Goal: Task Accomplishment & Management: Manage account settings

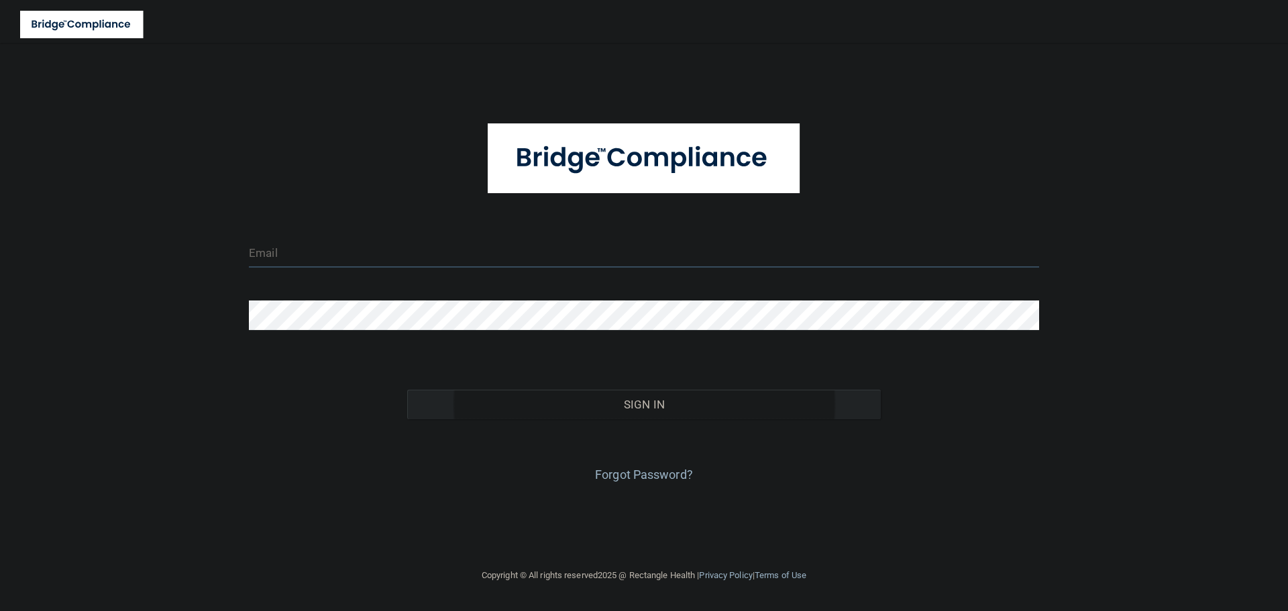
type input "[EMAIL_ADDRESS][DOMAIN_NAME]"
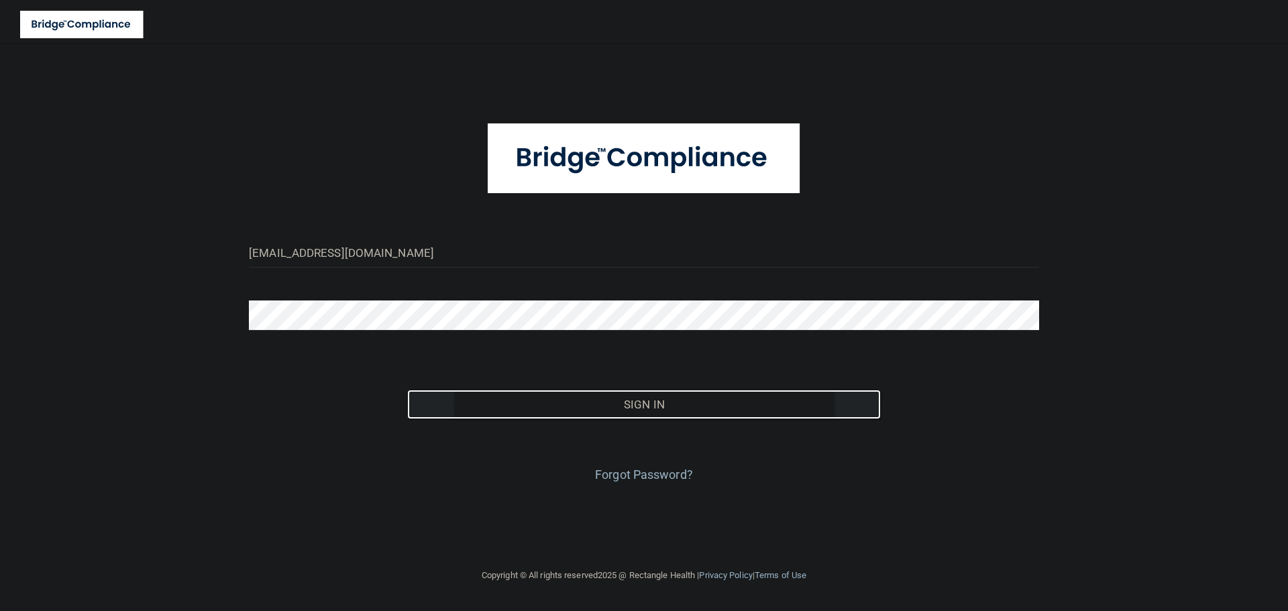
click at [628, 417] on button "Sign In" at bounding box center [644, 405] width 474 height 30
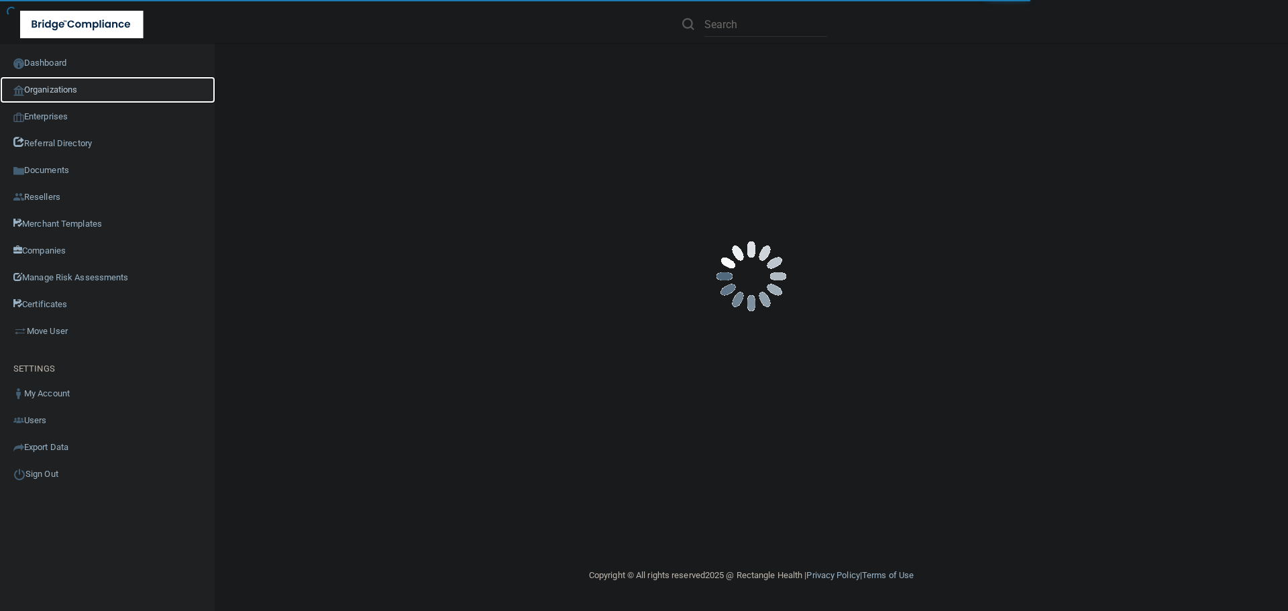
click at [98, 93] on link "Organizations" at bounding box center [107, 89] width 215 height 27
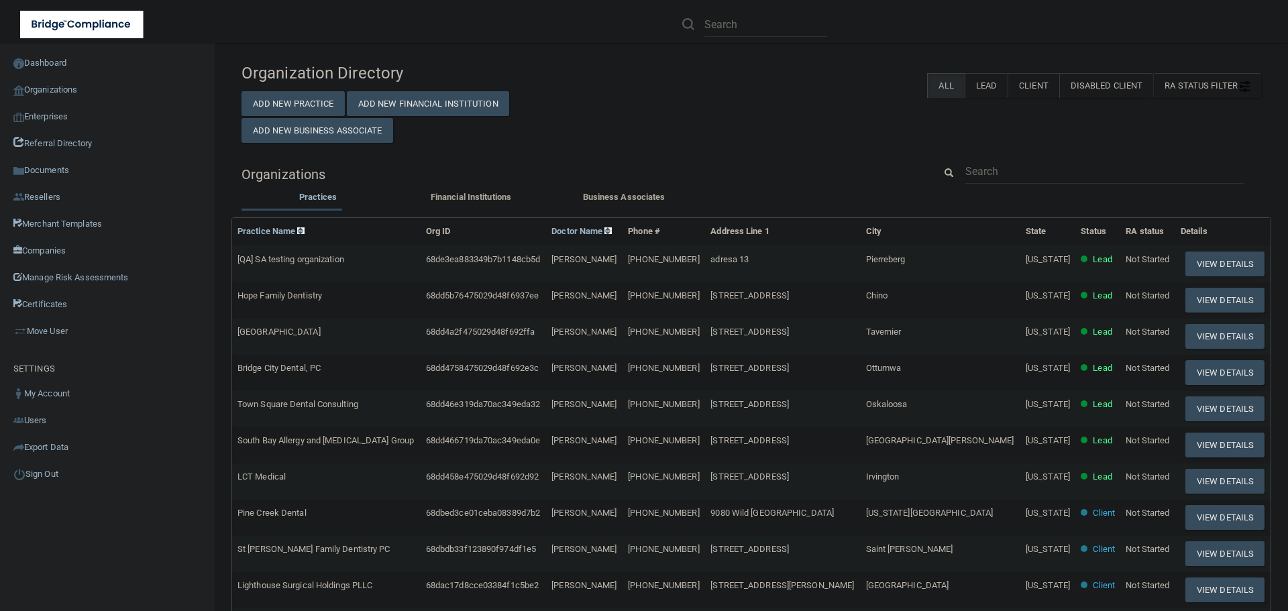
click at [956, 160] on div at bounding box center [1105, 171] width 299 height 25
click at [980, 161] on input "text" at bounding box center [1105, 171] width 279 height 25
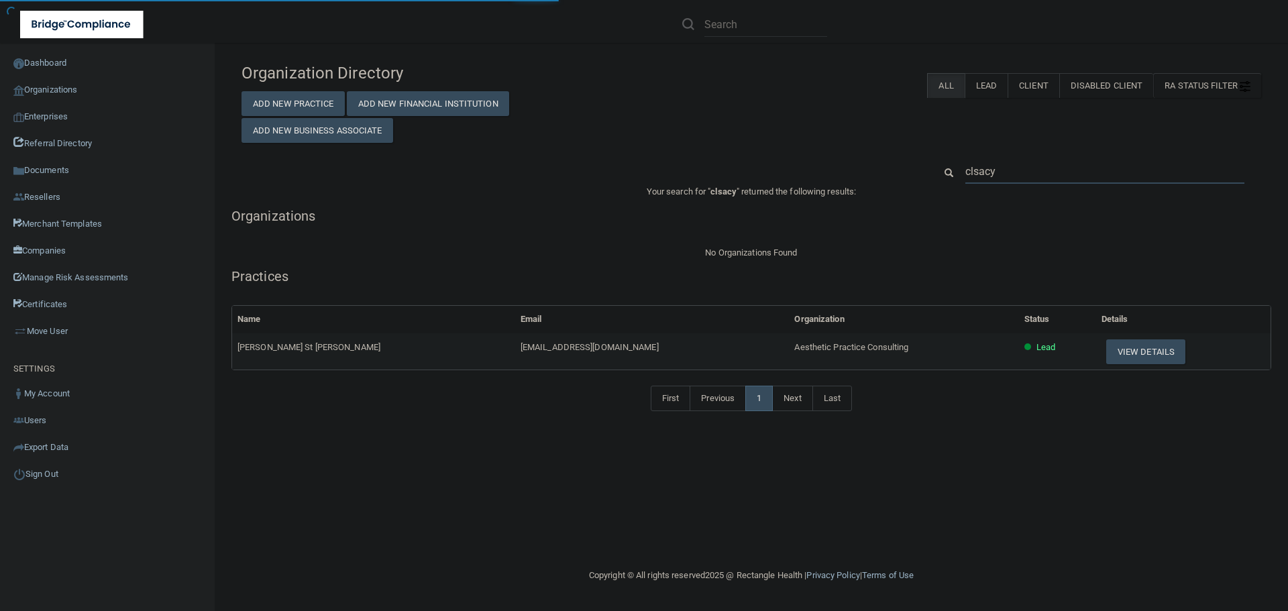
type input "clacy"
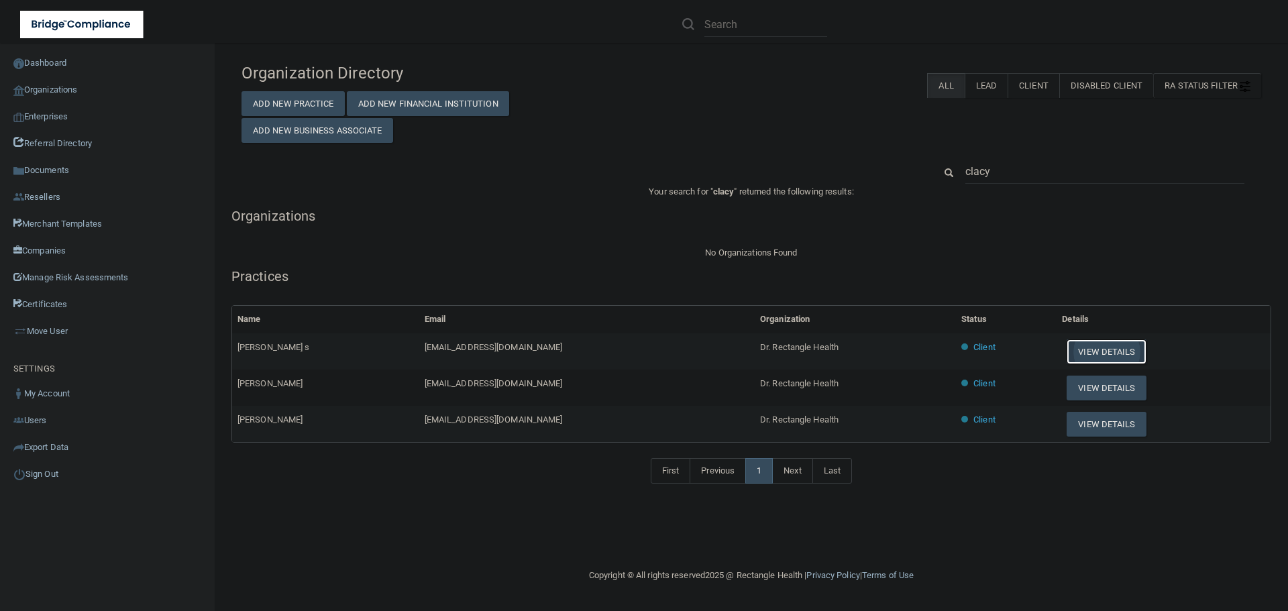
click at [1087, 352] on button "View Details" at bounding box center [1106, 352] width 79 height 25
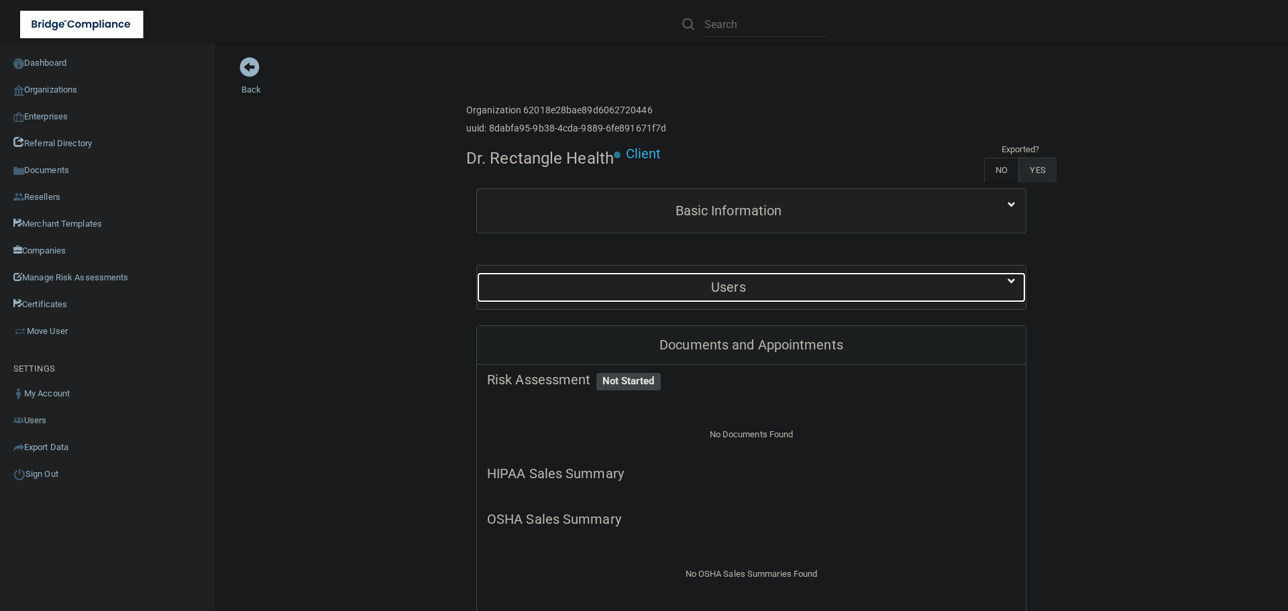
click at [807, 282] on h5 "Users" at bounding box center [728, 287] width 483 height 15
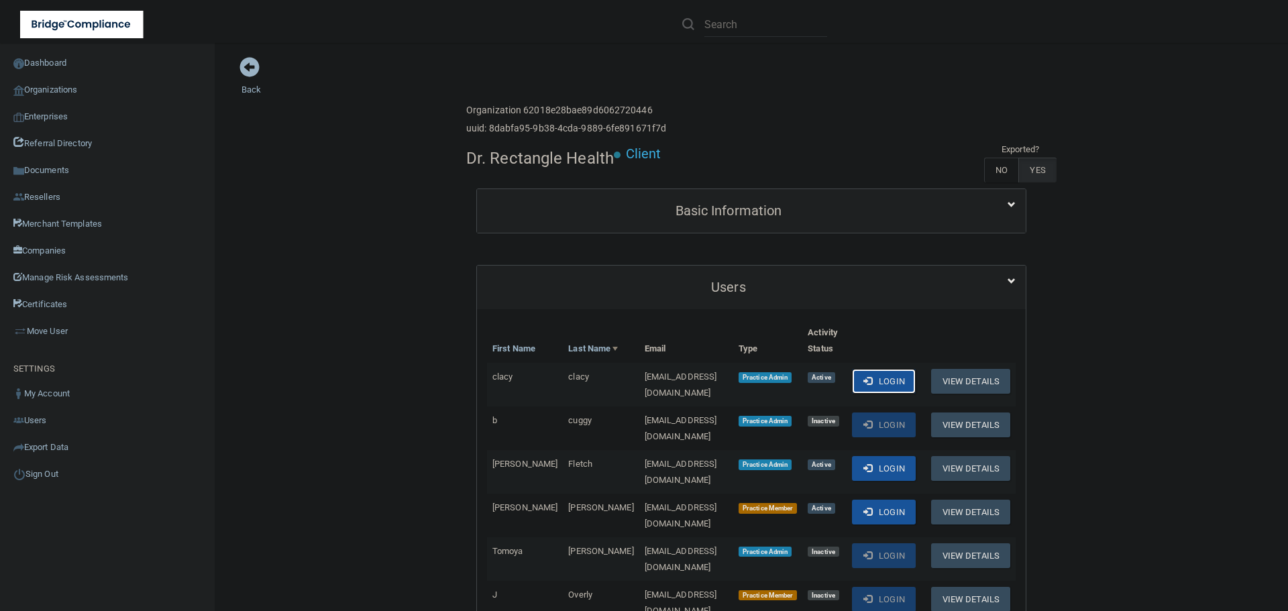
click at [873, 392] on button "Login" at bounding box center [884, 381] width 64 height 25
click at [63, 79] on link "Organizations" at bounding box center [107, 89] width 215 height 27
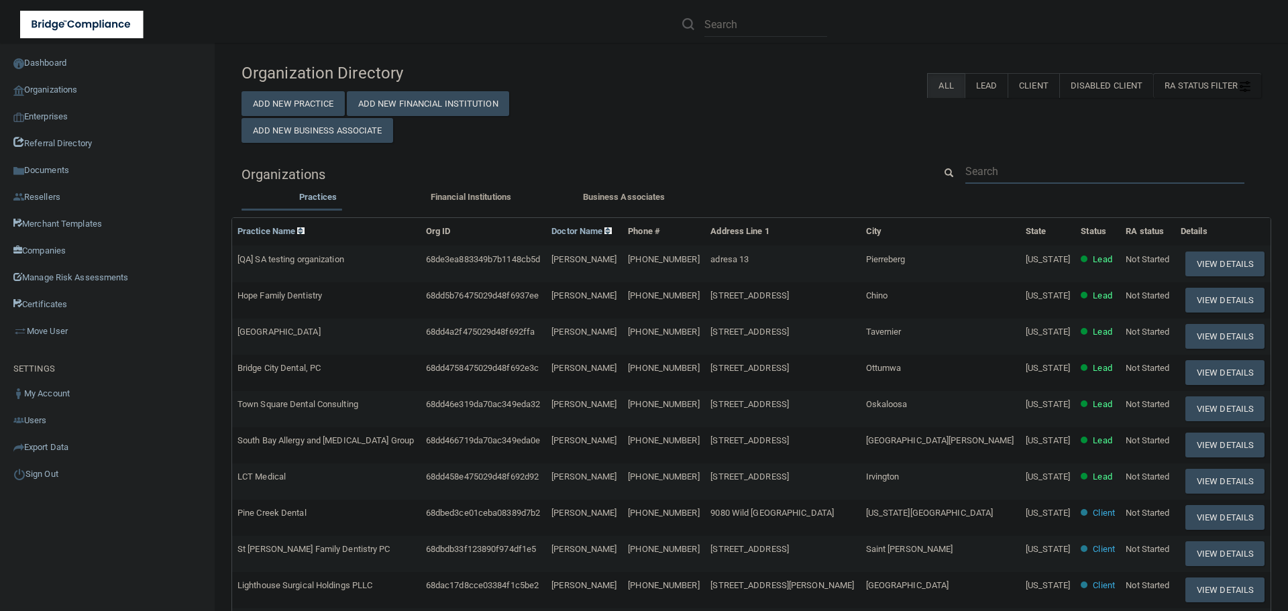
click at [1007, 169] on input "text" at bounding box center [1105, 171] width 279 height 25
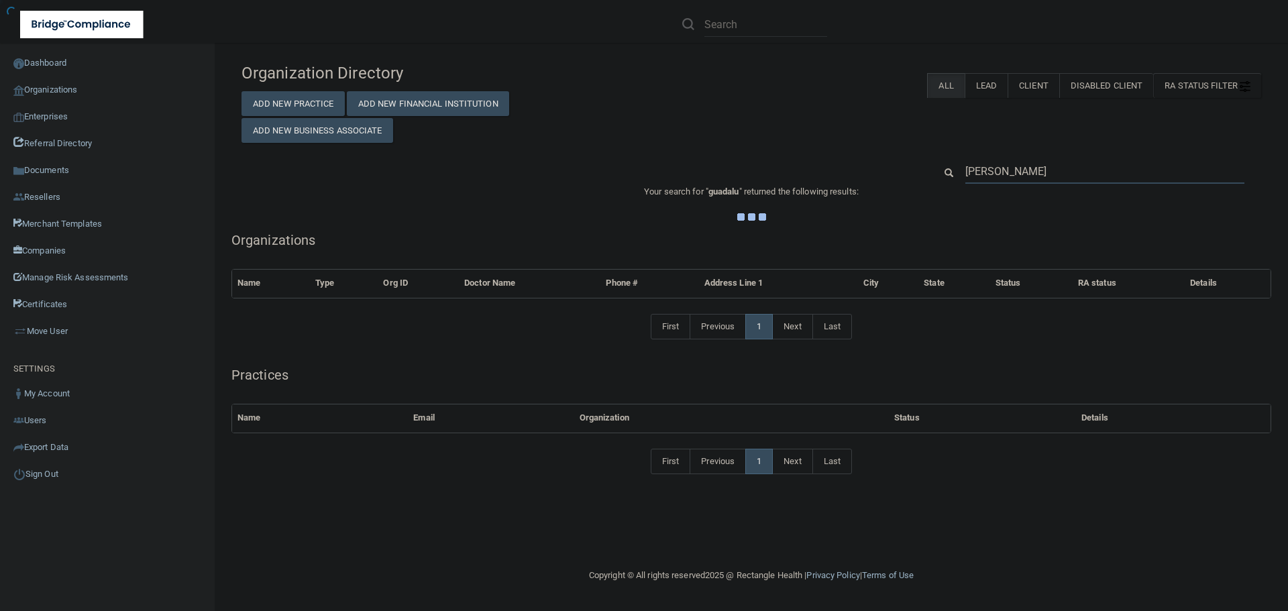
type input "guadalupe"
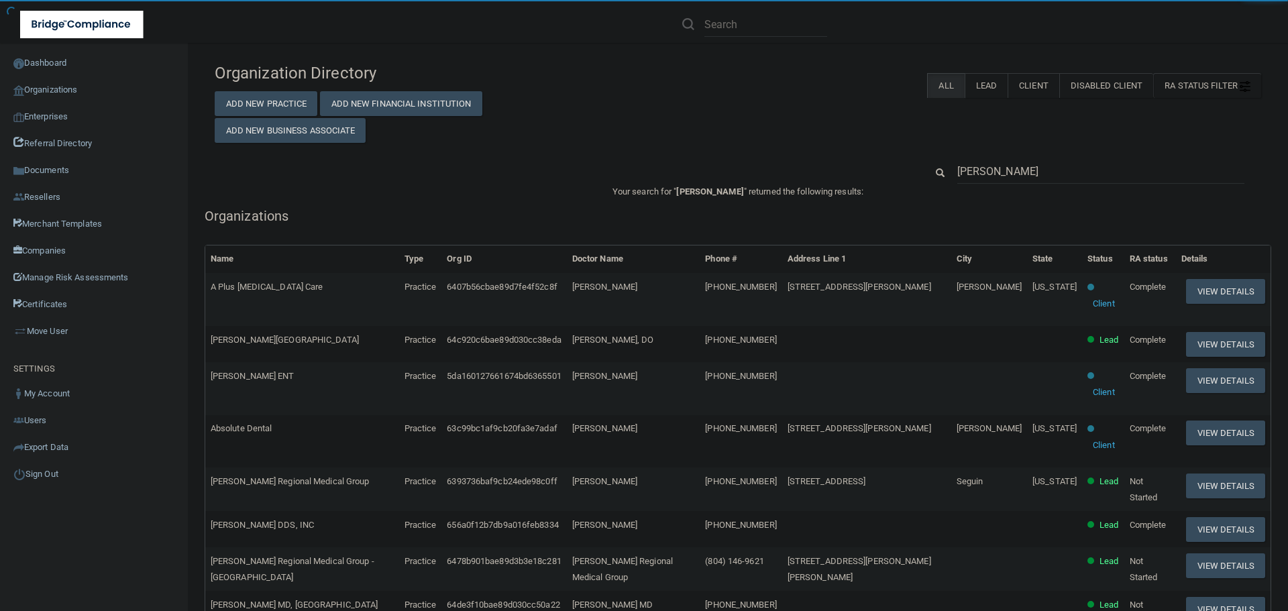
click at [374, 433] on td "Absolute Dental" at bounding box center [302, 441] width 194 height 53
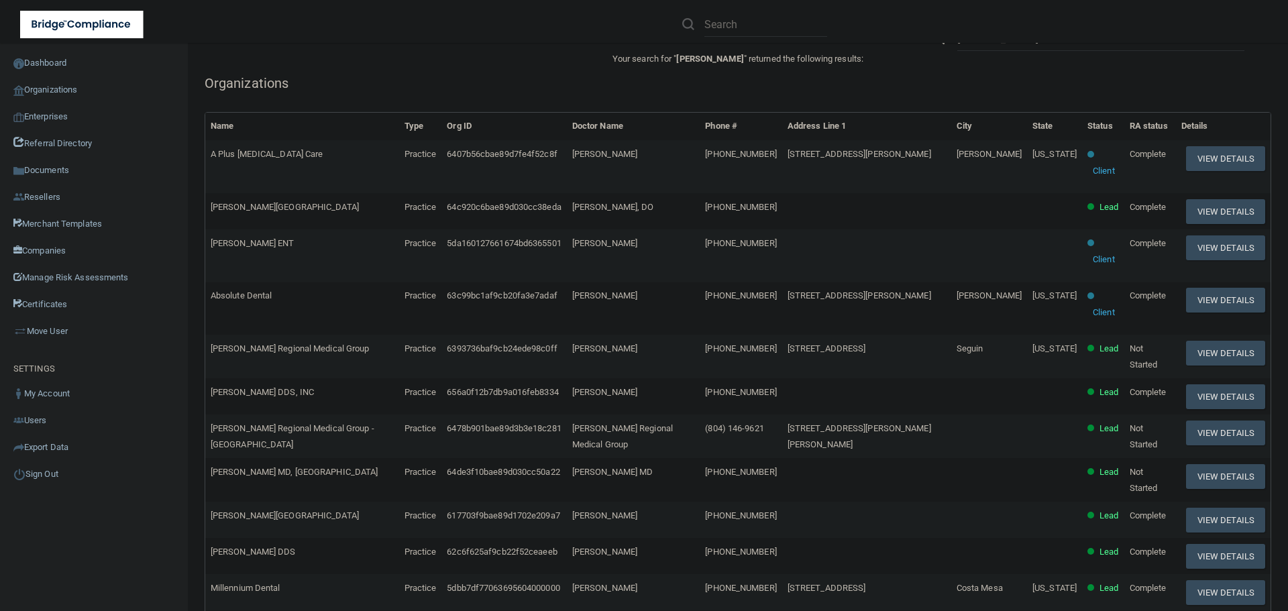
scroll to position [134, 0]
click at [1206, 162] on button "View Details" at bounding box center [1225, 157] width 79 height 25
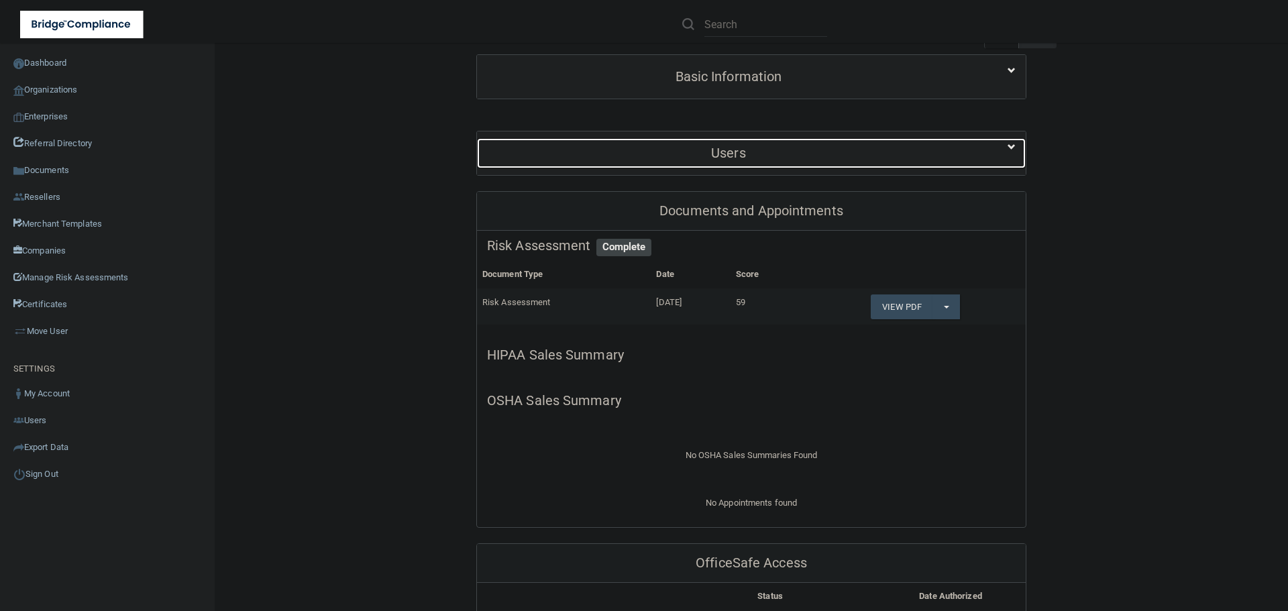
click at [768, 160] on h5 "Users" at bounding box center [728, 153] width 483 height 15
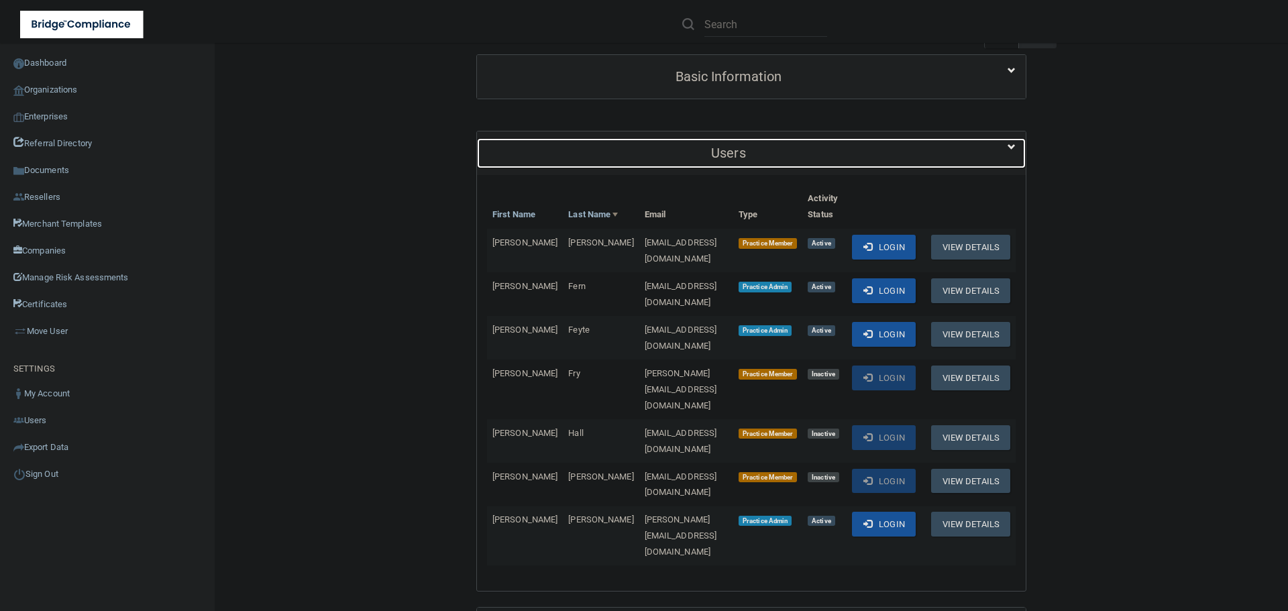
click at [768, 160] on h5 "Users" at bounding box center [728, 153] width 483 height 15
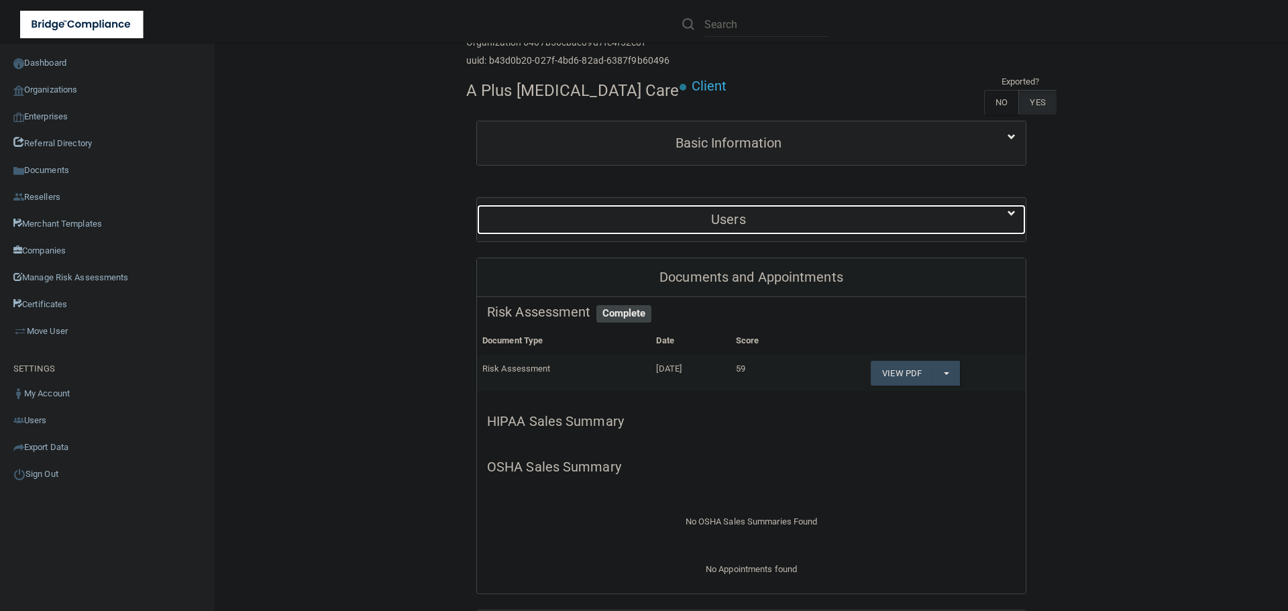
scroll to position [67, 0]
click at [799, 223] on h5 "Users" at bounding box center [728, 220] width 483 height 15
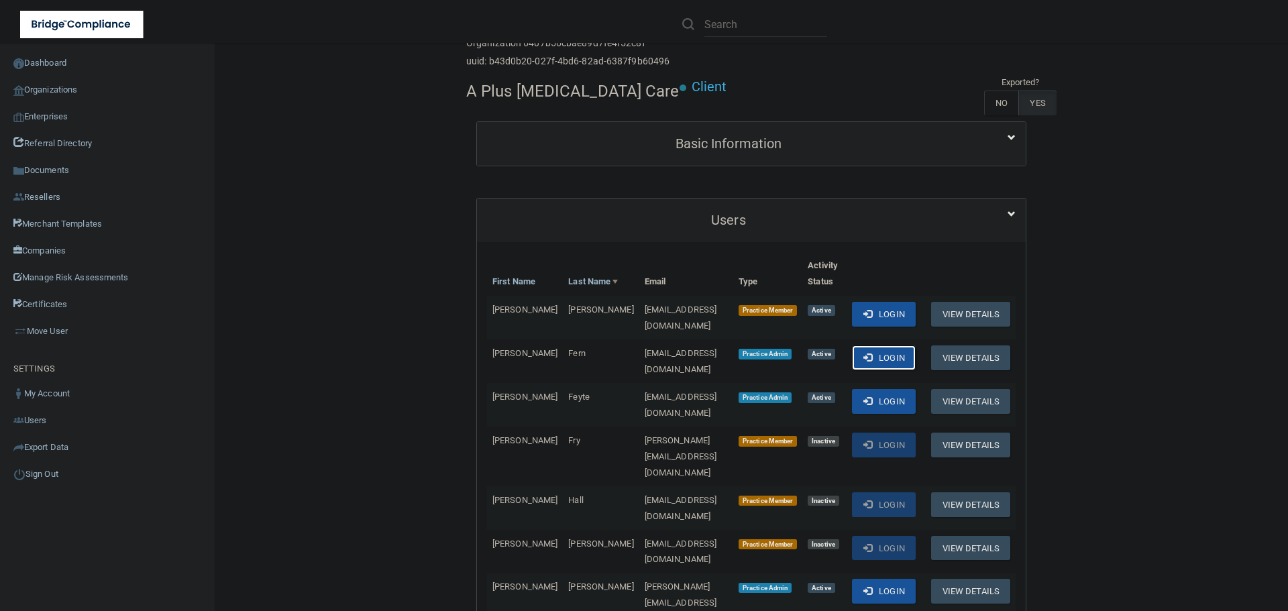
click at [890, 346] on button "Login" at bounding box center [884, 358] width 64 height 25
click at [61, 92] on link "Organizations" at bounding box center [107, 89] width 215 height 27
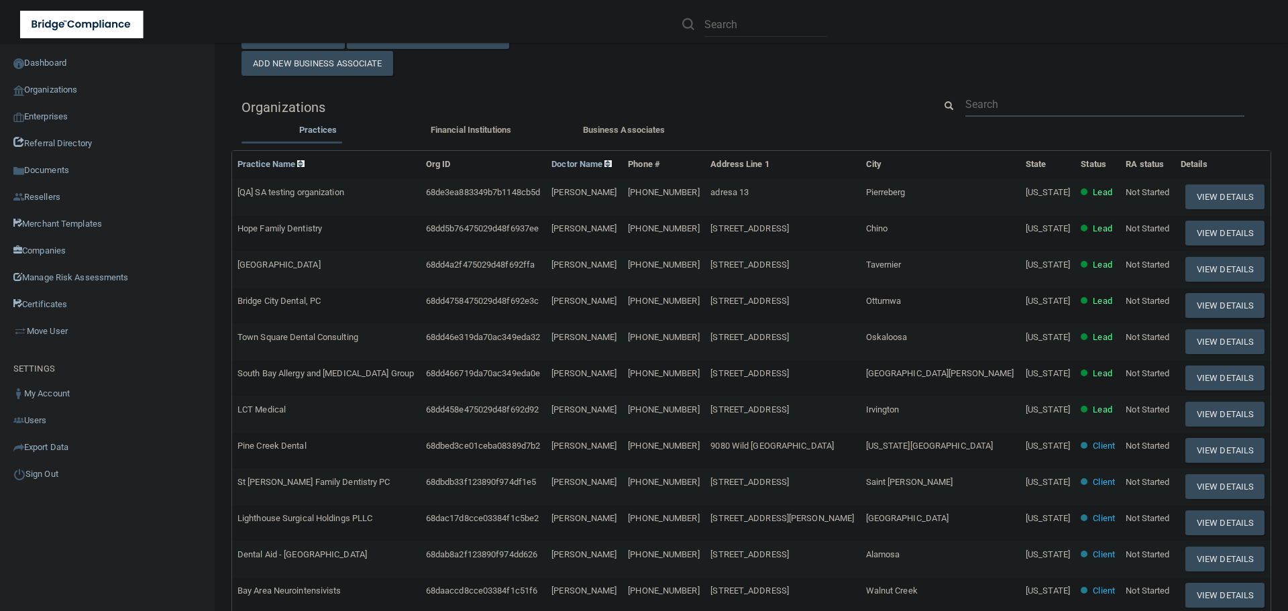
click at [992, 103] on input "text" at bounding box center [1105, 104] width 279 height 25
paste input "956) 431-0452"
type input "956) 431-0452"
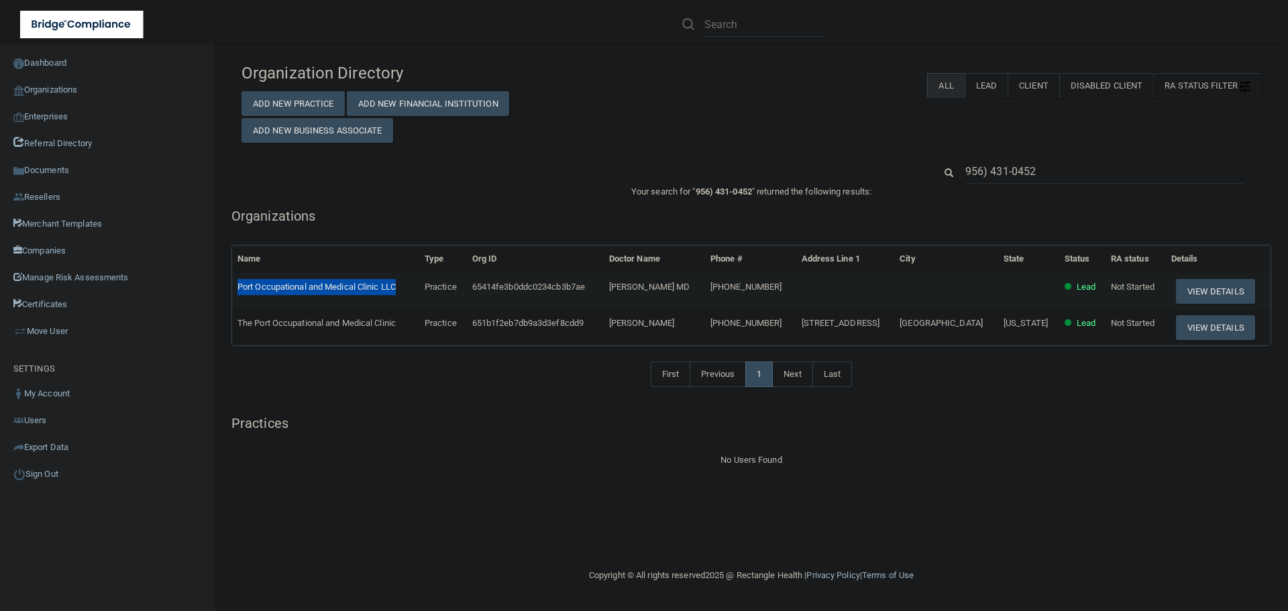
drag, startPoint x: 403, startPoint y: 285, endPoint x: 238, endPoint y: 280, distance: 165.1
click at [238, 280] on td "Port Occupational and Medical Clinic LLC" at bounding box center [325, 291] width 187 height 36
copy span "Port Occupational and Medical Clinic LLC"
drag, startPoint x: 1060, startPoint y: 164, endPoint x: 892, endPoint y: 166, distance: 168.4
click at [892, 166] on div "956) 431-0452" at bounding box center [752, 171] width 1040 height 25
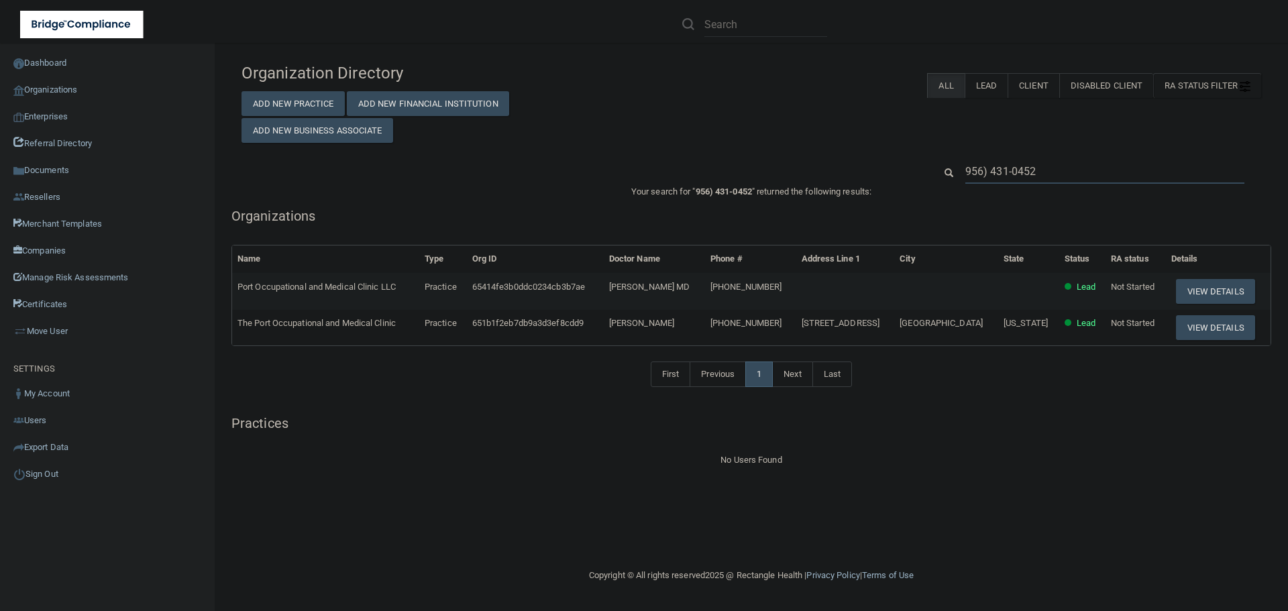
paste input "Port Occupational and Medical Clinic LLC"
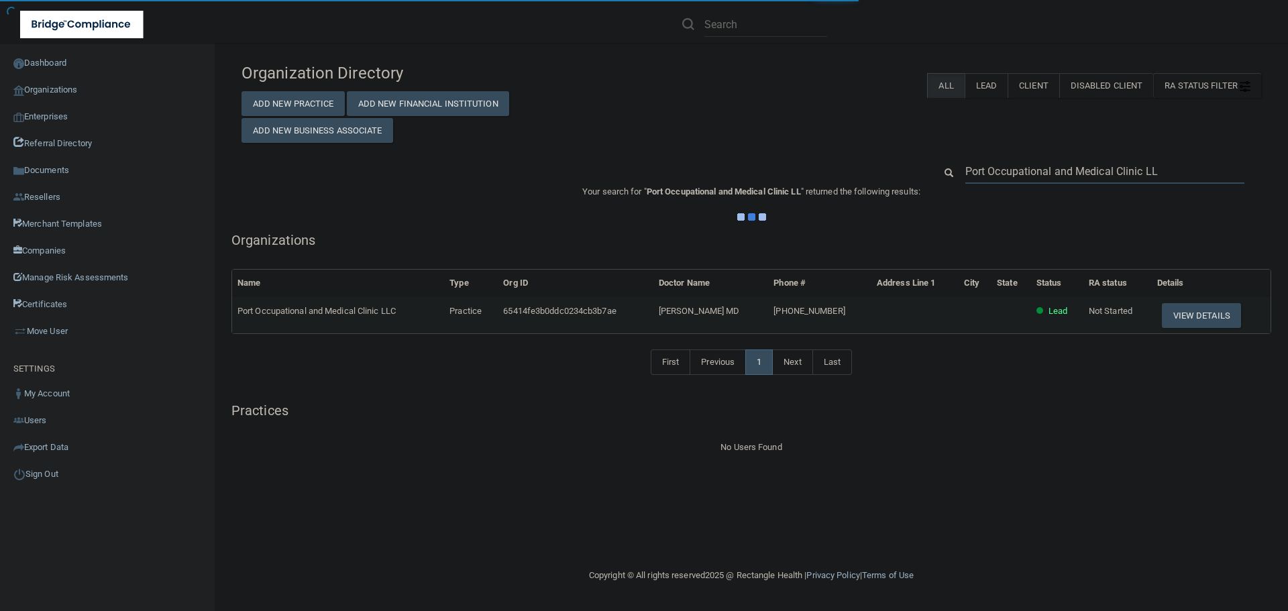
type input "Port Occupational and Medical Clinic L"
type input "Port Occupational and Medical Clinic"
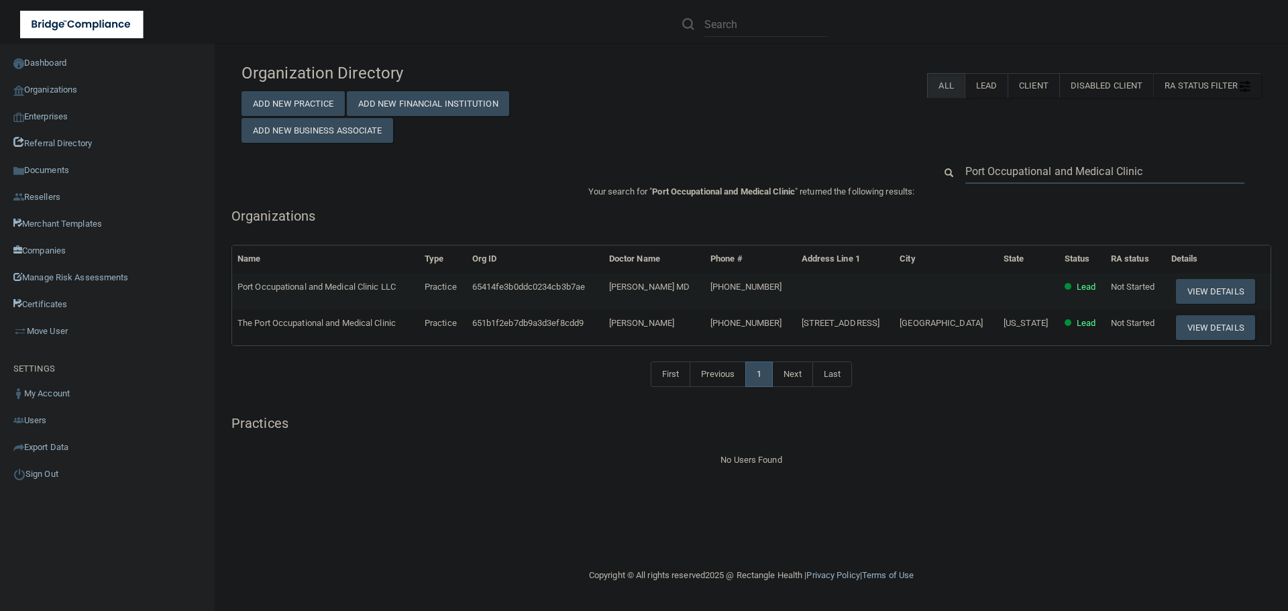
click at [1030, 171] on input "Port Occupational and Medical Clinic" at bounding box center [1105, 171] width 279 height 25
paste input "lupita.vargas@diazmdpa.com"
type input "lupita.vargas@diazmdpa.com"
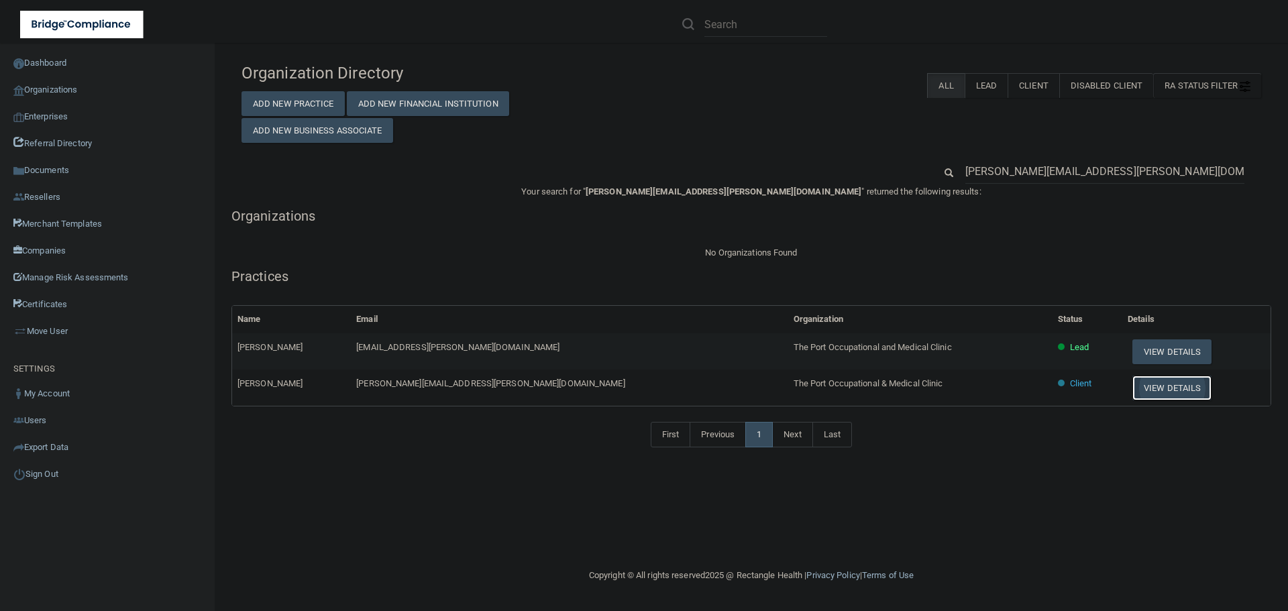
click at [1133, 387] on button "View Details" at bounding box center [1172, 388] width 79 height 25
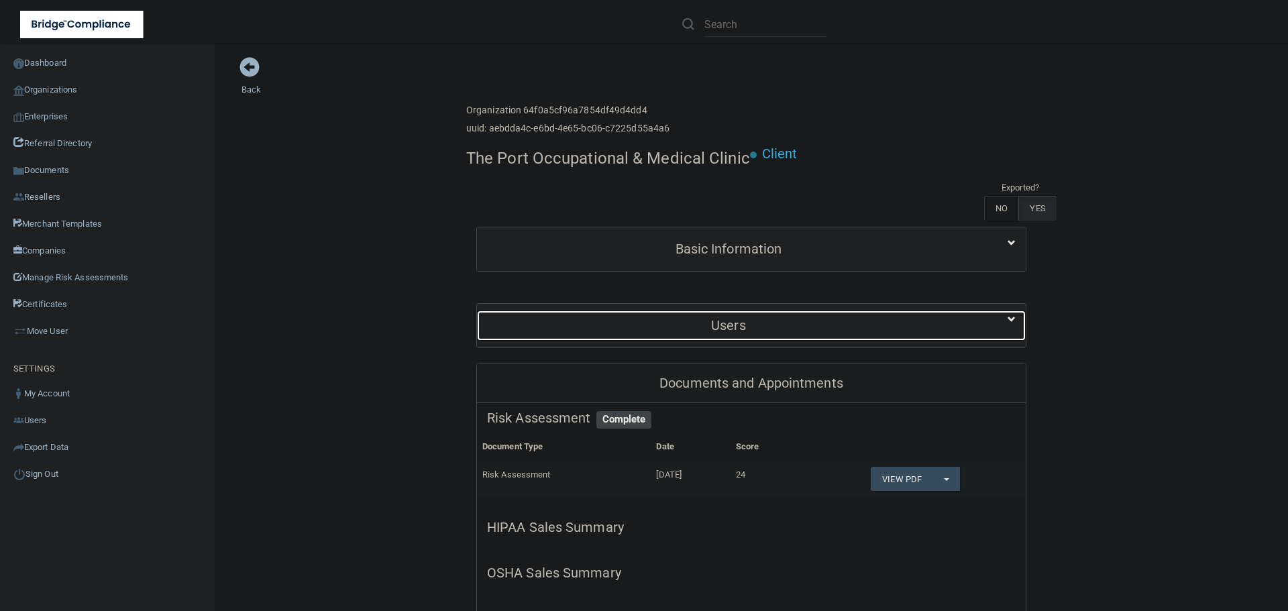
click at [733, 336] on div "Users" at bounding box center [728, 326] width 503 height 30
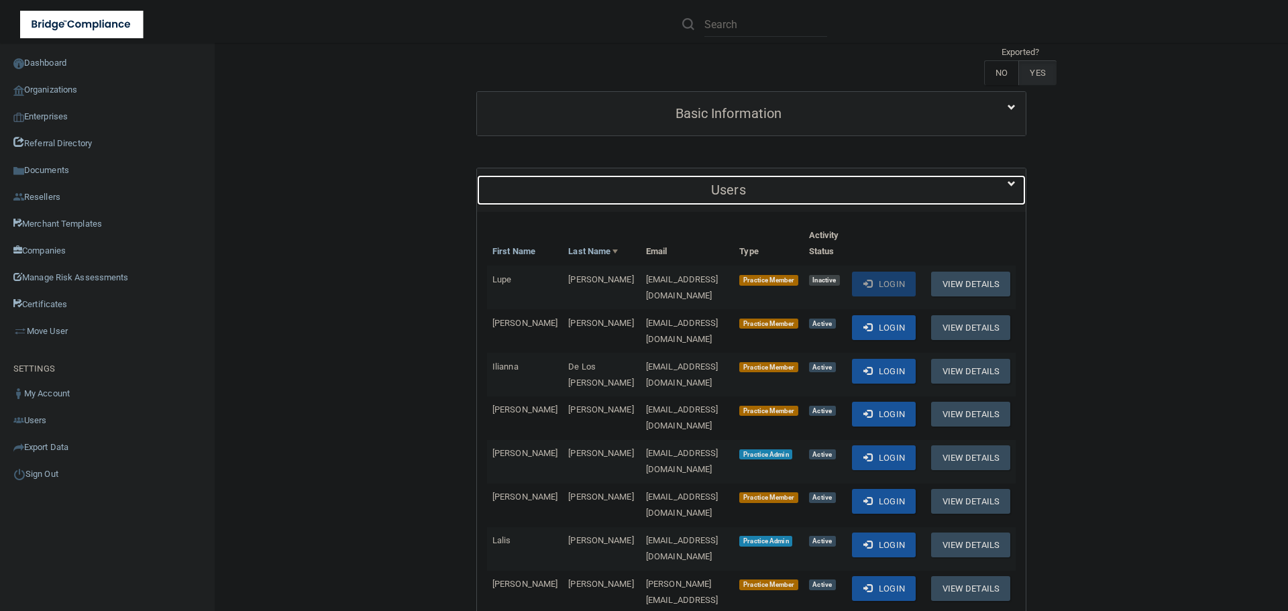
scroll to position [134, 0]
click at [713, 193] on h5 "Users" at bounding box center [728, 191] width 483 height 15
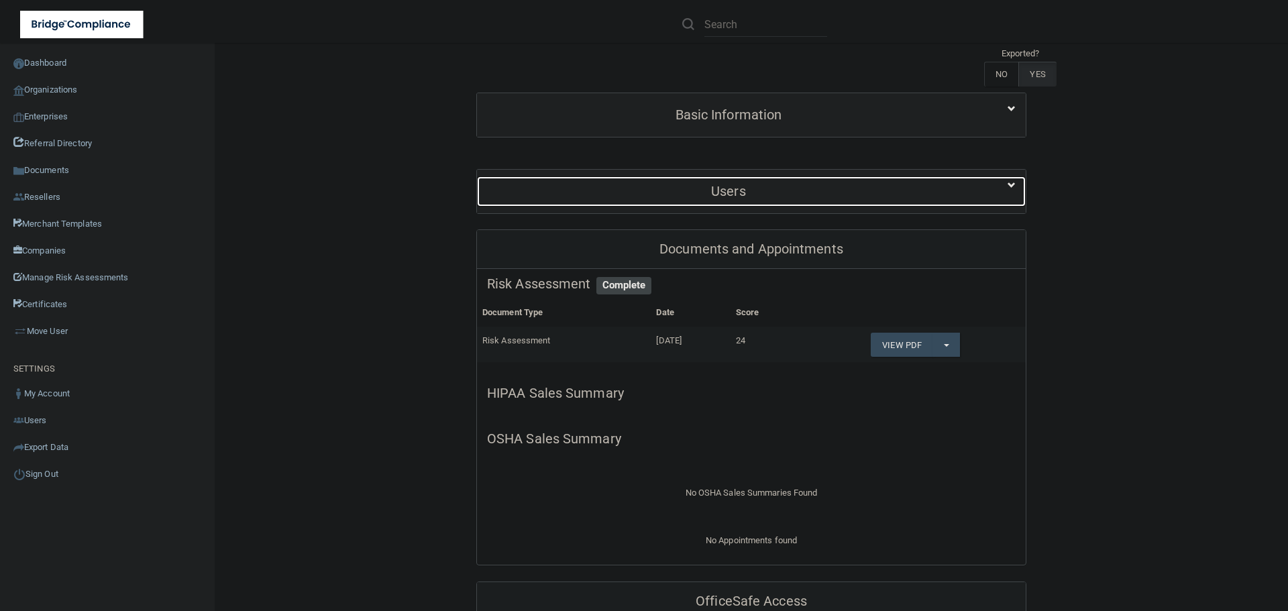
click at [713, 193] on h5 "Users" at bounding box center [728, 191] width 483 height 15
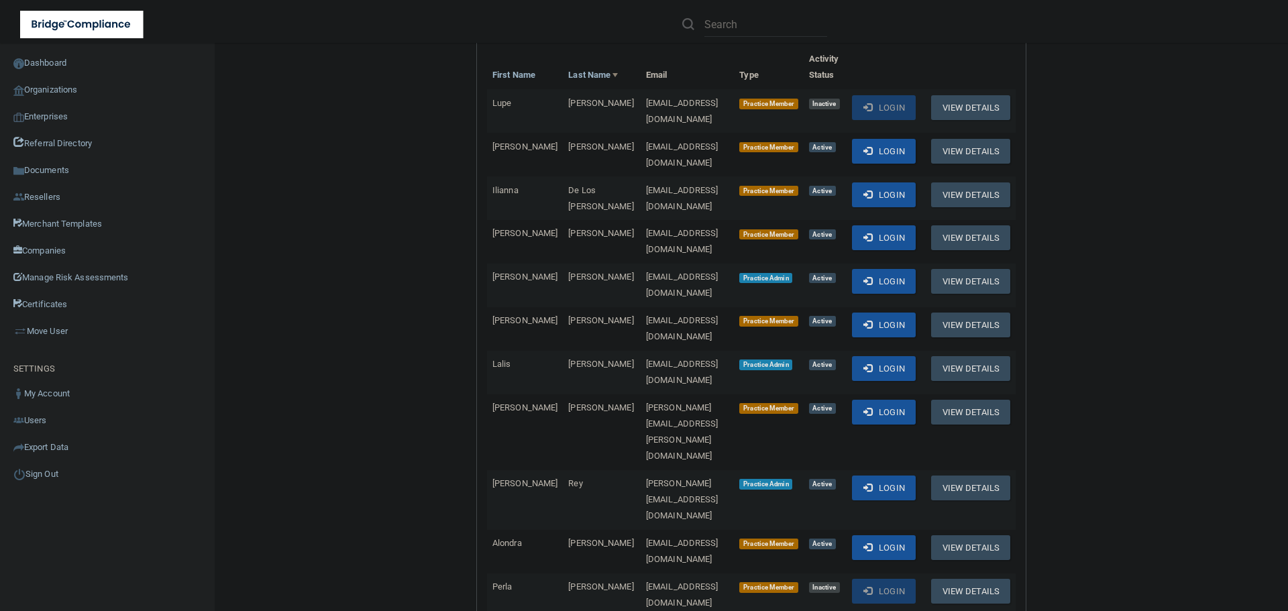
scroll to position [336, 0]
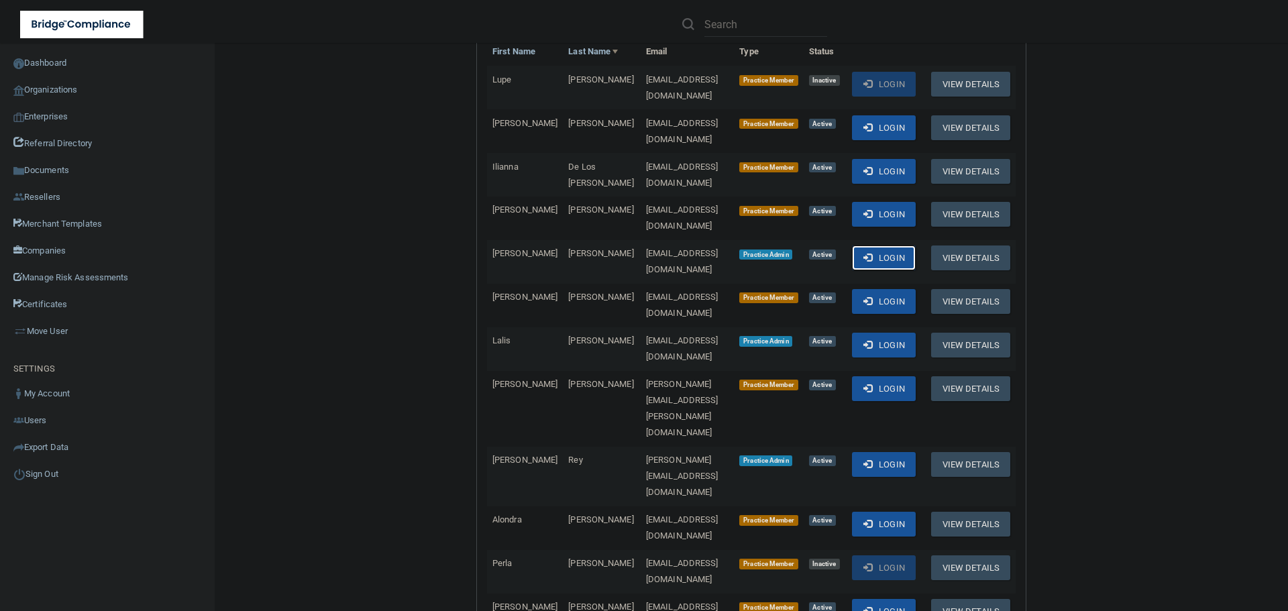
click at [864, 253] on span at bounding box center [868, 257] width 9 height 9
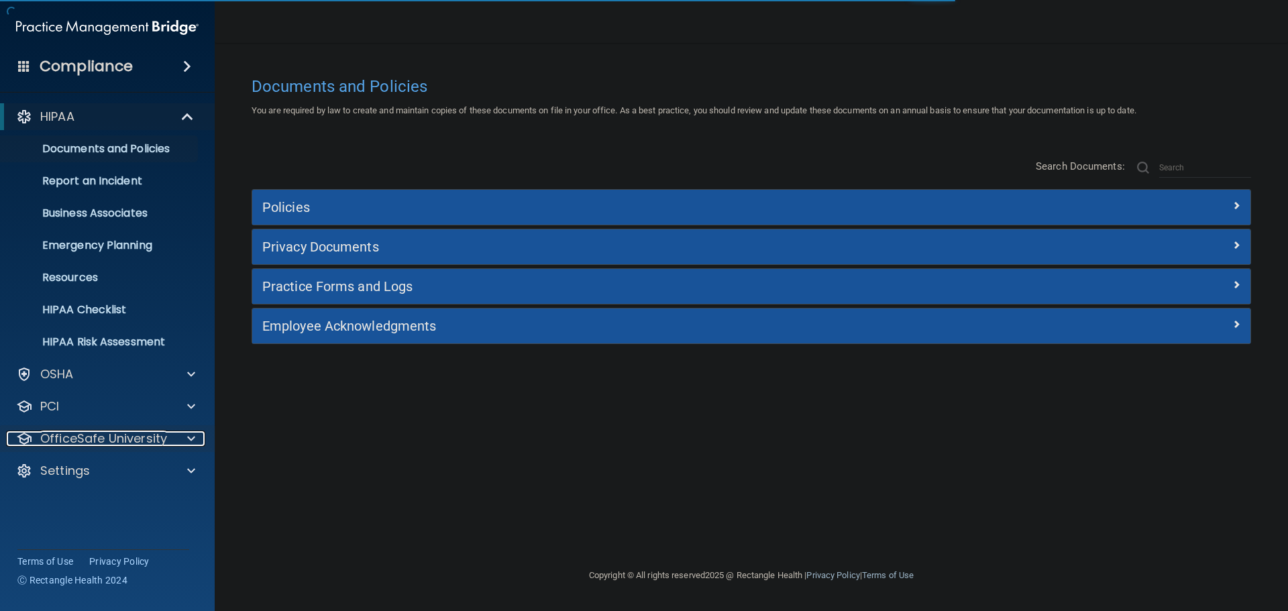
click at [189, 438] on span at bounding box center [191, 439] width 8 height 16
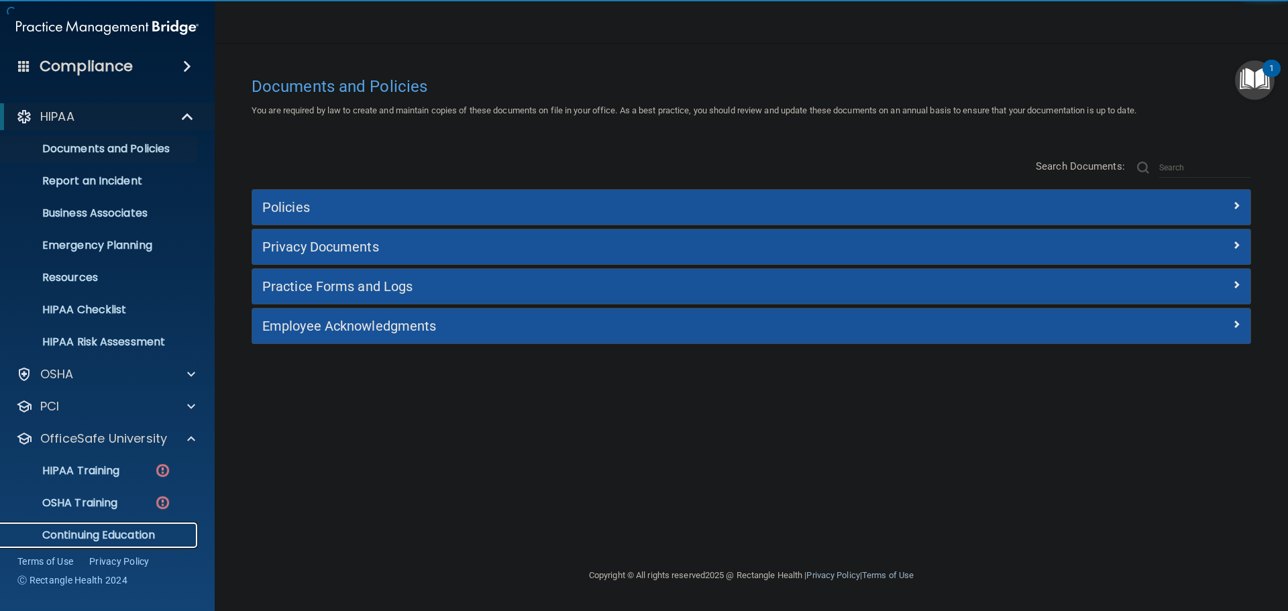
click at [137, 530] on p "Continuing Education" at bounding box center [100, 535] width 183 height 13
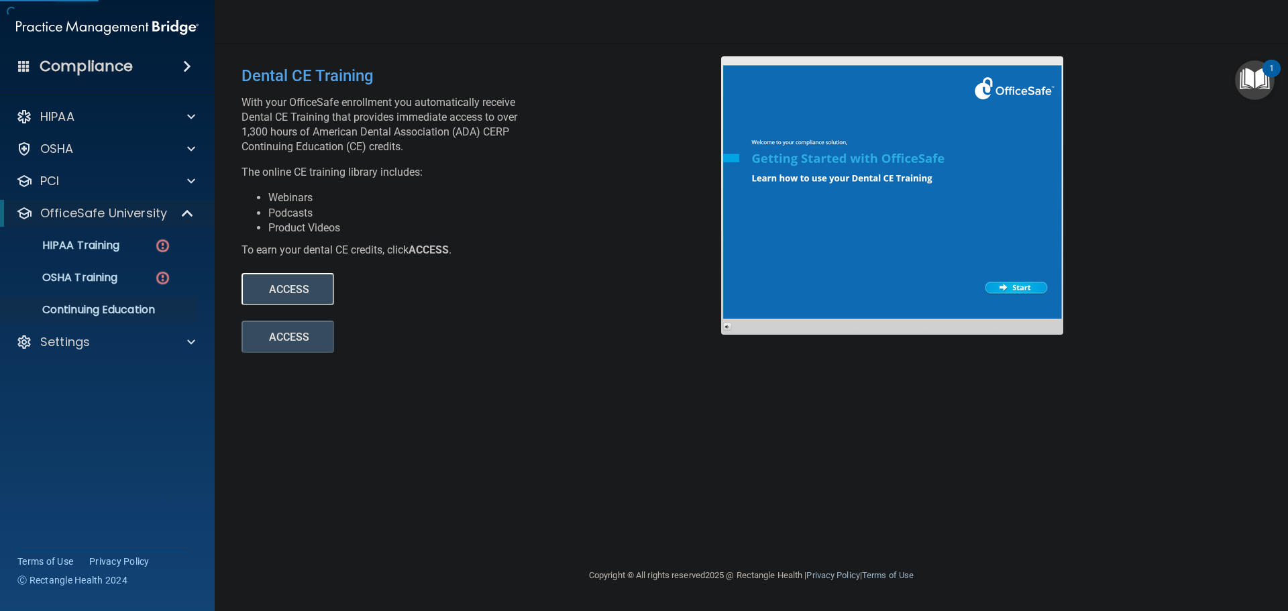
click at [293, 288] on button "ACCESS" at bounding box center [288, 289] width 93 height 32
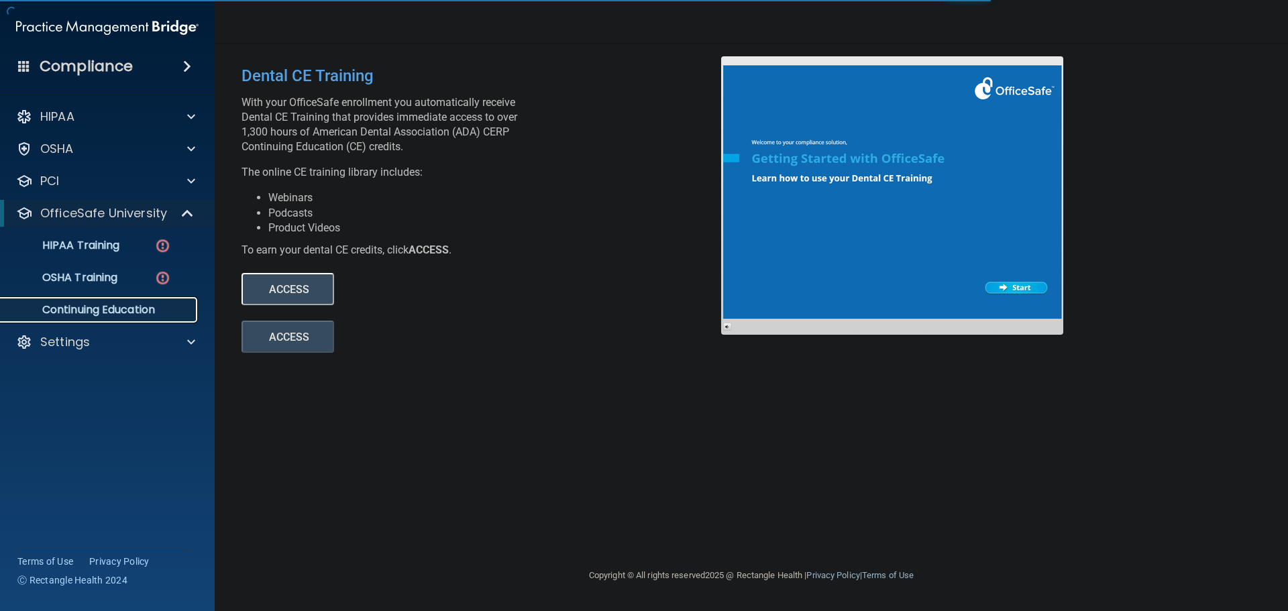
click at [130, 307] on p "Continuing Education" at bounding box center [100, 309] width 183 height 13
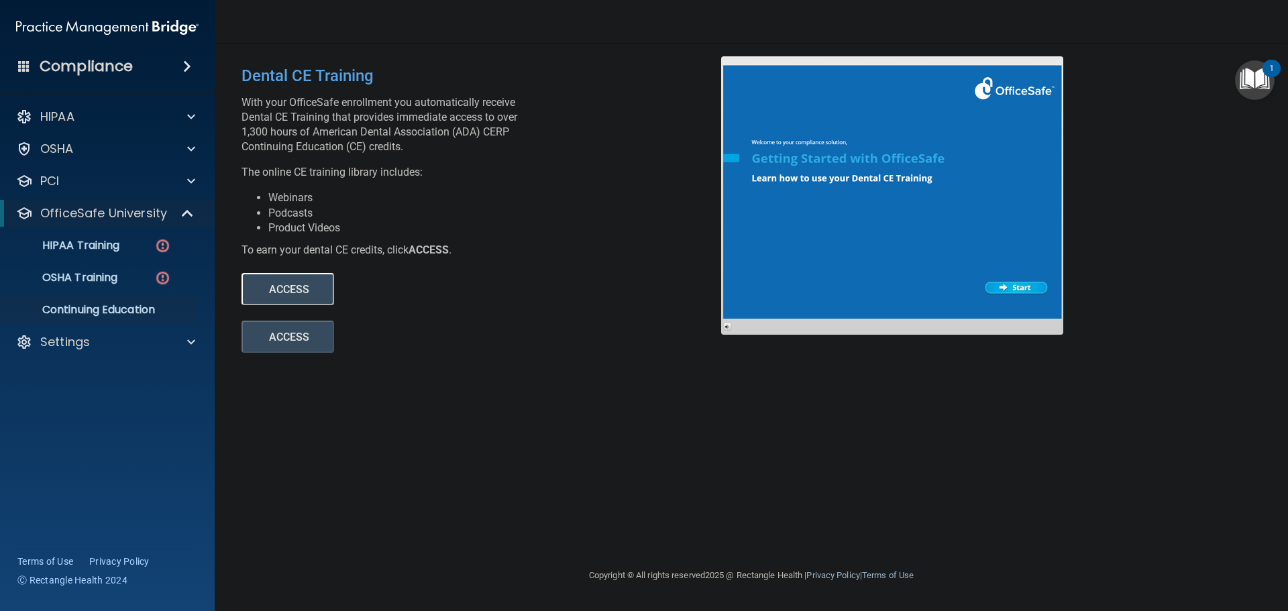
click at [303, 294] on button "ACCESS" at bounding box center [288, 289] width 93 height 32
click at [92, 344] on div "Settings" at bounding box center [89, 342] width 166 height 16
click at [60, 474] on p "Sign Out" at bounding box center [100, 470] width 183 height 13
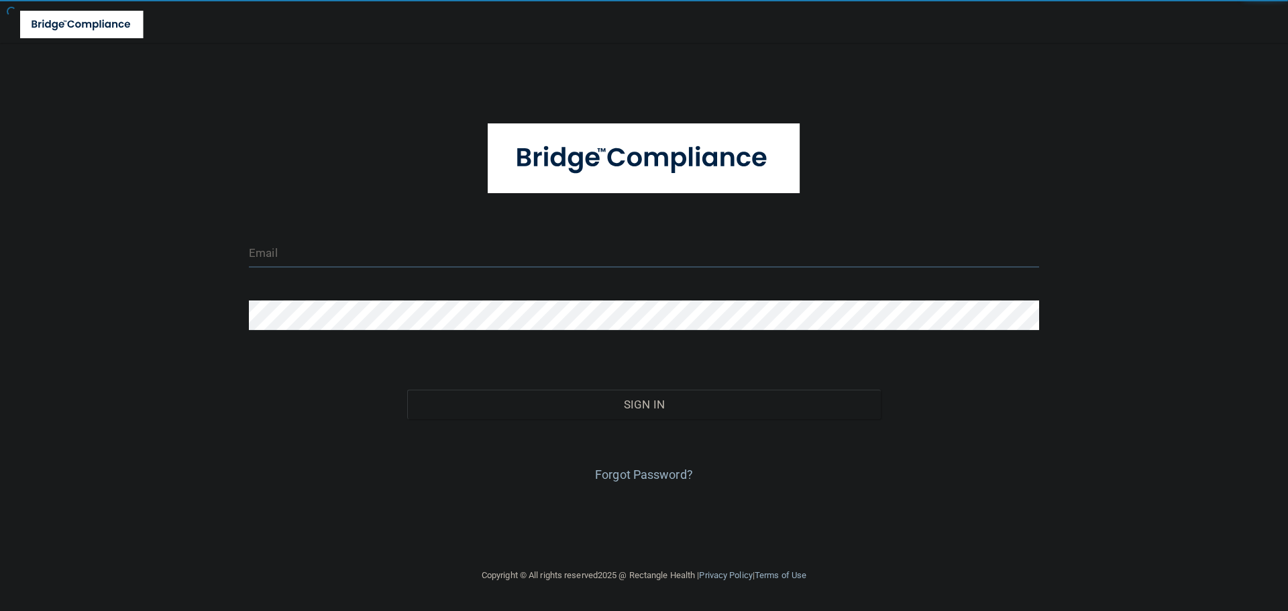
type input "[EMAIL_ADDRESS][DOMAIN_NAME]"
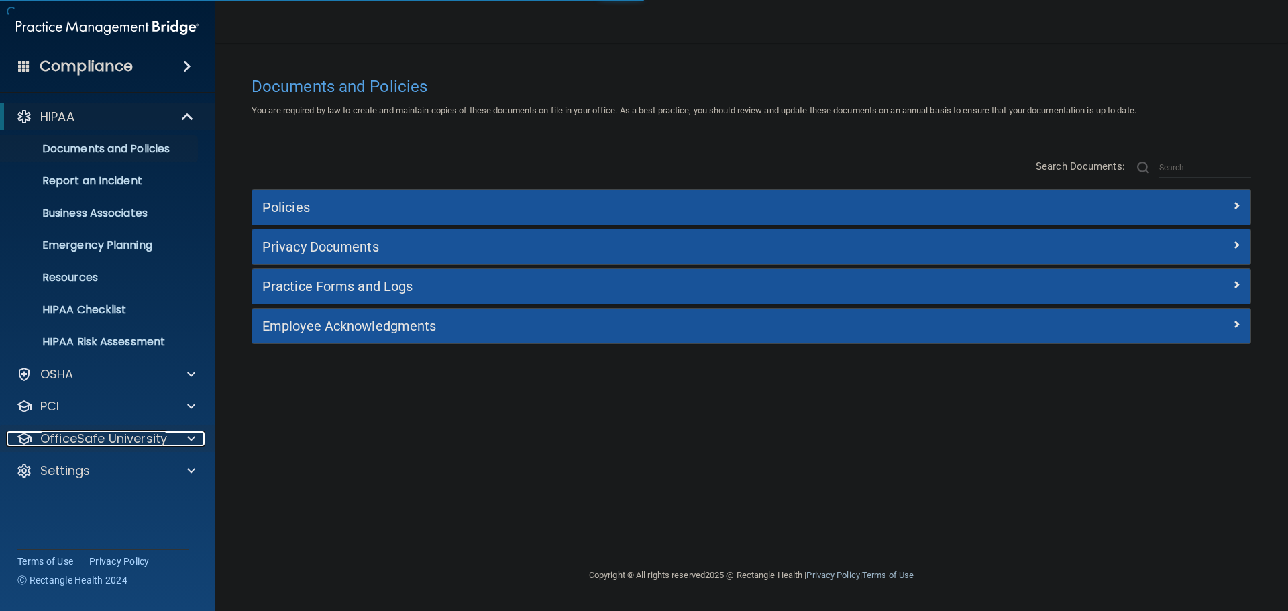
click at [164, 434] on p "OfficeSafe University" at bounding box center [103, 439] width 127 height 16
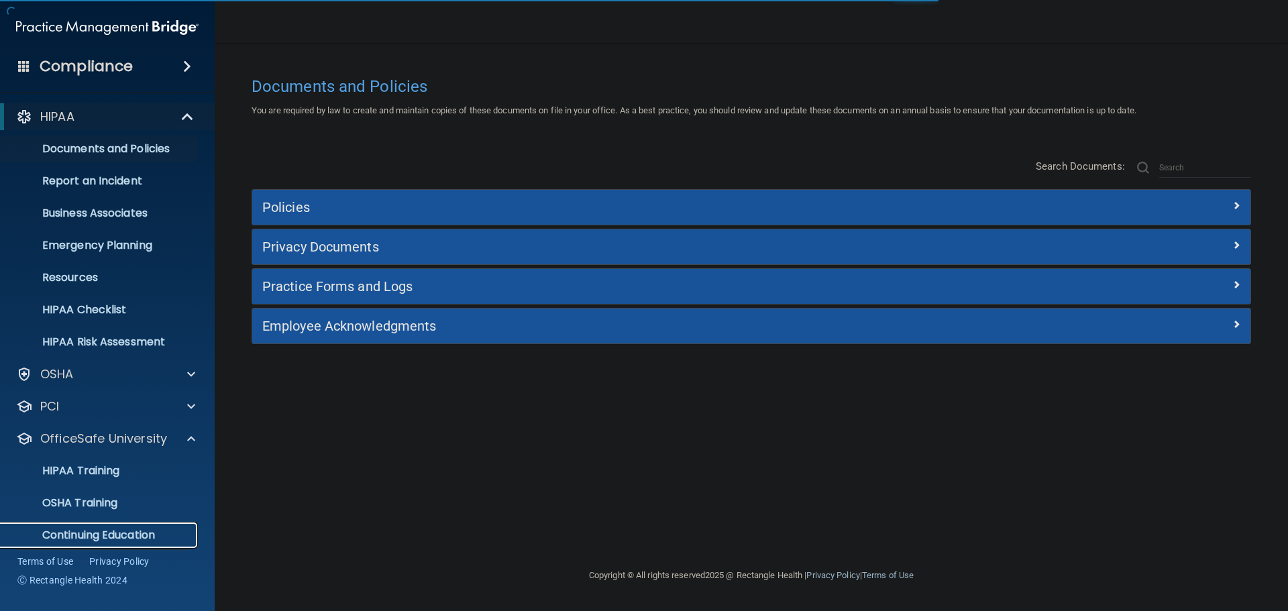
click at [108, 530] on p "Continuing Education" at bounding box center [100, 535] width 183 height 13
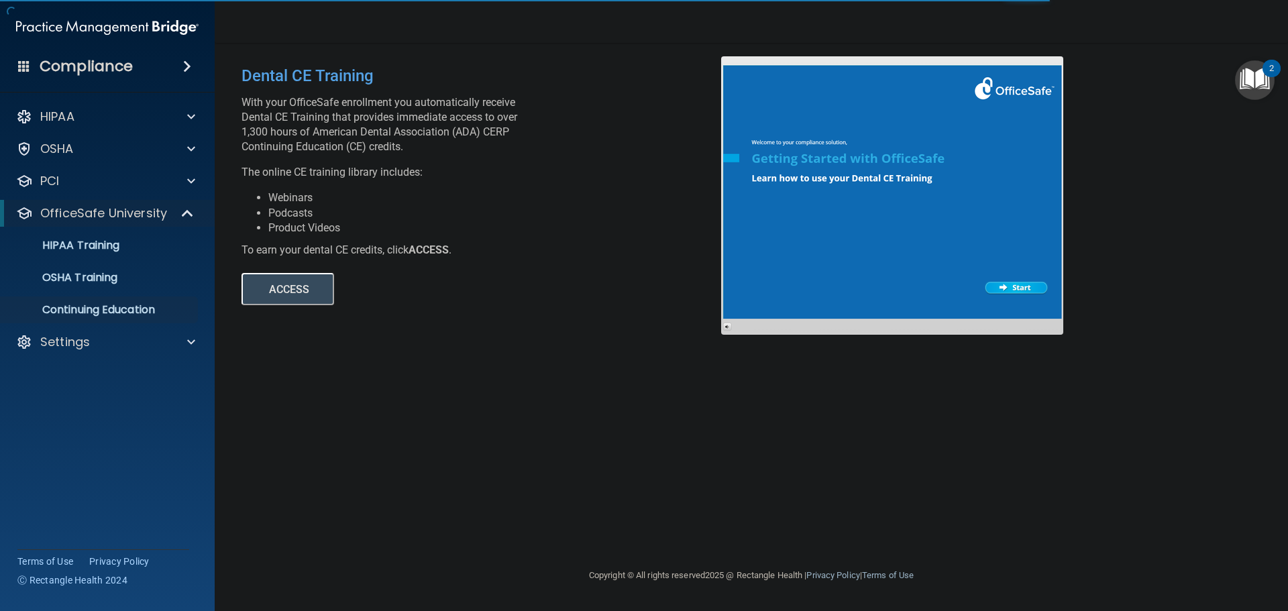
click at [280, 288] on button "ACCESS" at bounding box center [288, 289] width 93 height 32
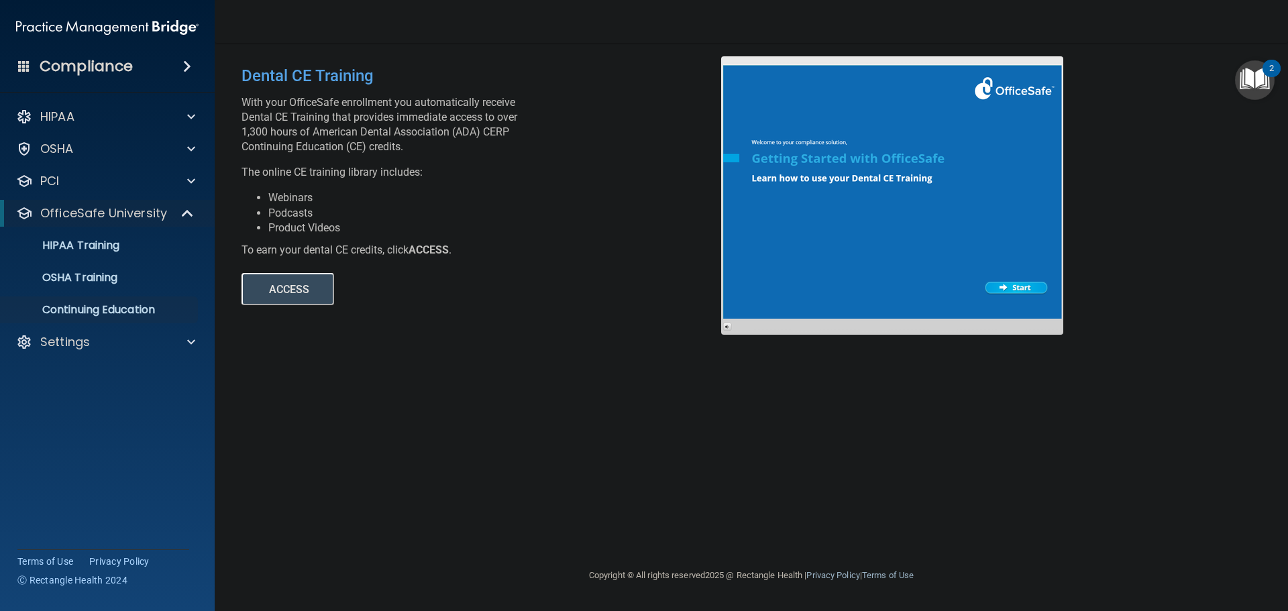
click at [191, 328] on div "HIPAA Documents and Policies Report an Incident Business Associates Emergency P…" at bounding box center [107, 232] width 215 height 268
click at [190, 336] on span at bounding box center [191, 342] width 8 height 16
click at [81, 468] on p "Sign Out" at bounding box center [100, 470] width 183 height 13
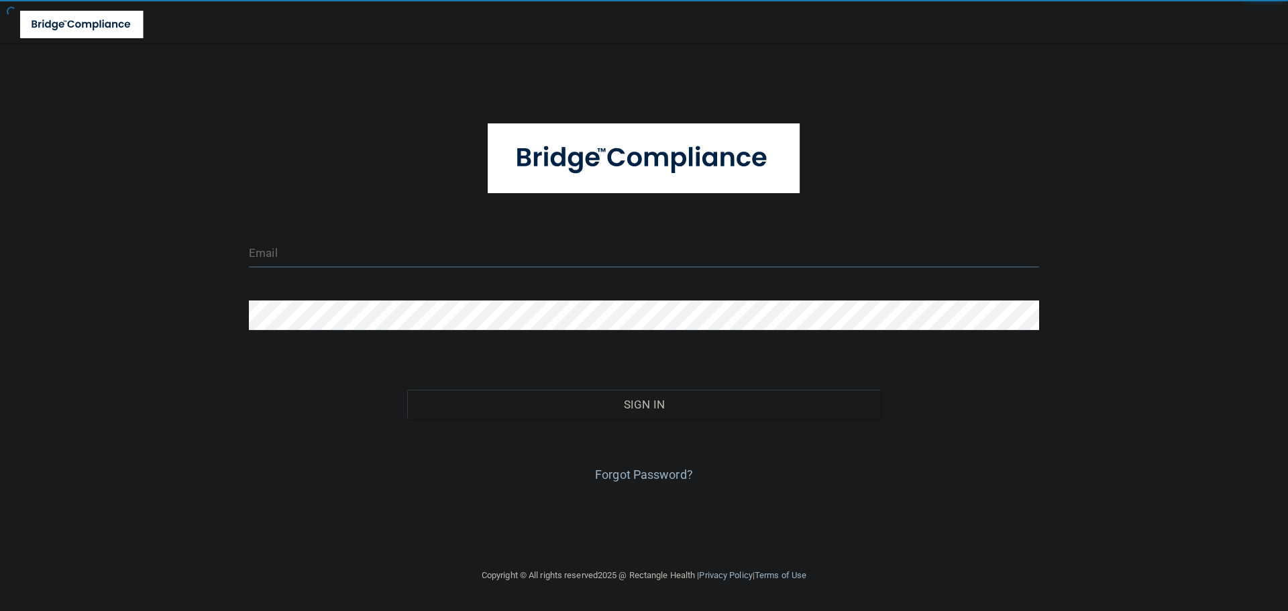
type input "cfletcher@rectanglehealth.com"
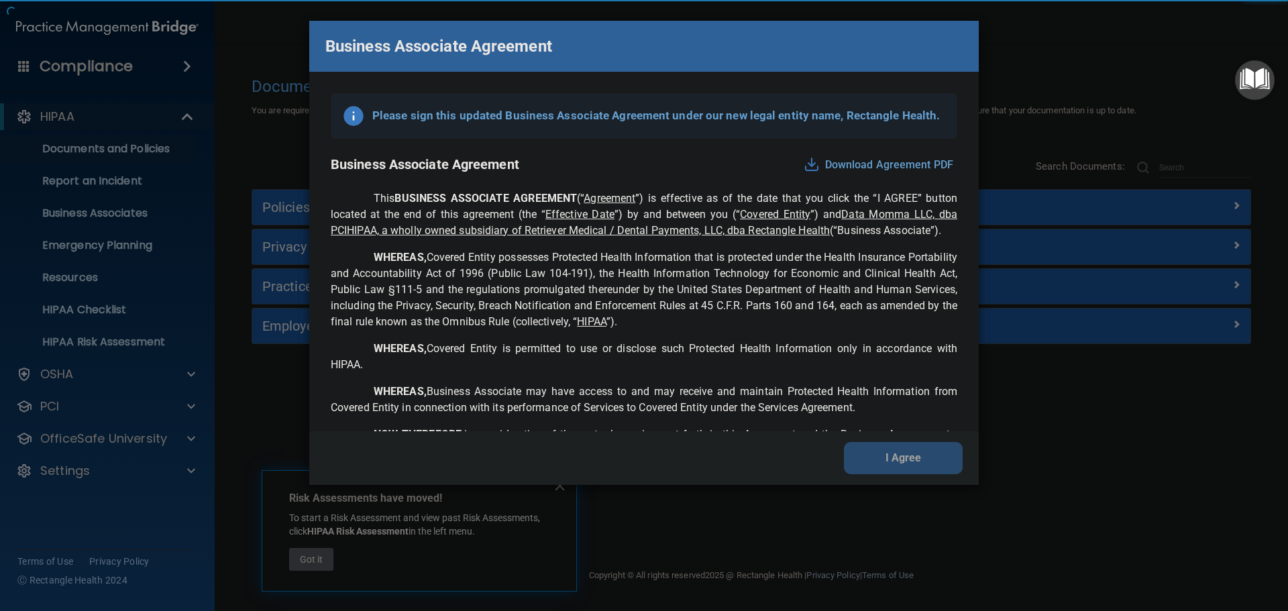
scroll to position [2736, 0]
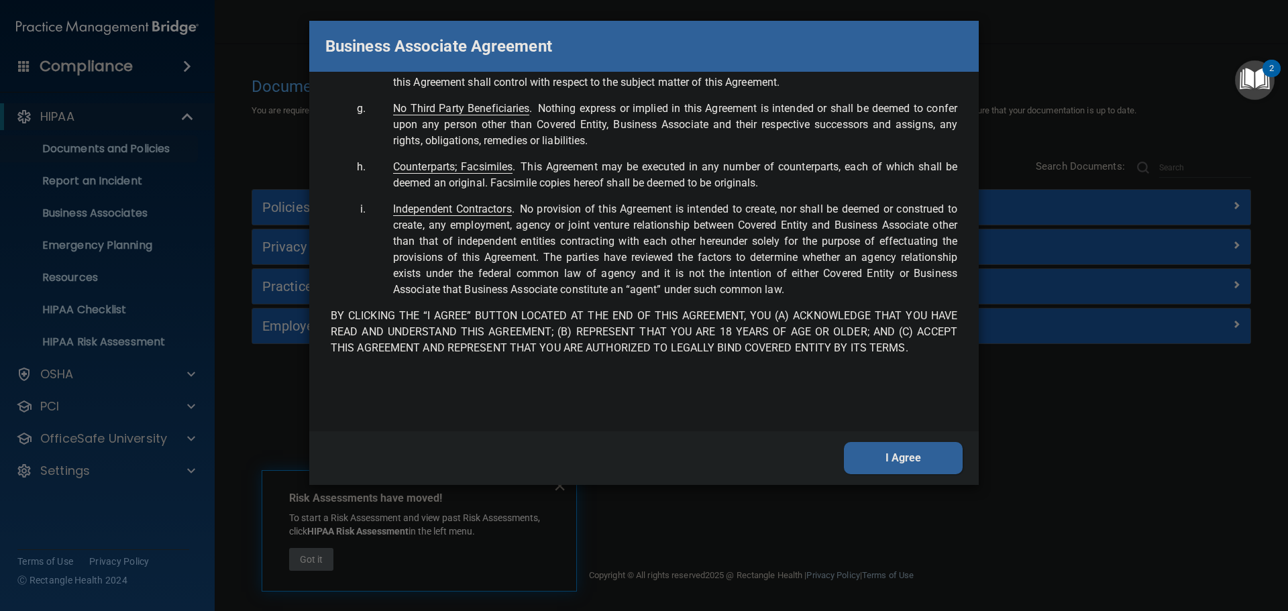
click at [905, 468] on button "I Agree" at bounding box center [903, 458] width 119 height 32
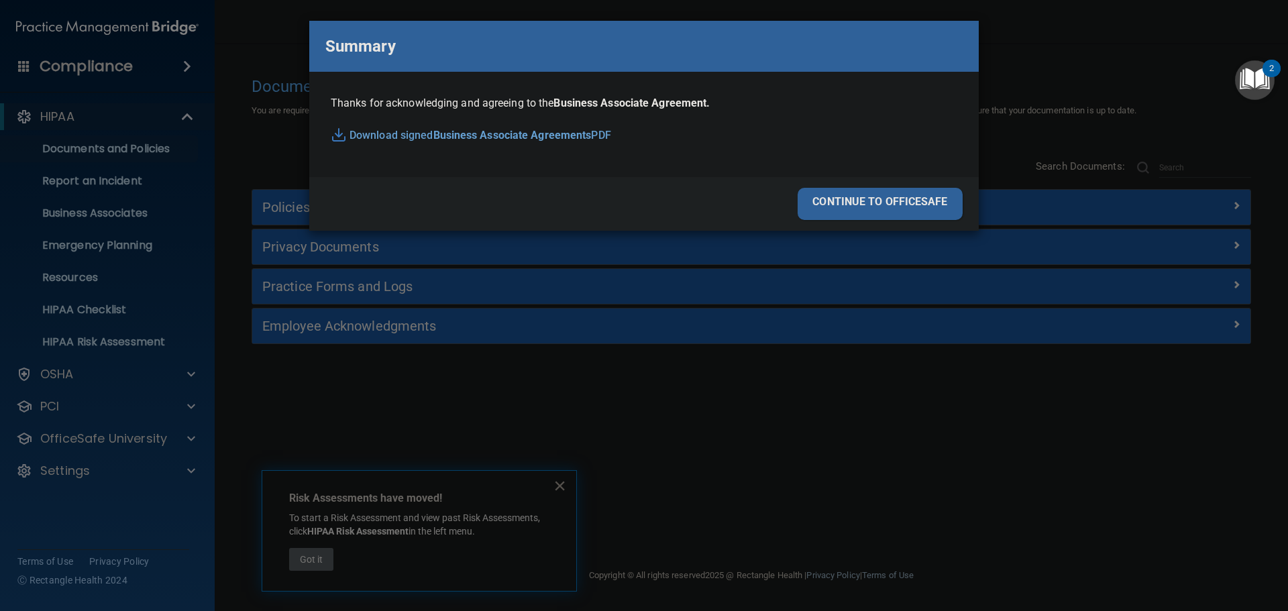
click at [890, 210] on div "continue to officesafe" at bounding box center [880, 204] width 165 height 32
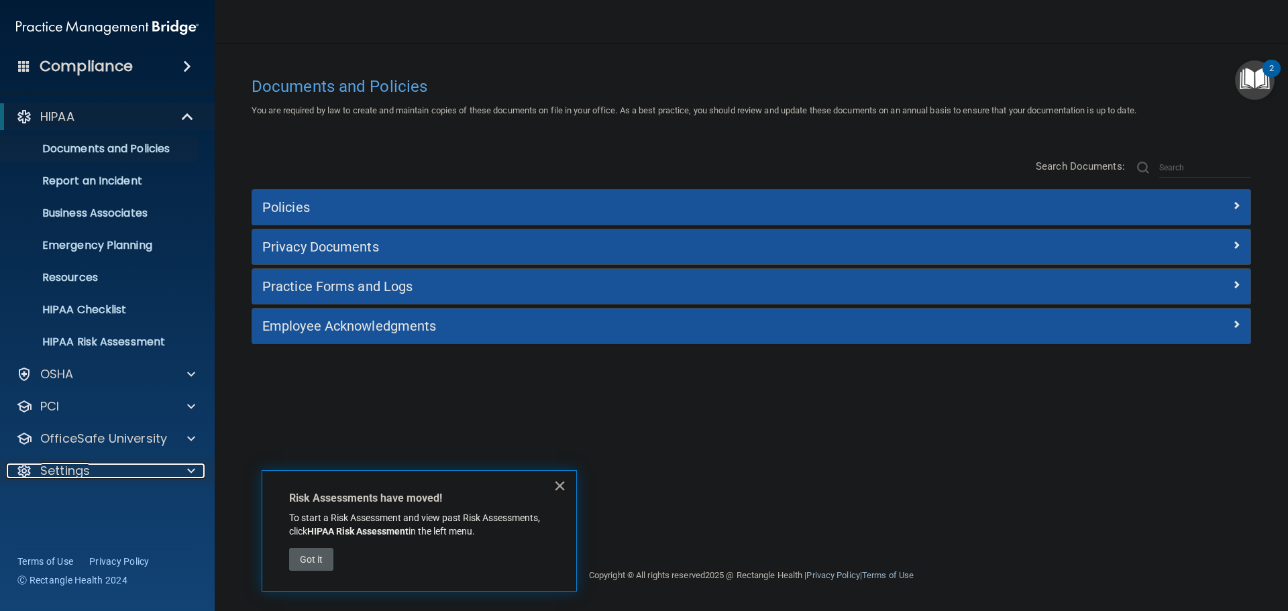
click at [188, 472] on span at bounding box center [191, 471] width 8 height 16
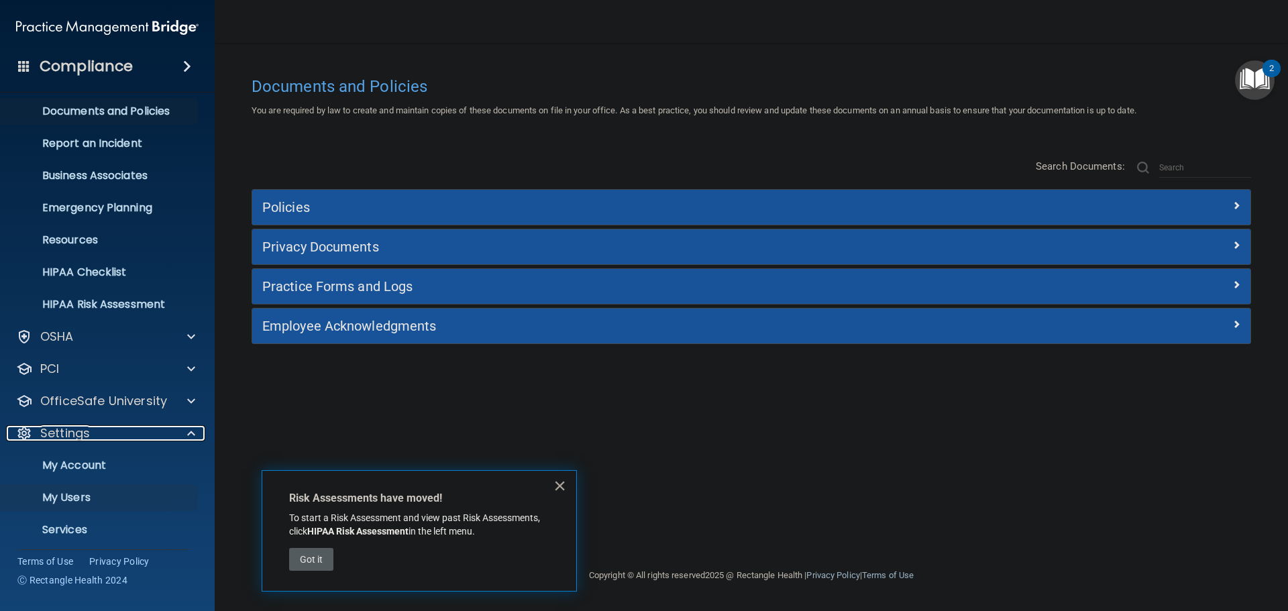
scroll to position [74, 0]
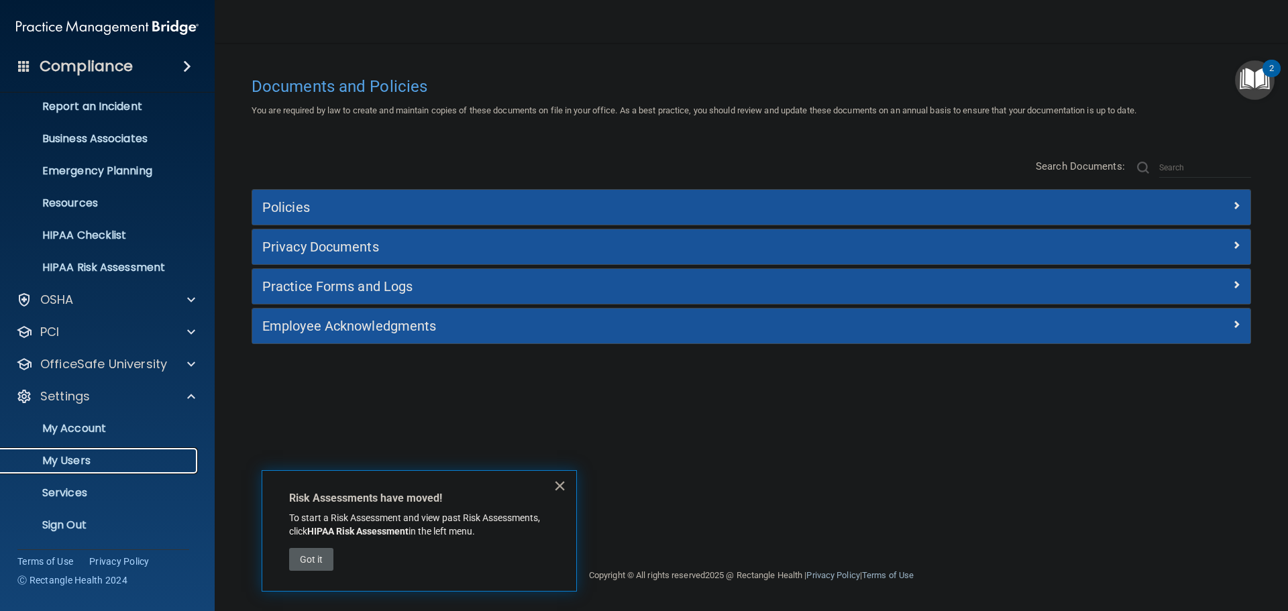
click at [46, 460] on p "My Users" at bounding box center [100, 460] width 183 height 13
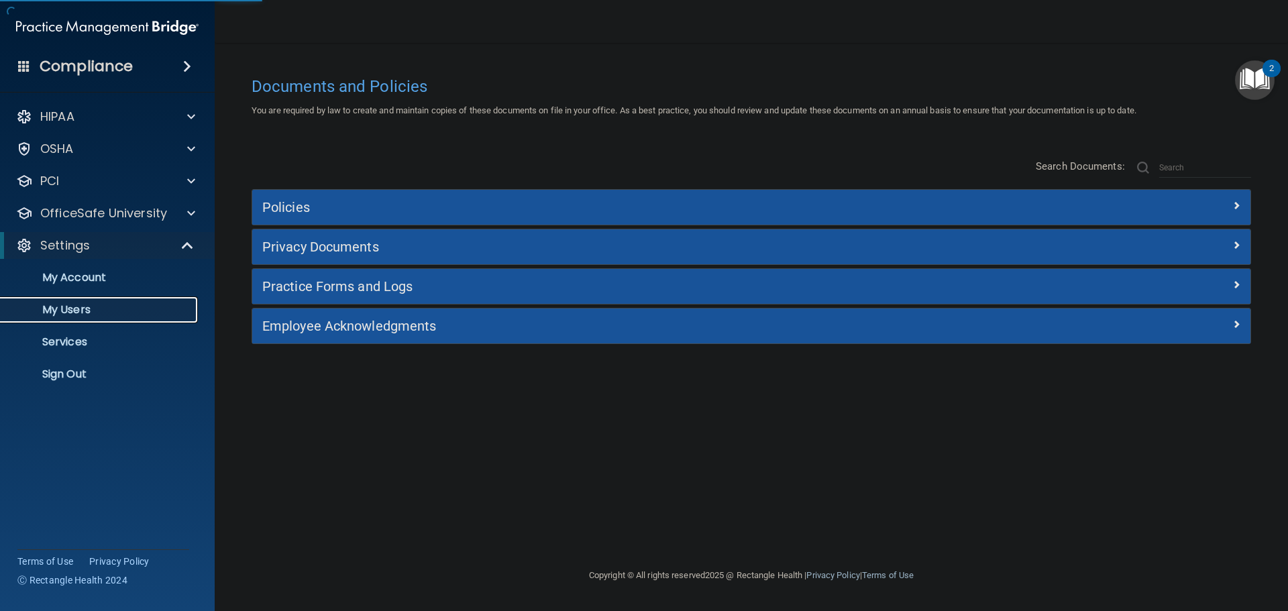
select select "20"
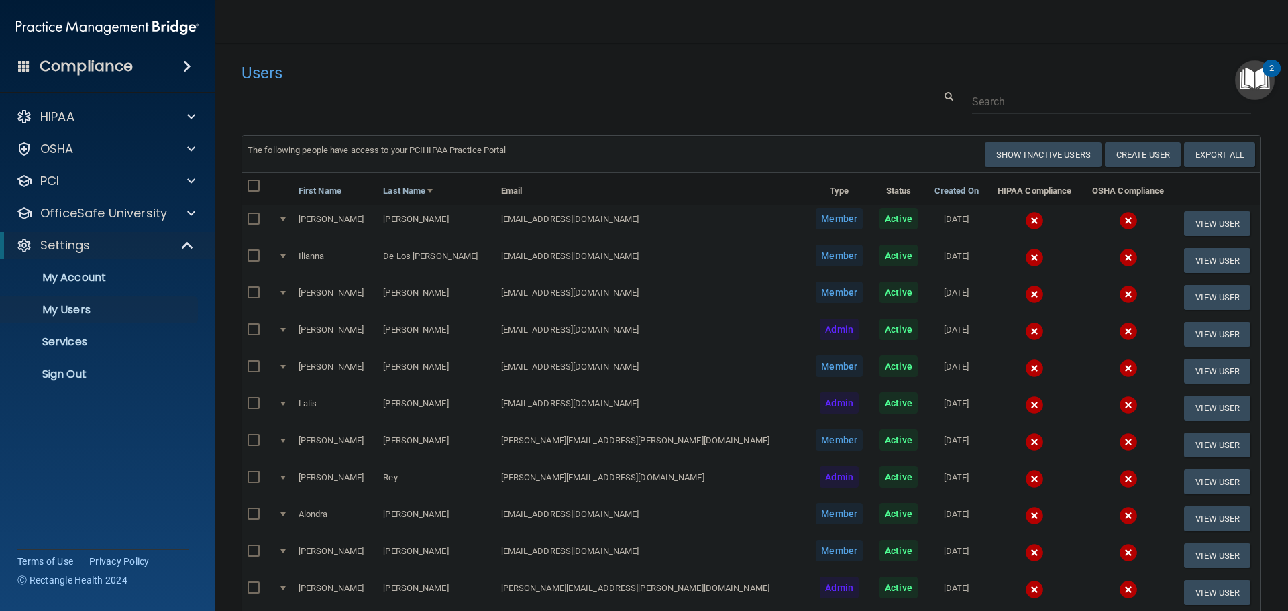
click at [1025, 227] on img at bounding box center [1034, 220] width 19 height 19
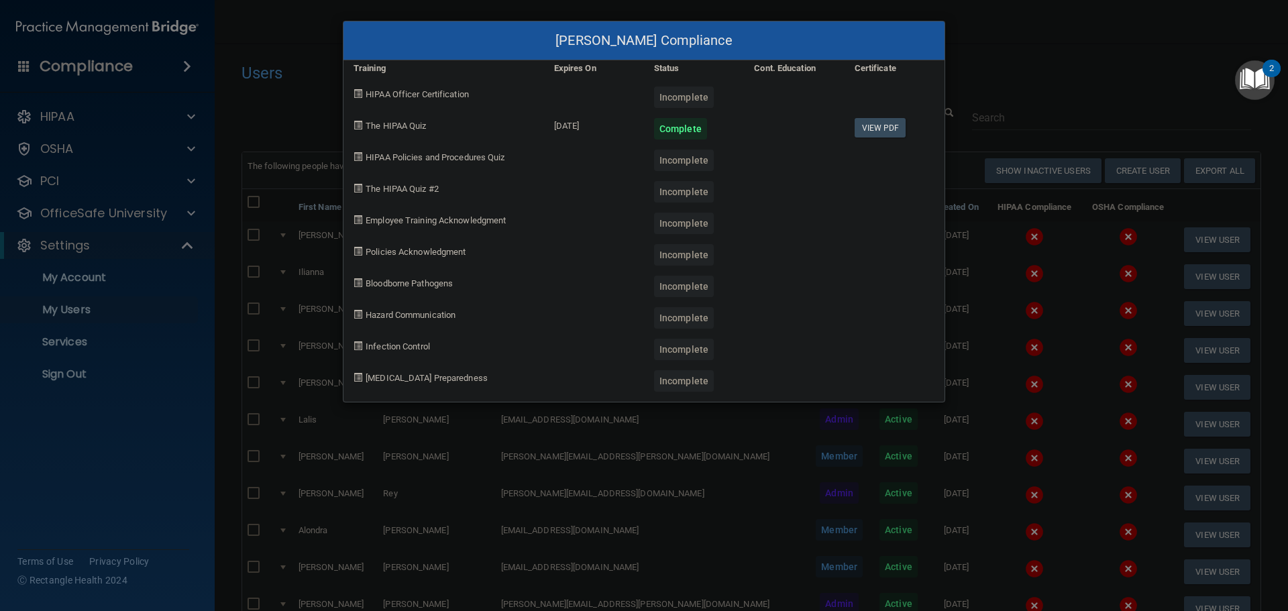
click at [1005, 76] on div "Johanna Castillo's Compliance Training Expires On Status Cont. Education Certif…" at bounding box center [644, 305] width 1288 height 611
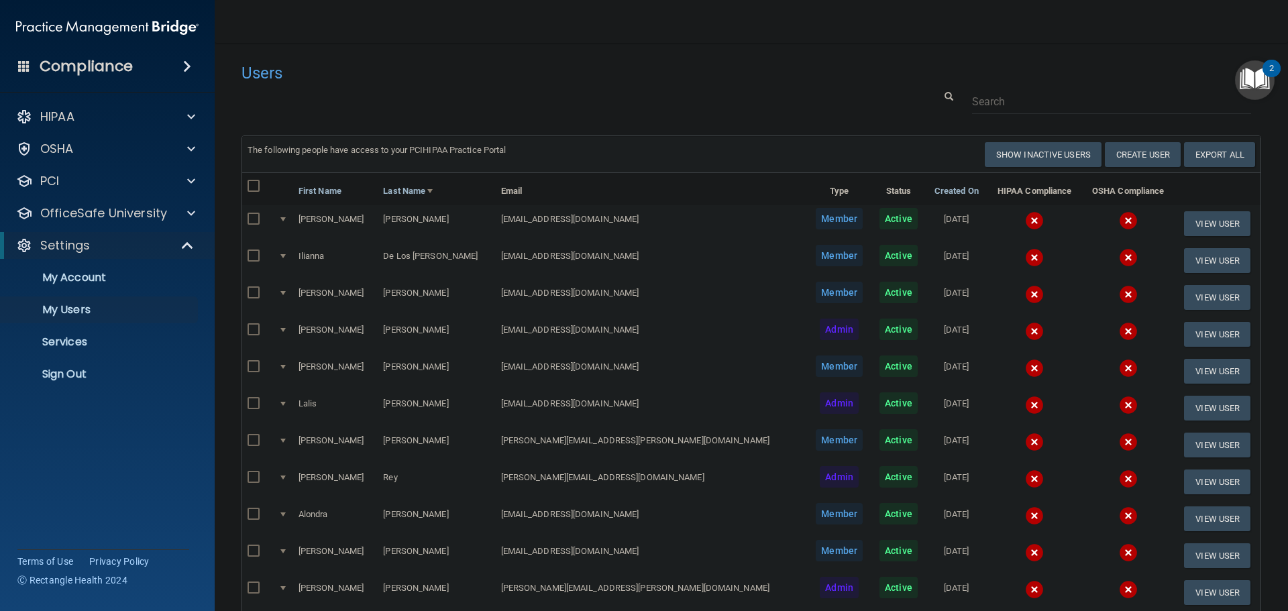
click at [1025, 218] on img at bounding box center [1034, 220] width 19 height 19
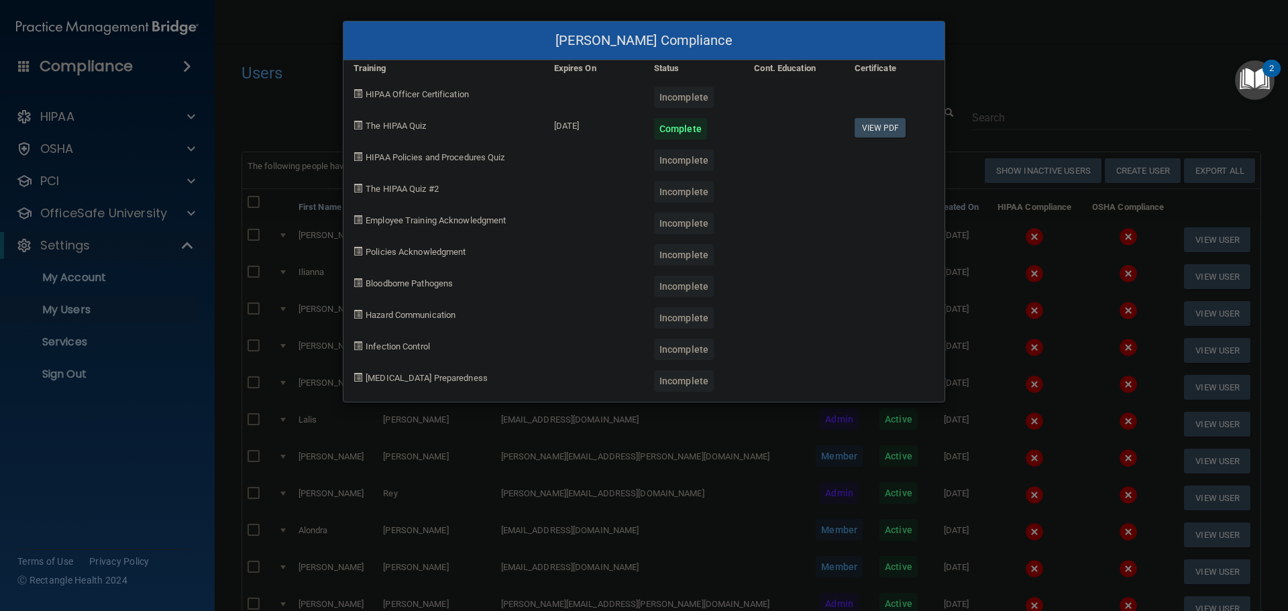
click at [996, 68] on div "Johanna Castillo's Compliance Training Expires On Status Cont. Education Certif…" at bounding box center [644, 305] width 1288 height 611
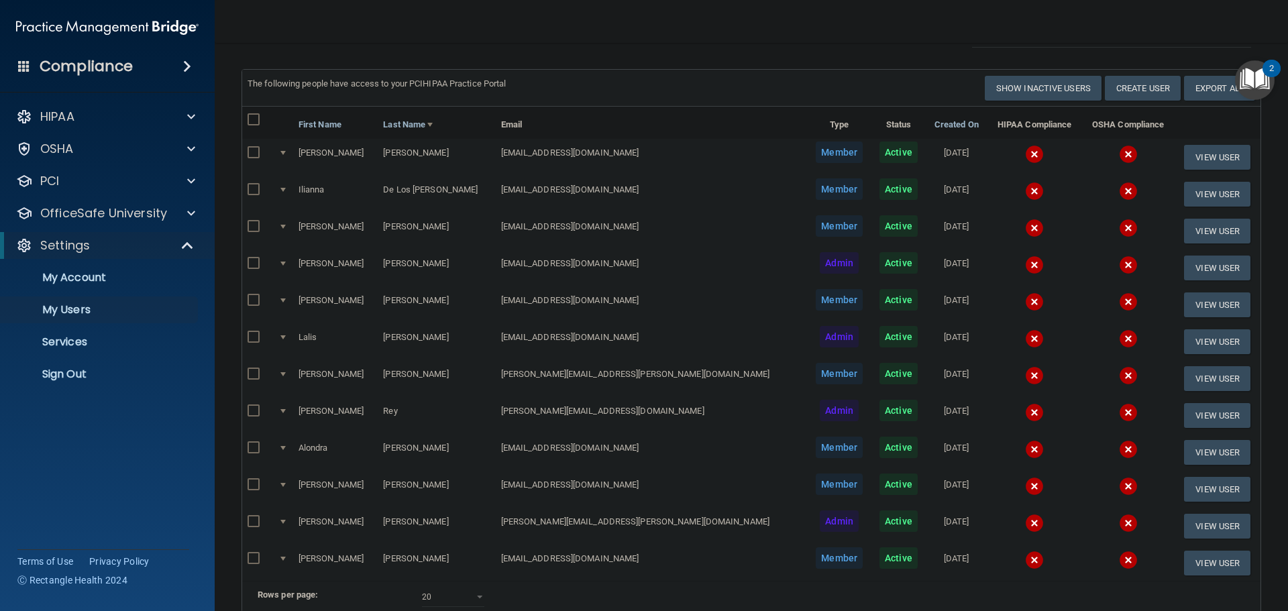
scroll to position [67, 0]
click at [1025, 337] on img at bounding box center [1034, 338] width 19 height 19
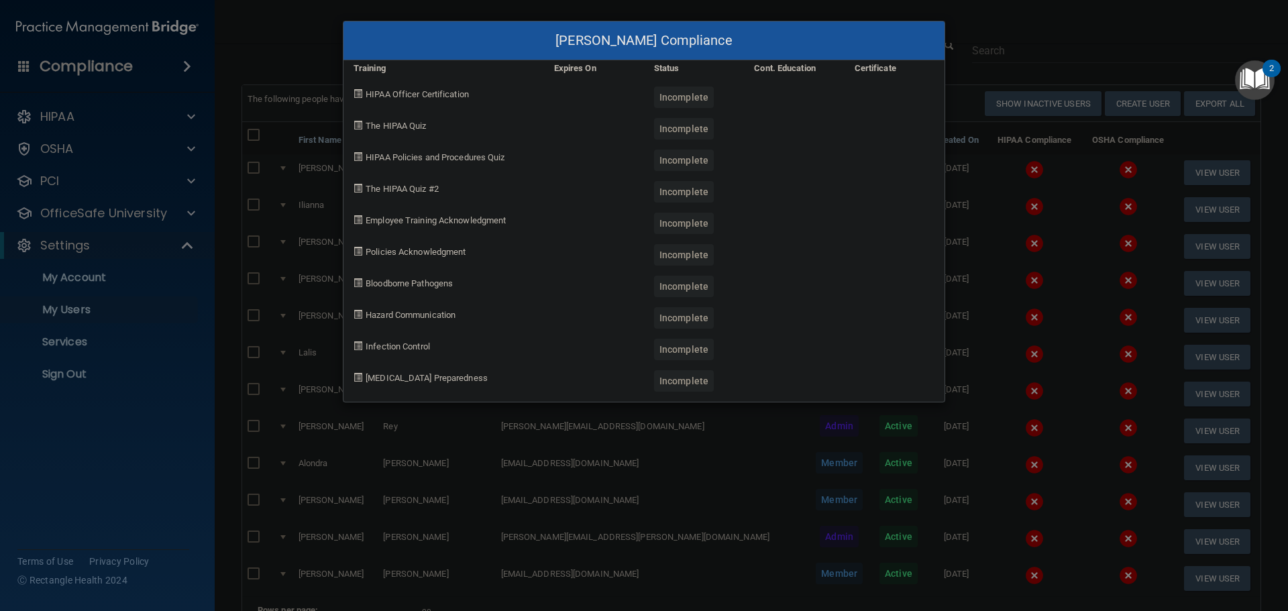
click at [960, 343] on div "Lalis Lara's Compliance Training Expires On Status Cont. Education Certificate …" at bounding box center [644, 305] width 1288 height 611
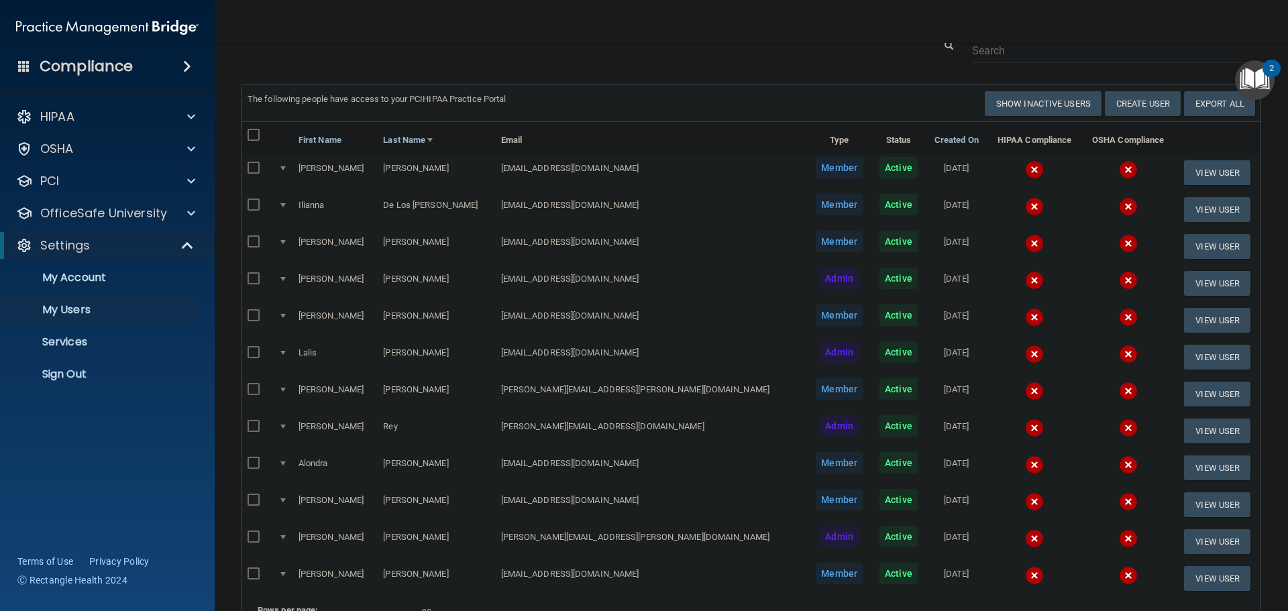
click at [255, 352] on input "checkbox" at bounding box center [255, 353] width 15 height 11
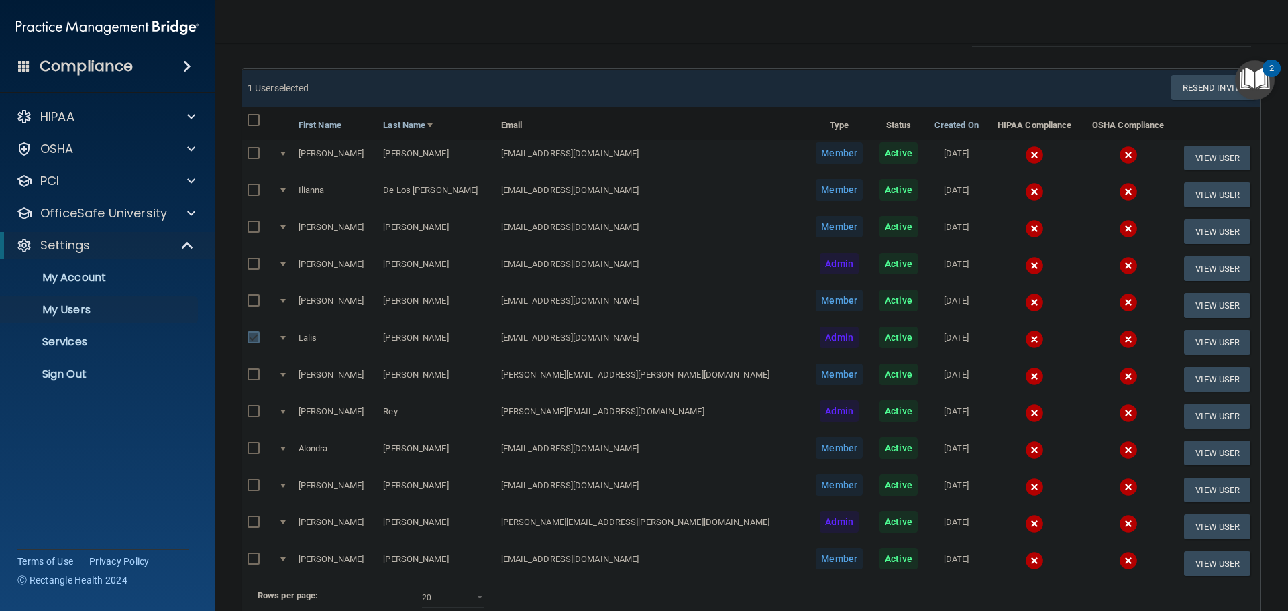
scroll to position [0, 0]
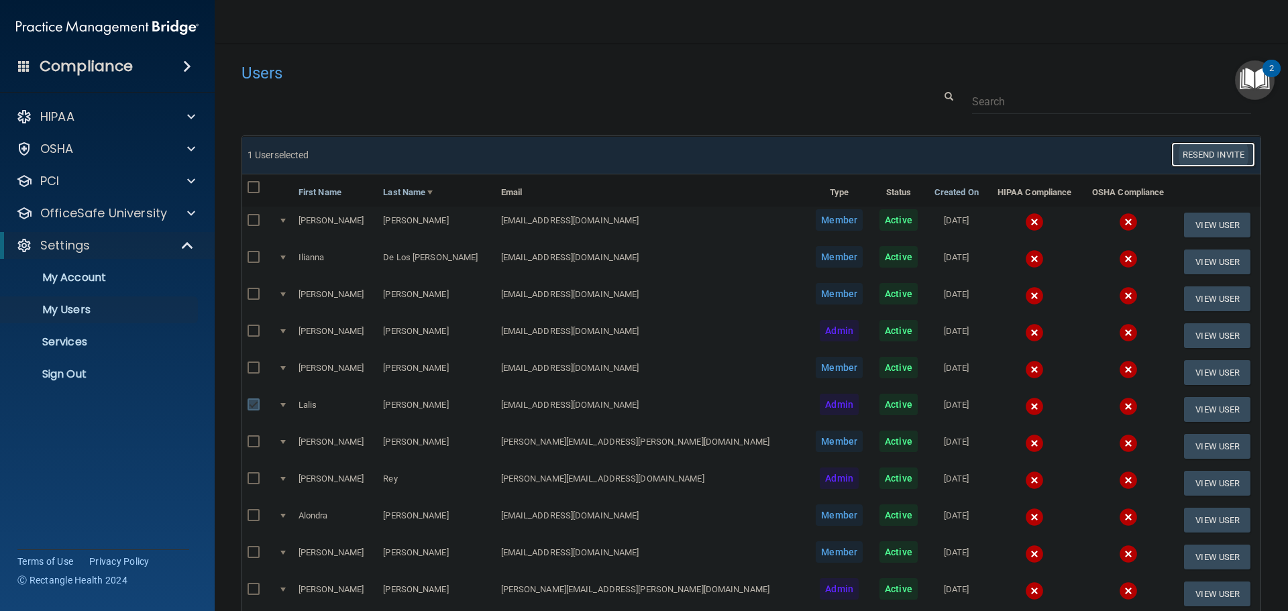
click at [1192, 154] on button "Resend Invite" at bounding box center [1214, 154] width 84 height 25
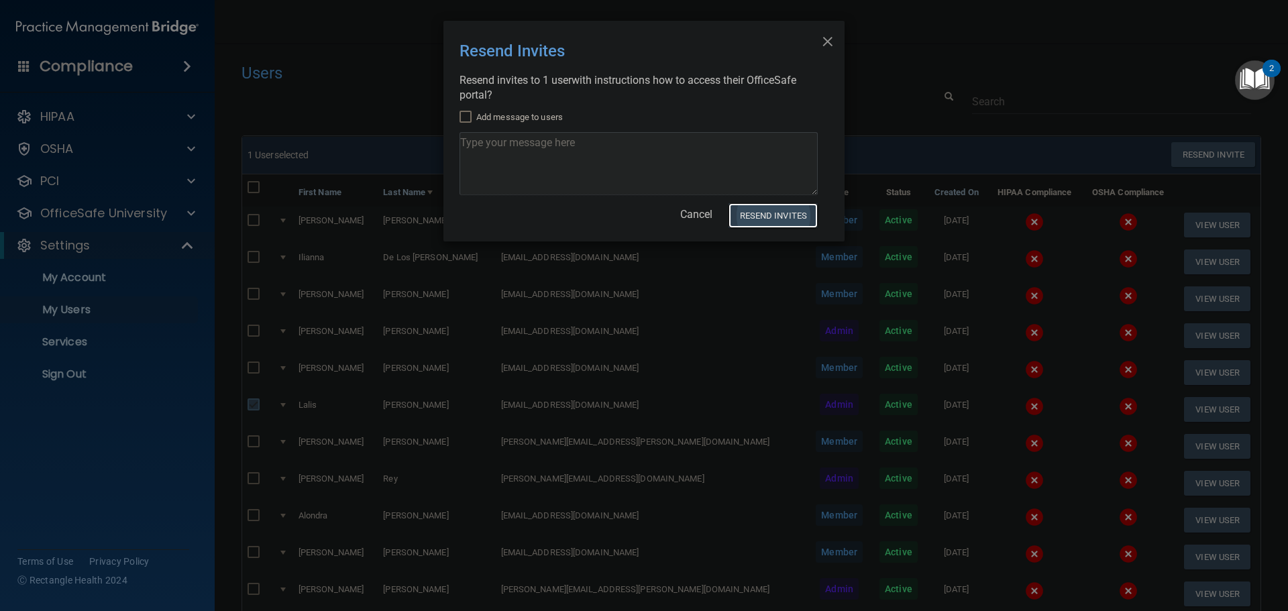
click at [774, 213] on button "Resend Invites" at bounding box center [773, 215] width 89 height 25
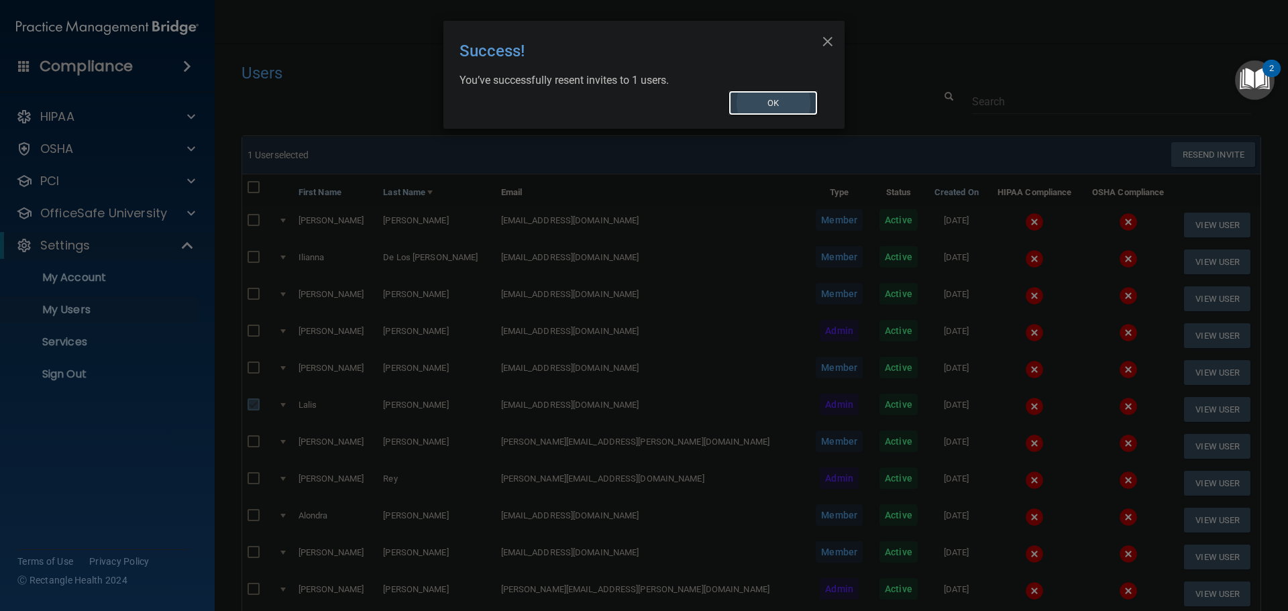
click at [782, 103] on button "OK" at bounding box center [774, 103] width 90 height 25
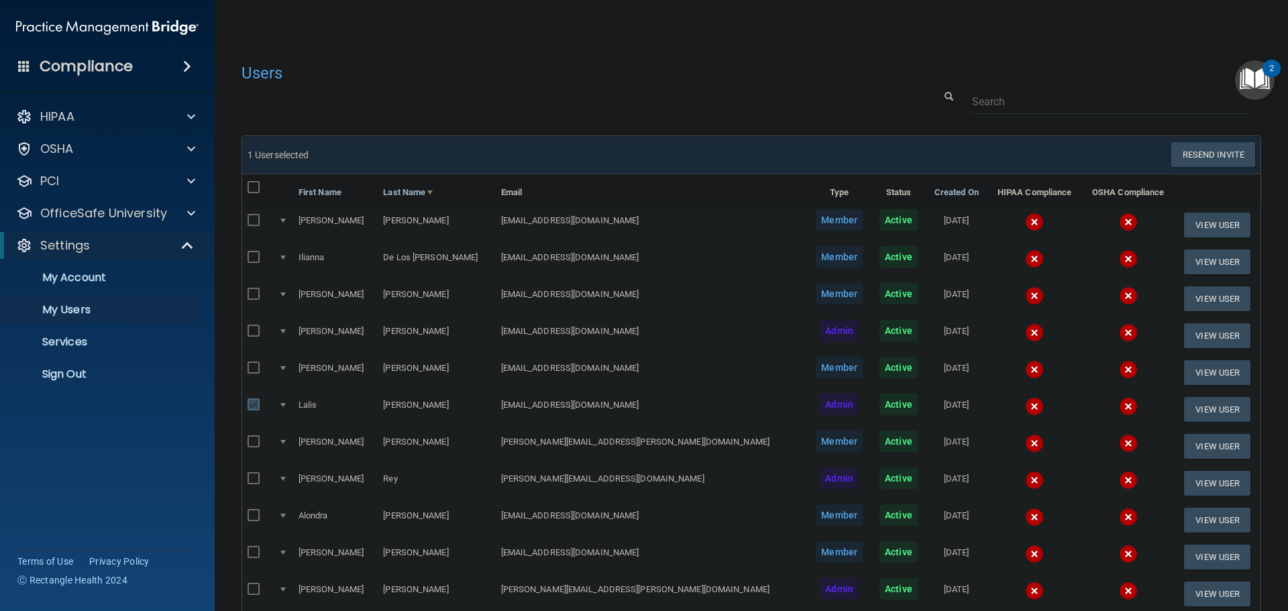
click at [644, 111] on div at bounding box center [752, 101] width 1040 height 25
click at [253, 403] on input "checkbox" at bounding box center [255, 405] width 15 height 11
checkbox input "false"
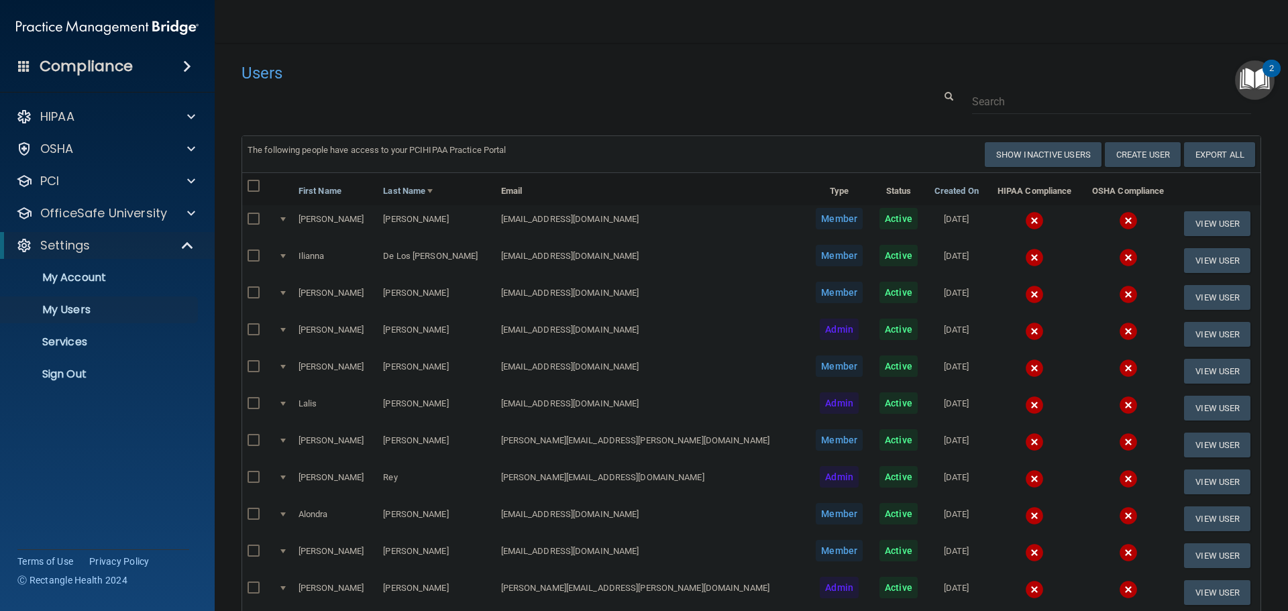
click at [383, 96] on div at bounding box center [752, 101] width 1040 height 25
click at [253, 189] on input "checkbox" at bounding box center [255, 186] width 15 height 11
checkbox input "true"
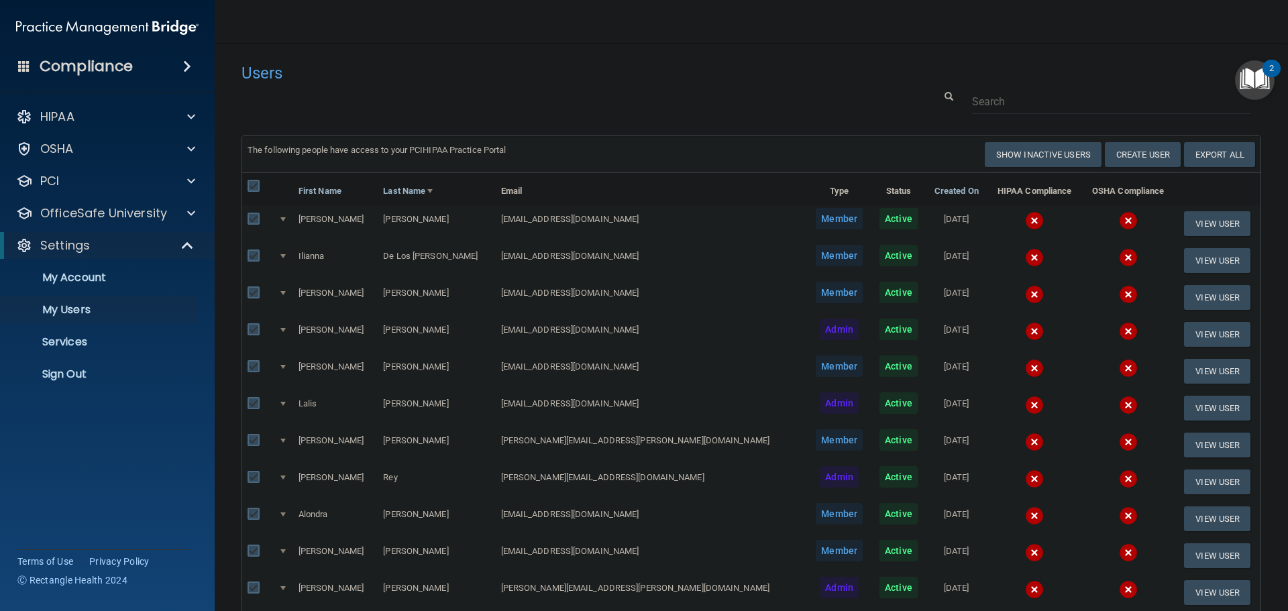
checkbox input "true"
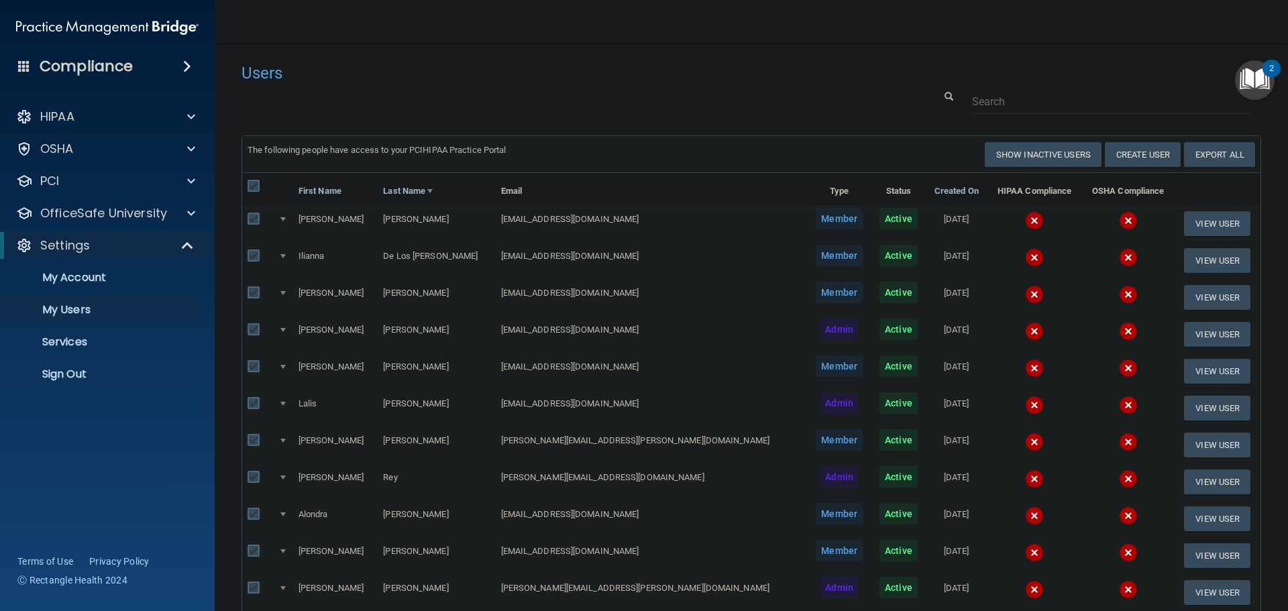
checkbox input "true"
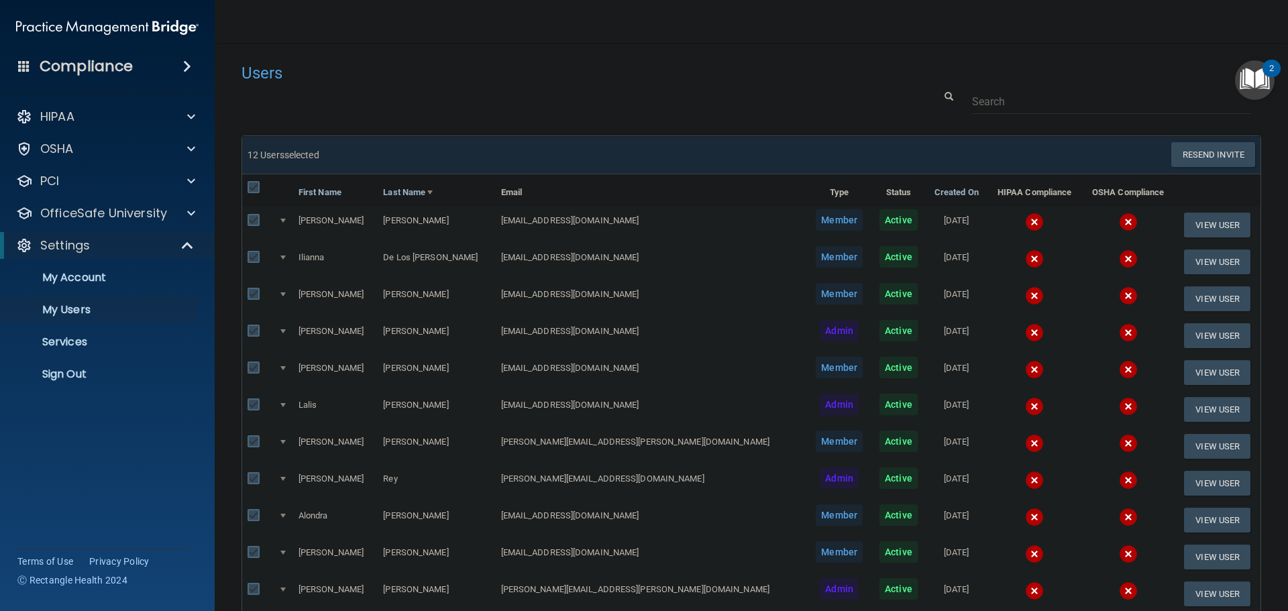
click at [253, 186] on input "checkbox" at bounding box center [255, 188] width 15 height 11
checkbox input "false"
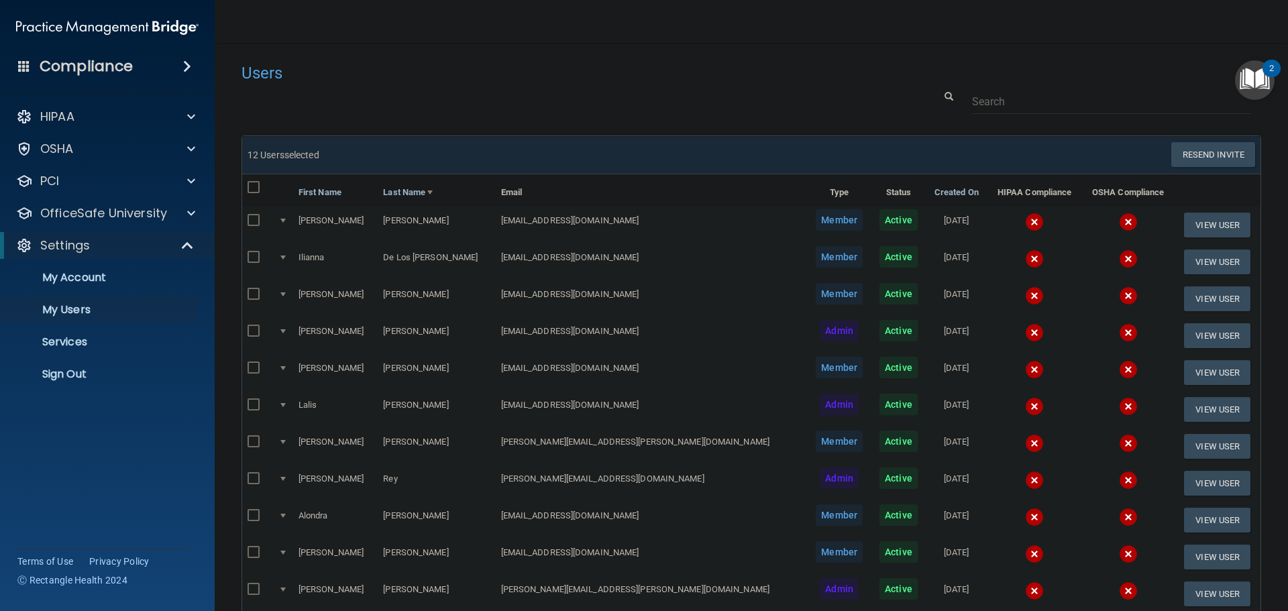
checkbox input "false"
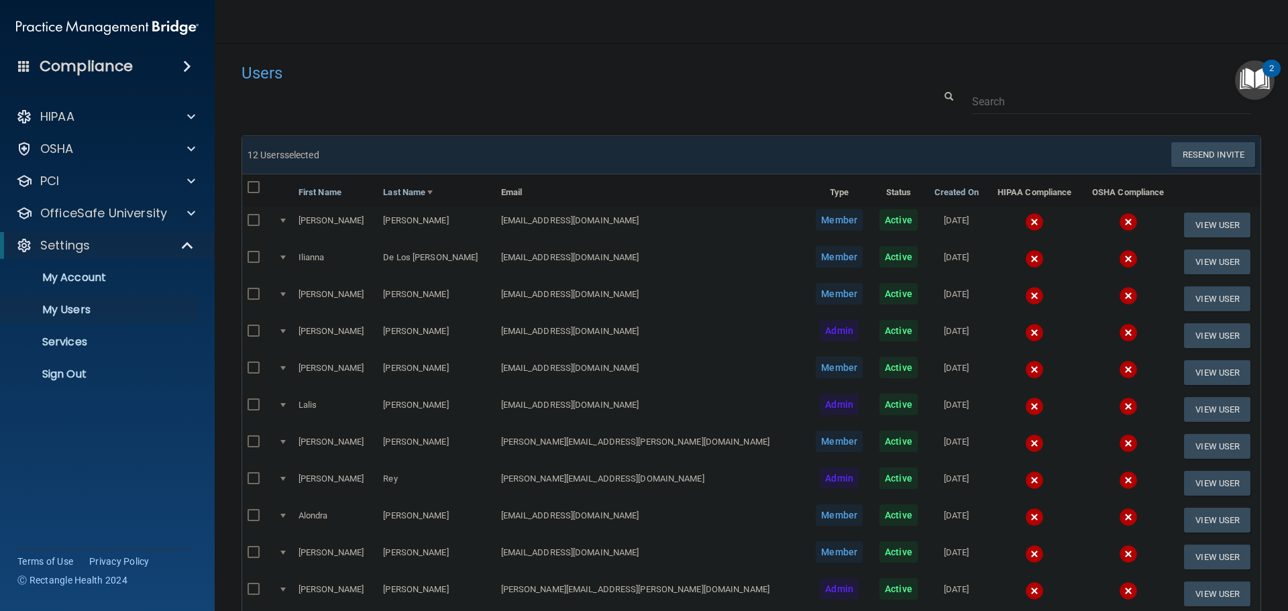
checkbox input "false"
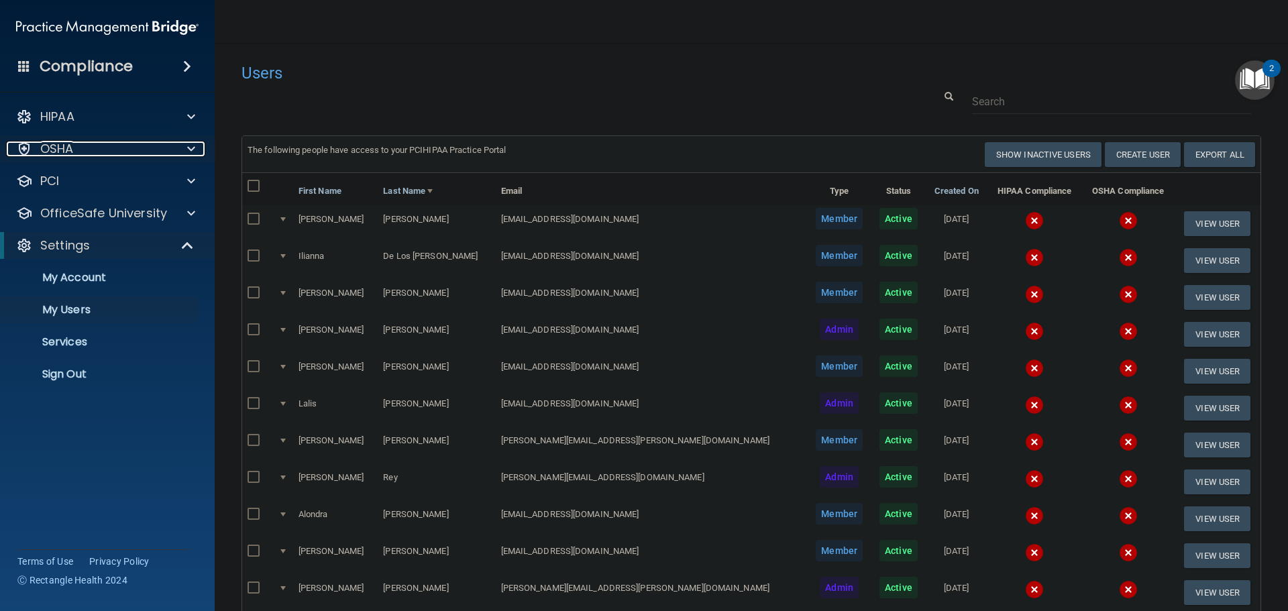
click at [189, 154] on span at bounding box center [191, 149] width 8 height 16
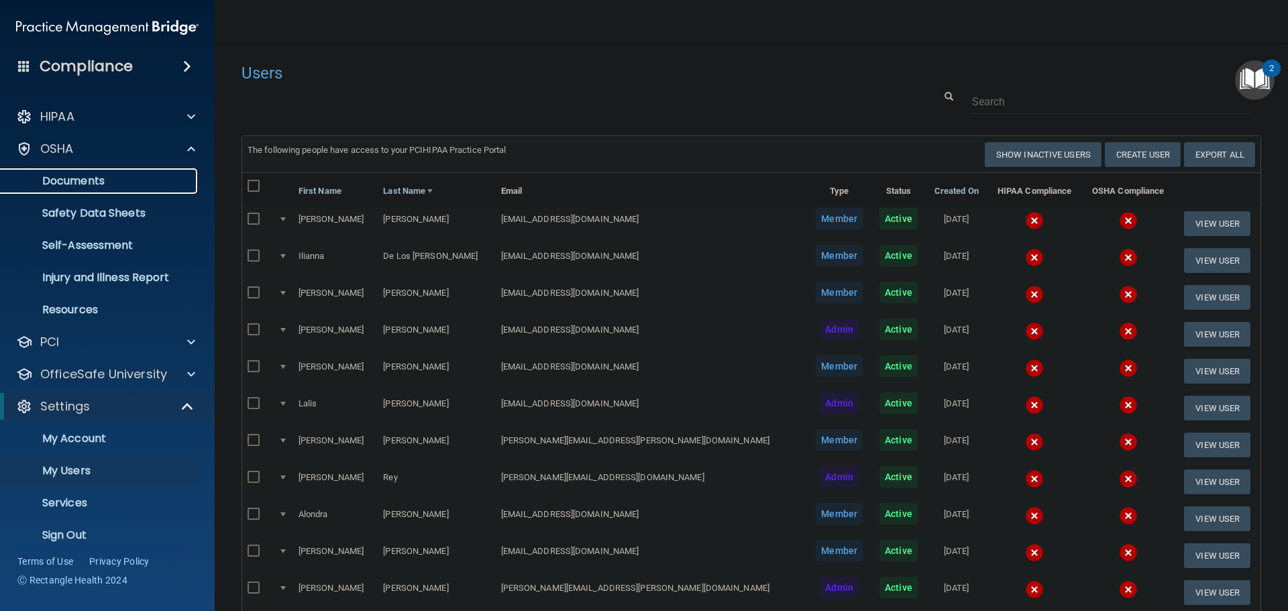
click at [118, 177] on p "Documents" at bounding box center [100, 180] width 183 height 13
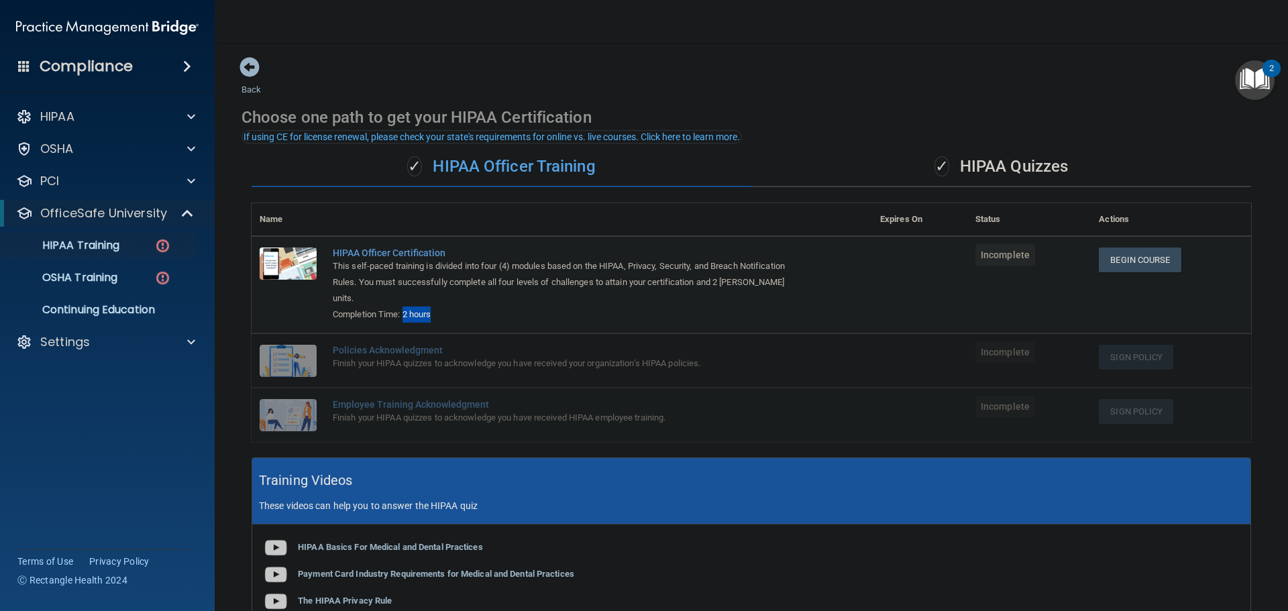
drag, startPoint x: 444, startPoint y: 301, endPoint x: 404, endPoint y: 299, distance: 40.3
click at [404, 307] on div "Completion Time: 2 hours" at bounding box center [569, 315] width 472 height 16
click at [466, 307] on div "Completion Time: 2 hours" at bounding box center [569, 315] width 472 height 16
click at [1001, 164] on div "✓ HIPAA Quizzes" at bounding box center [1002, 167] width 500 height 40
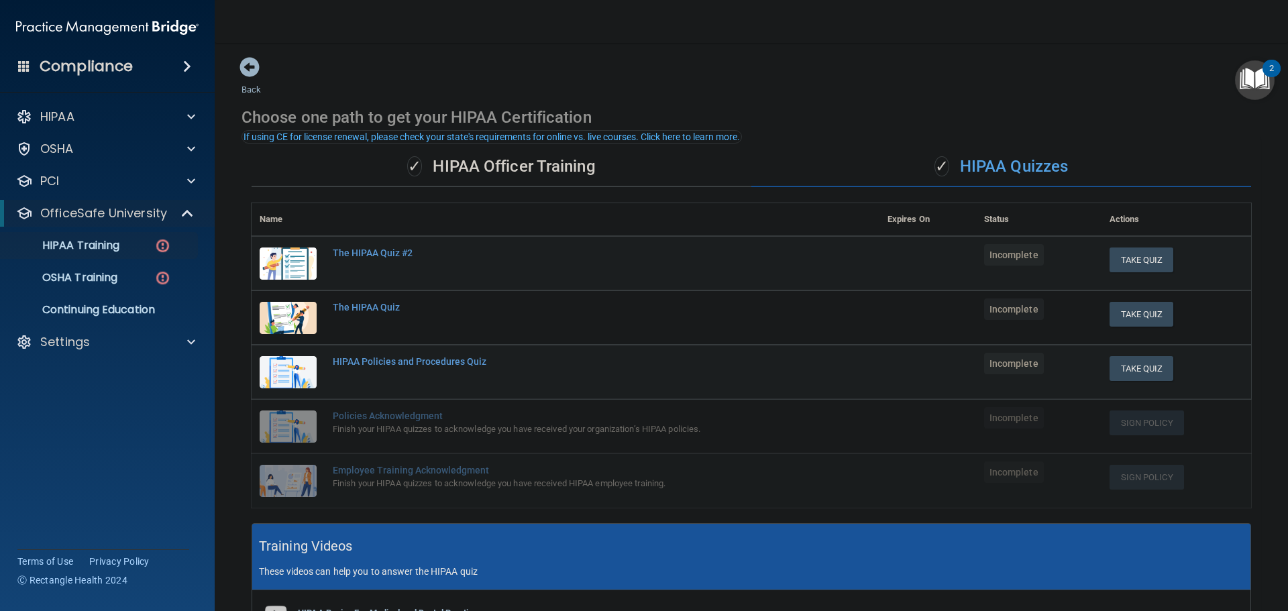
click at [557, 171] on div "✓ HIPAA Officer Training" at bounding box center [502, 167] width 500 height 40
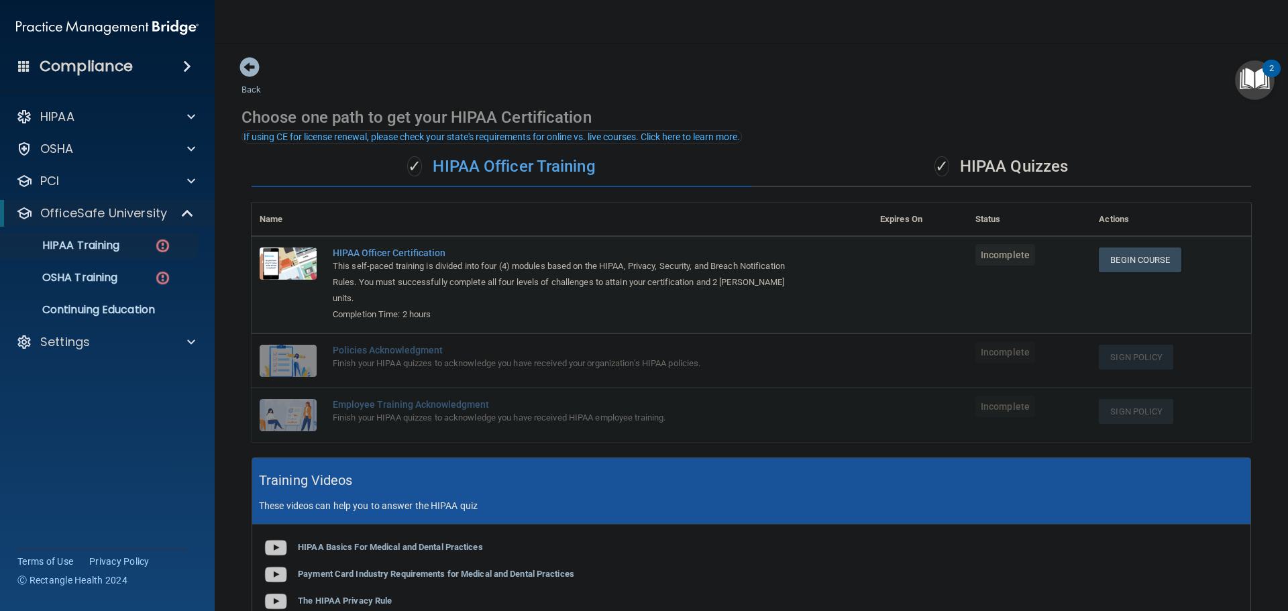
click at [952, 170] on div "✓ HIPAA Quizzes" at bounding box center [1002, 167] width 500 height 40
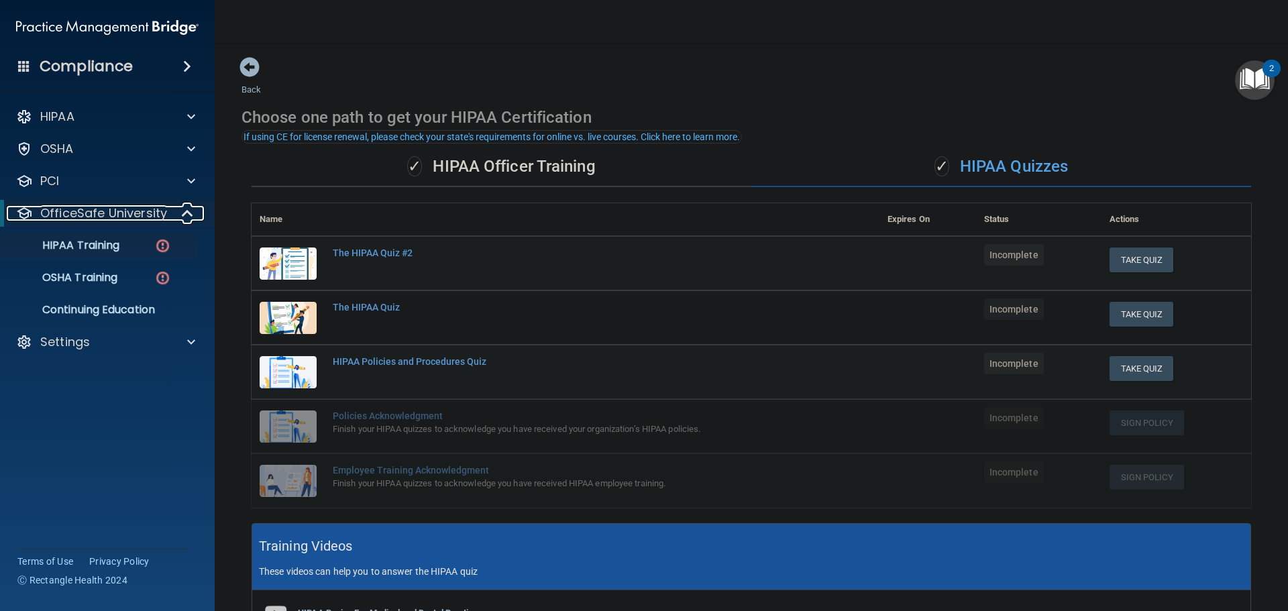
click at [115, 209] on p "OfficeSafe University" at bounding box center [103, 213] width 127 height 16
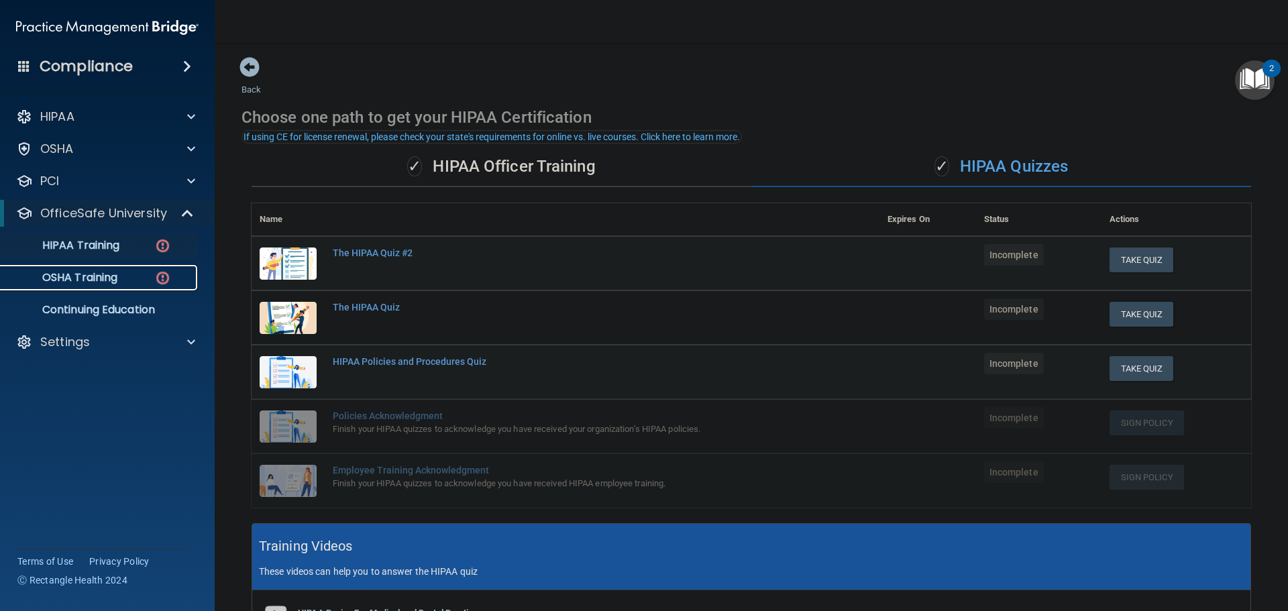
click at [84, 276] on p "OSHA Training" at bounding box center [63, 277] width 109 height 13
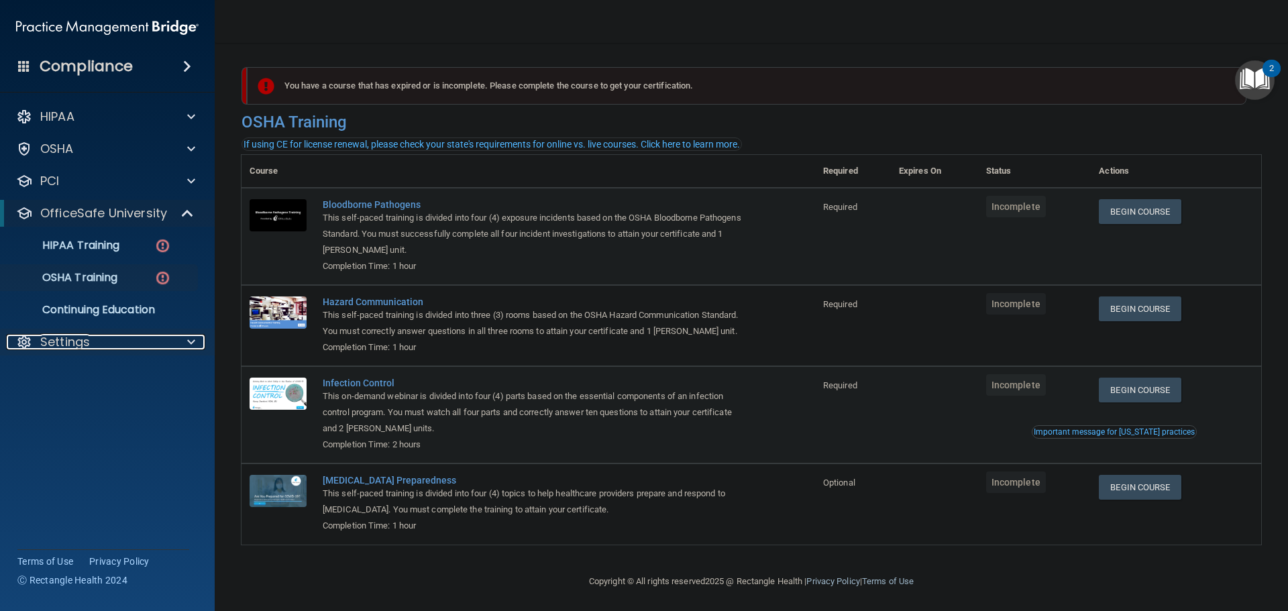
click at [161, 338] on div "Settings" at bounding box center [89, 342] width 166 height 16
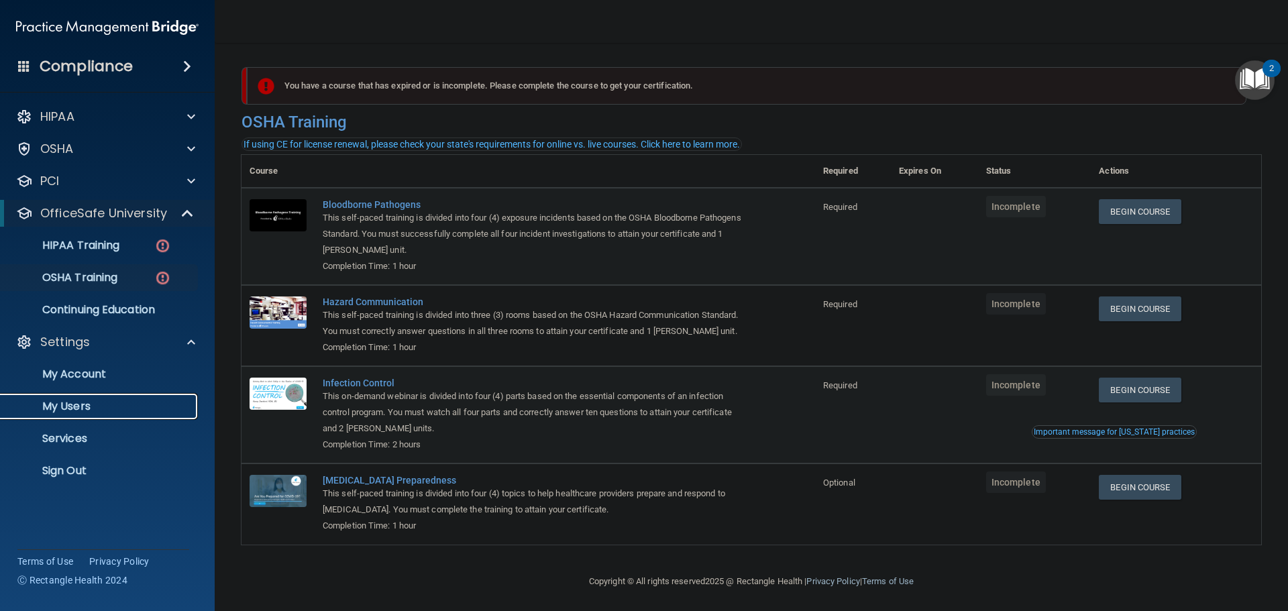
click at [77, 407] on p "My Users" at bounding box center [100, 406] width 183 height 13
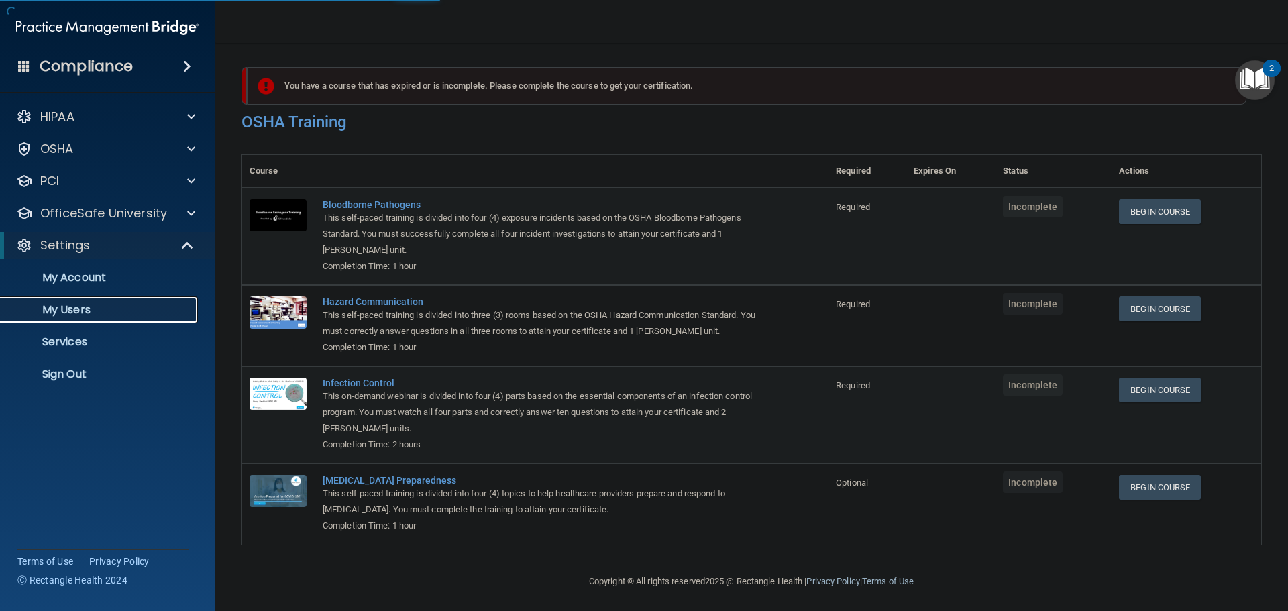
select select "20"
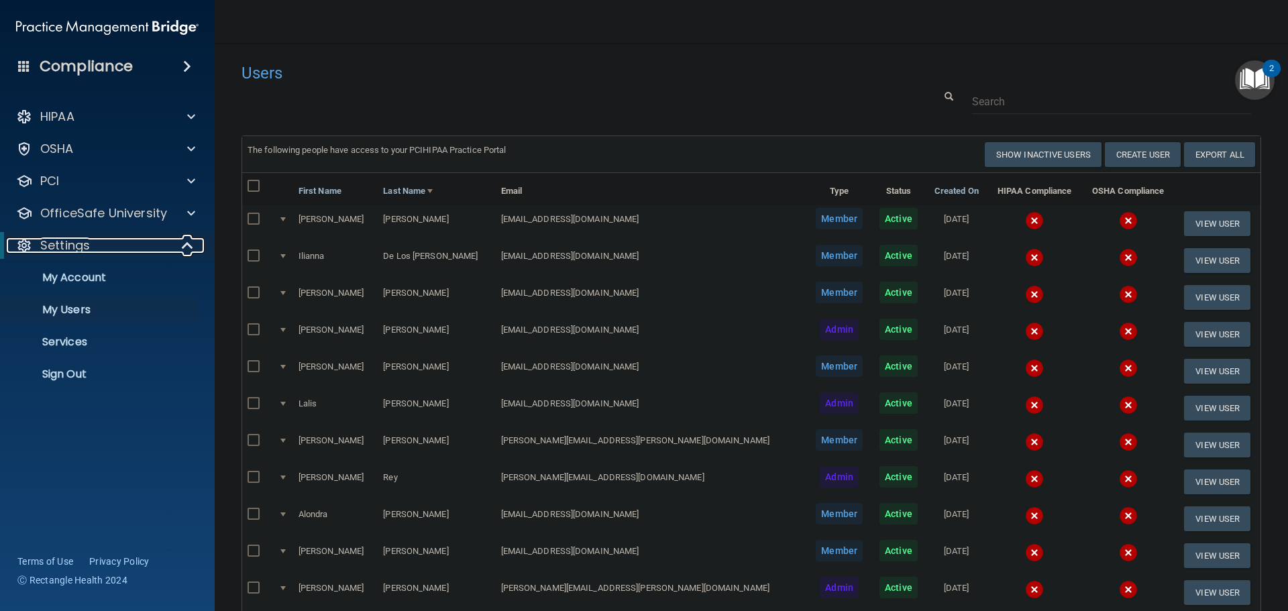
click at [174, 240] on div at bounding box center [188, 246] width 33 height 16
click at [177, 244] on div at bounding box center [188, 246] width 33 height 16
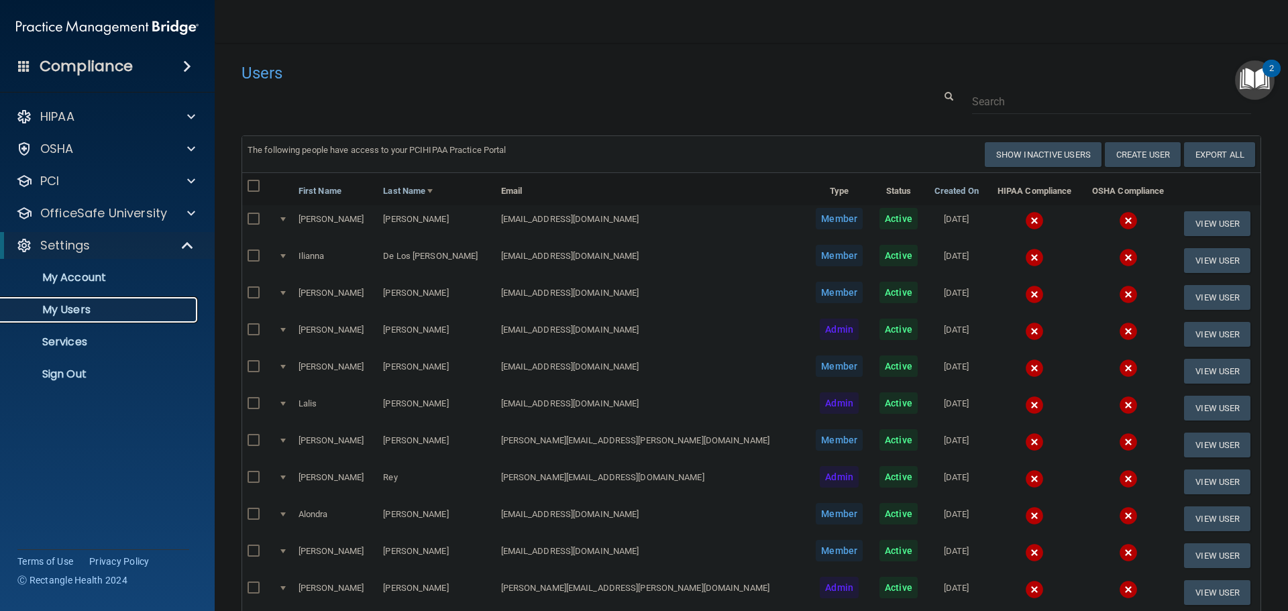
click at [83, 310] on p "My Users" at bounding box center [100, 309] width 183 height 13
click at [254, 215] on input "checkbox" at bounding box center [255, 219] width 15 height 11
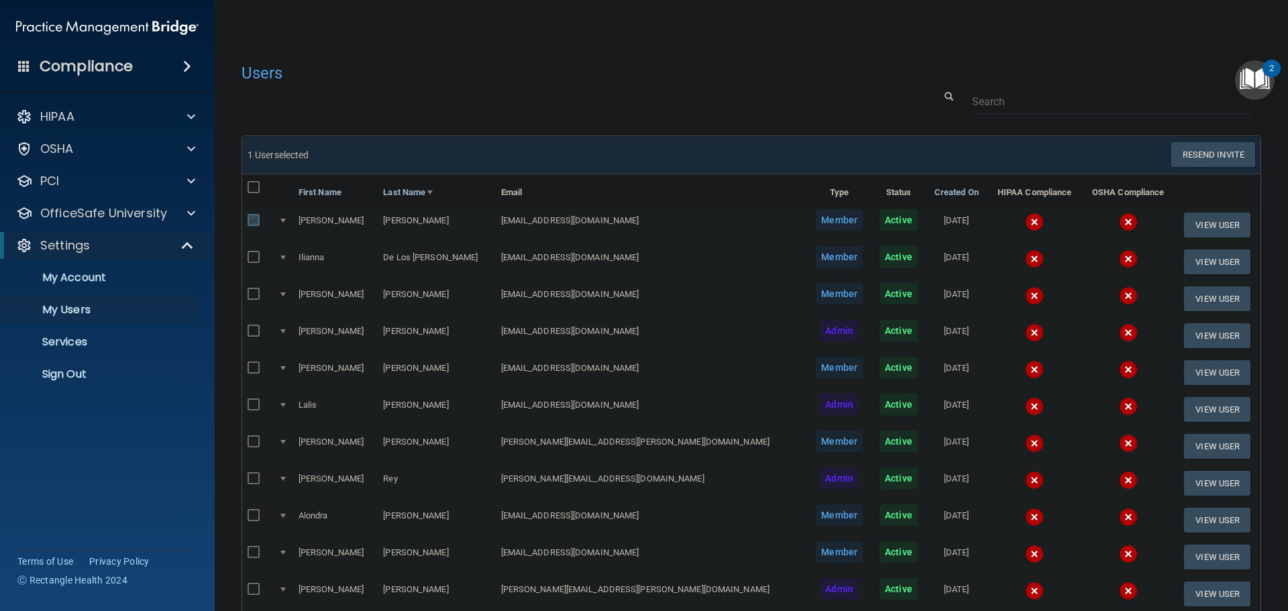
click at [254, 219] on input "checkbox" at bounding box center [255, 220] width 15 height 11
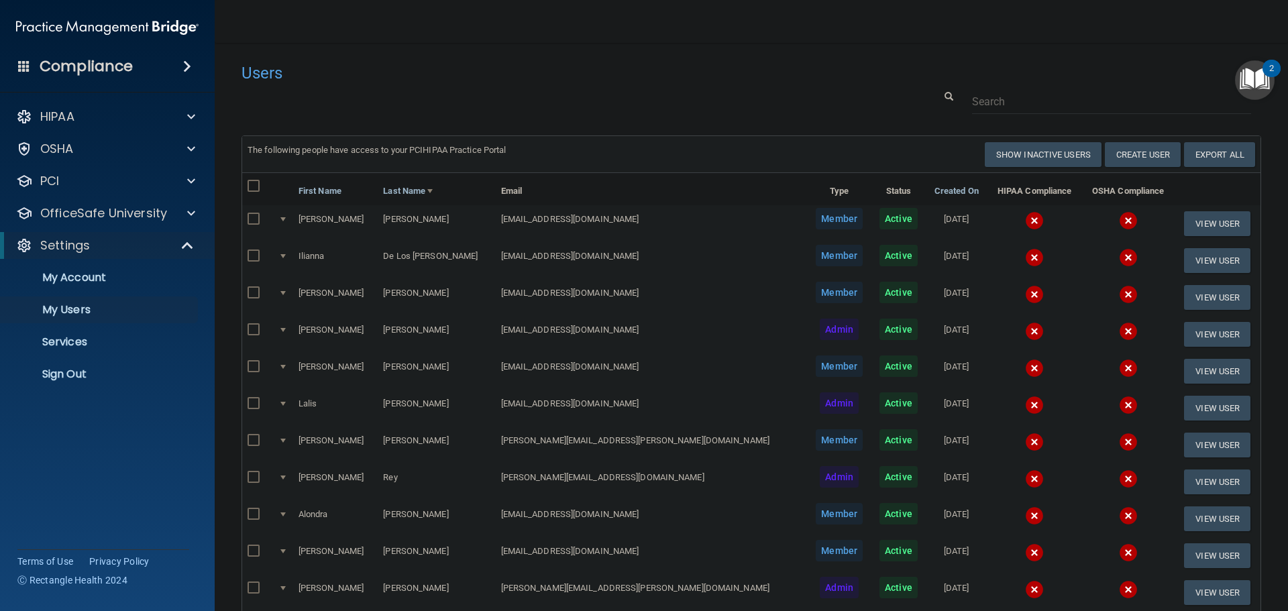
click at [256, 219] on input "checkbox" at bounding box center [255, 219] width 15 height 11
checkbox input "true"
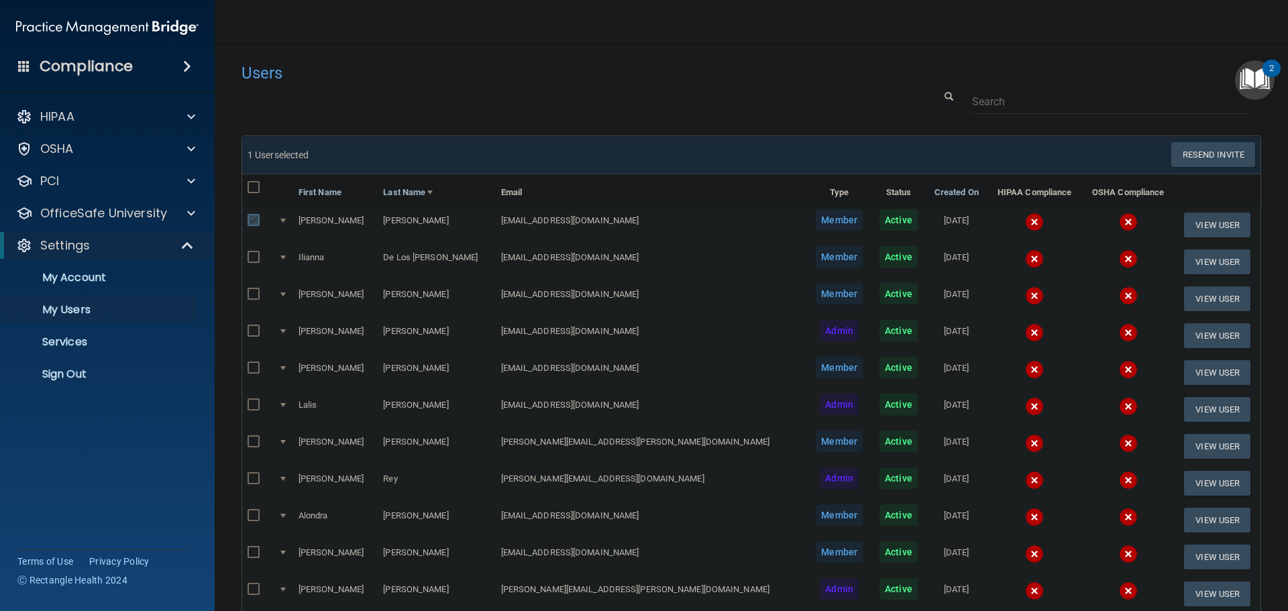
click at [253, 261] on input "checkbox" at bounding box center [255, 257] width 15 height 11
checkbox input "true"
click at [252, 223] on input "checkbox" at bounding box center [255, 220] width 15 height 11
checkbox input "false"
click at [252, 257] on input "checkbox" at bounding box center [255, 257] width 15 height 11
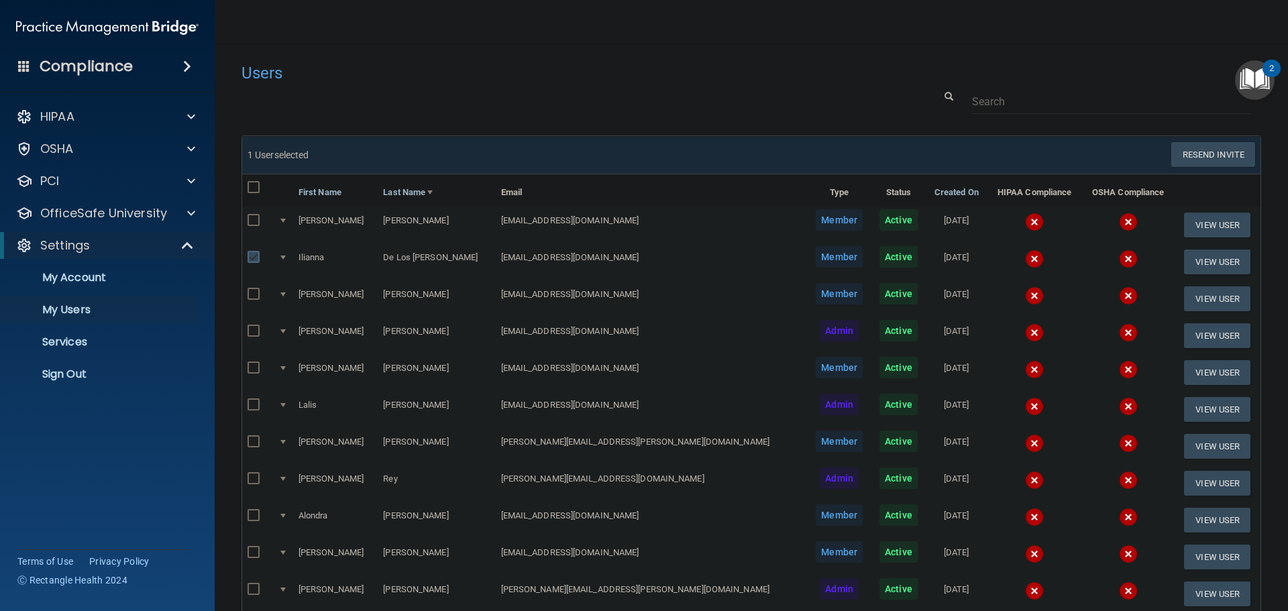
checkbox input "false"
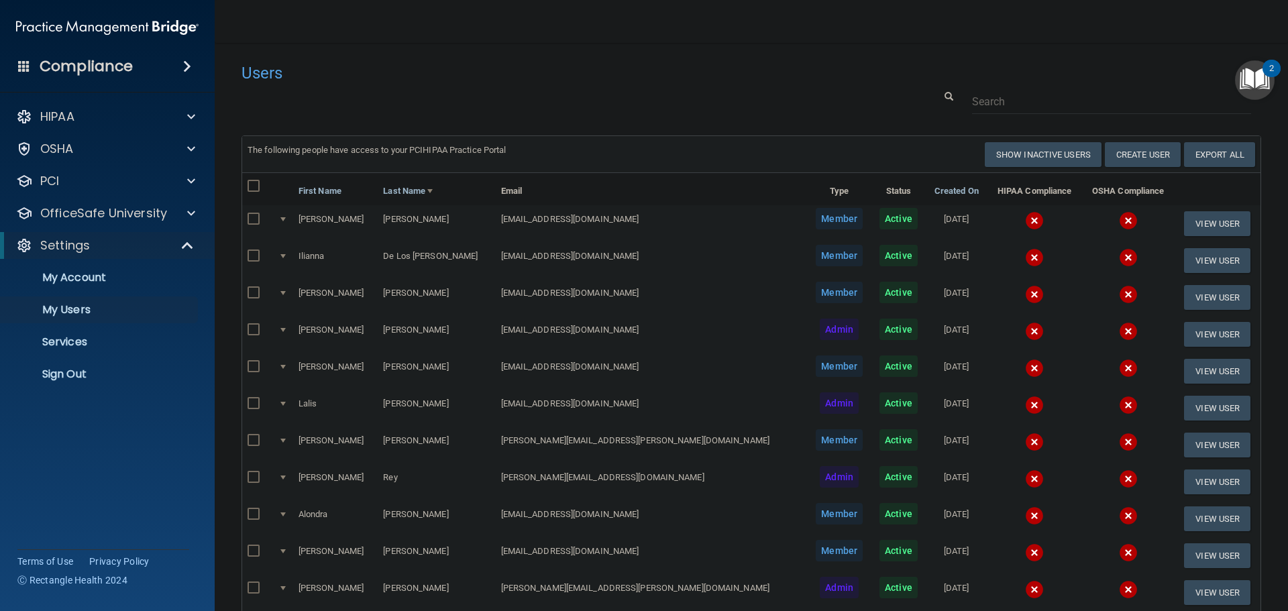
click at [252, 188] on input "checkbox" at bounding box center [255, 186] width 15 height 11
checkbox input "true"
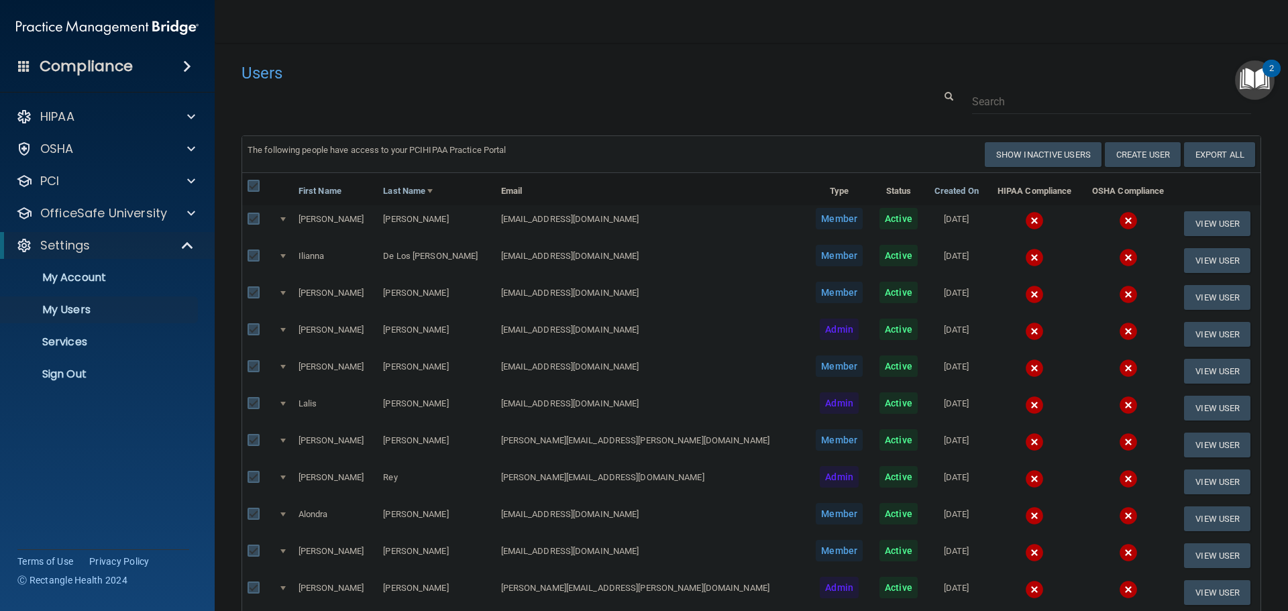
checkbox input "true"
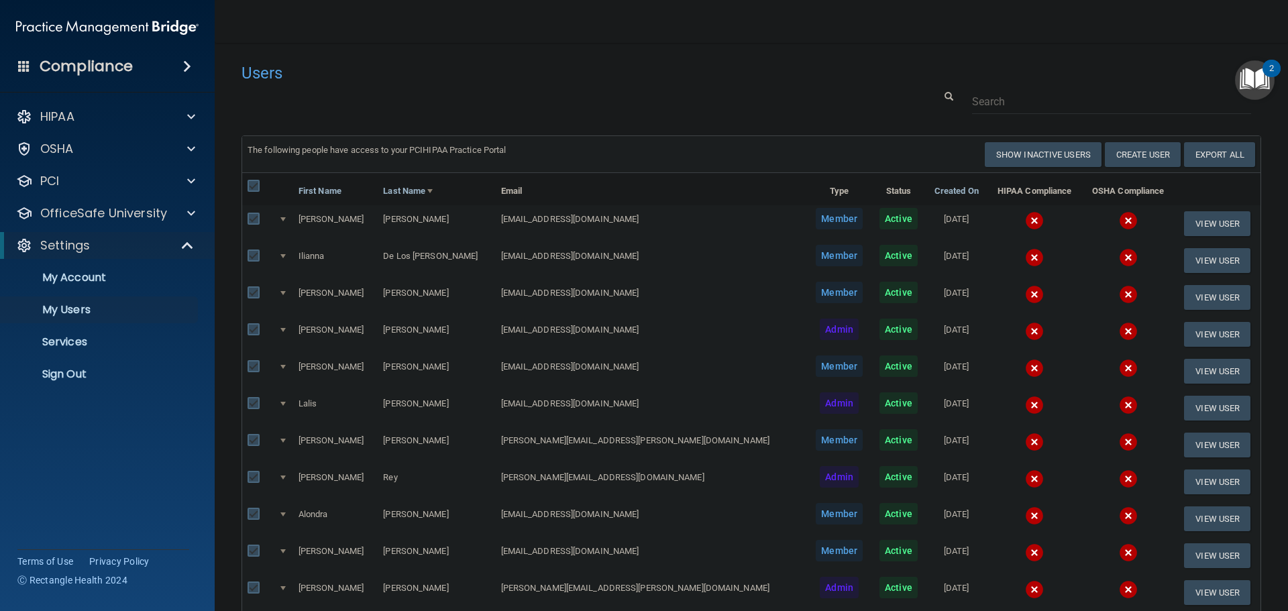
checkbox input "true"
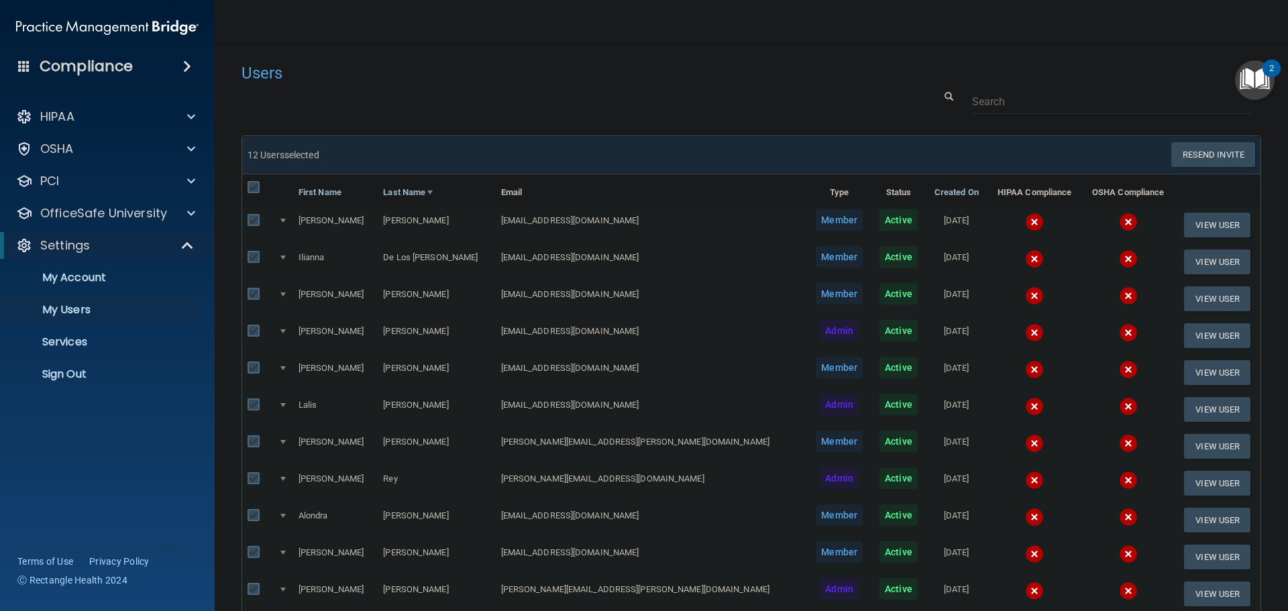
click at [257, 186] on input "checkbox" at bounding box center [255, 188] width 15 height 11
checkbox input "false"
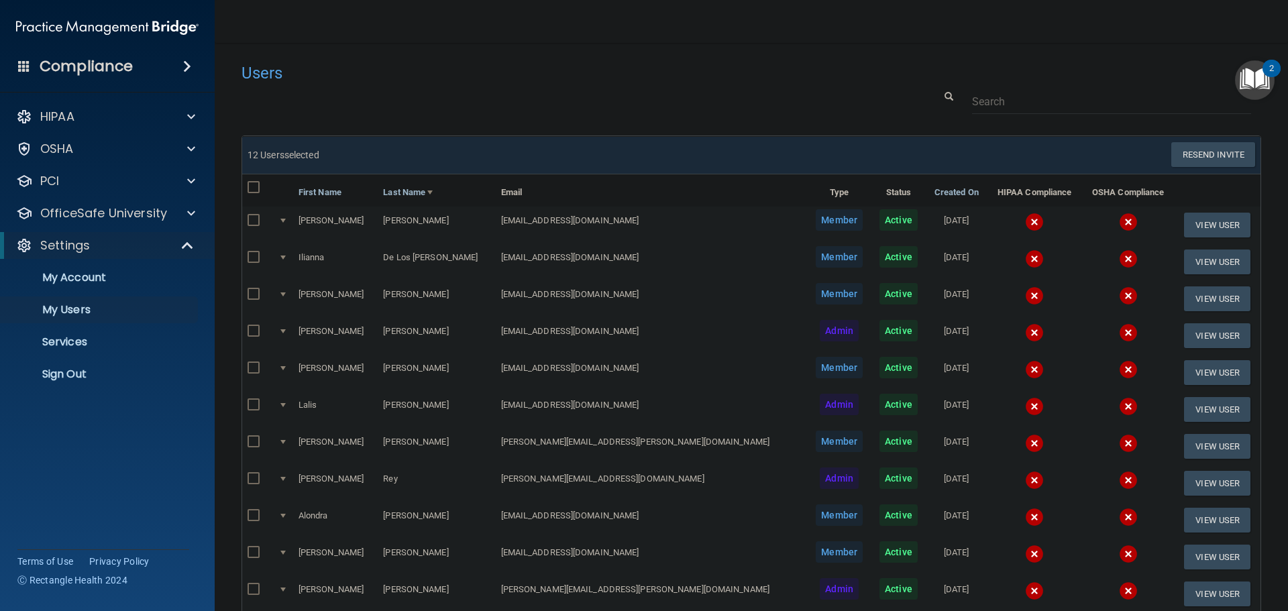
checkbox input "false"
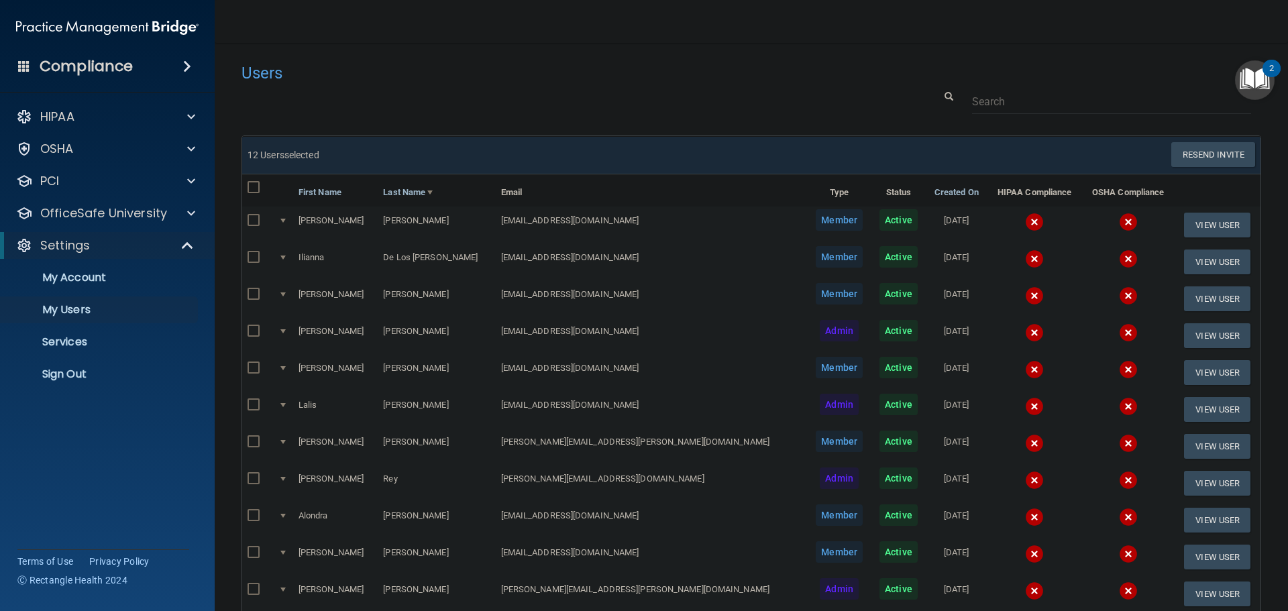
checkbox input "false"
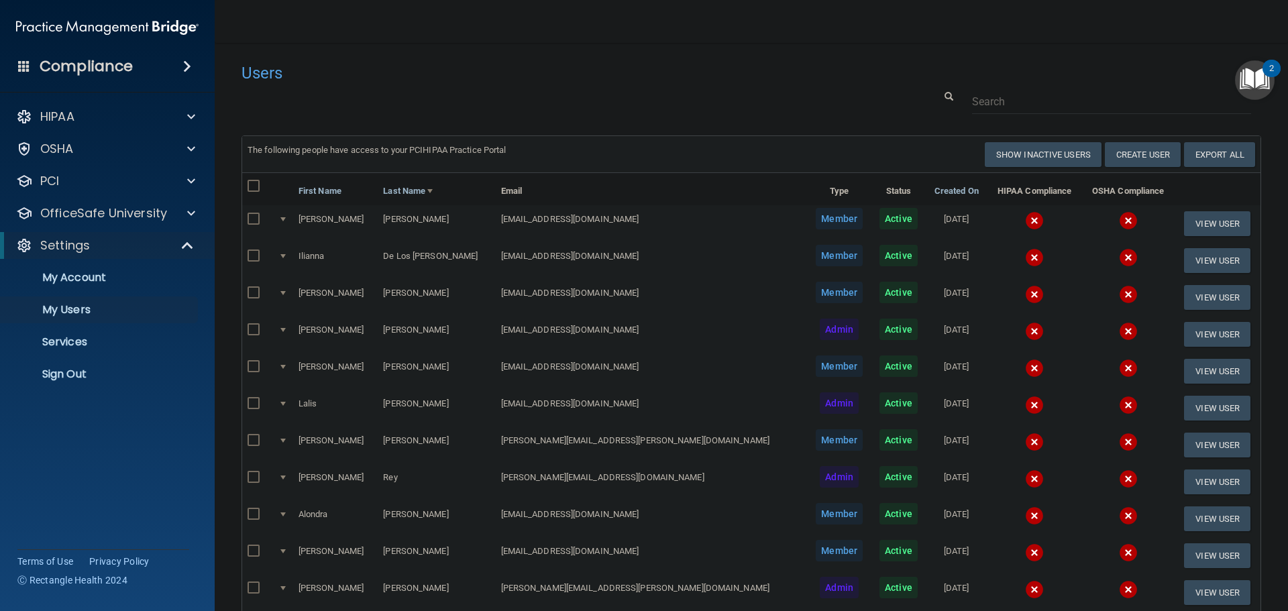
scroll to position [67, 0]
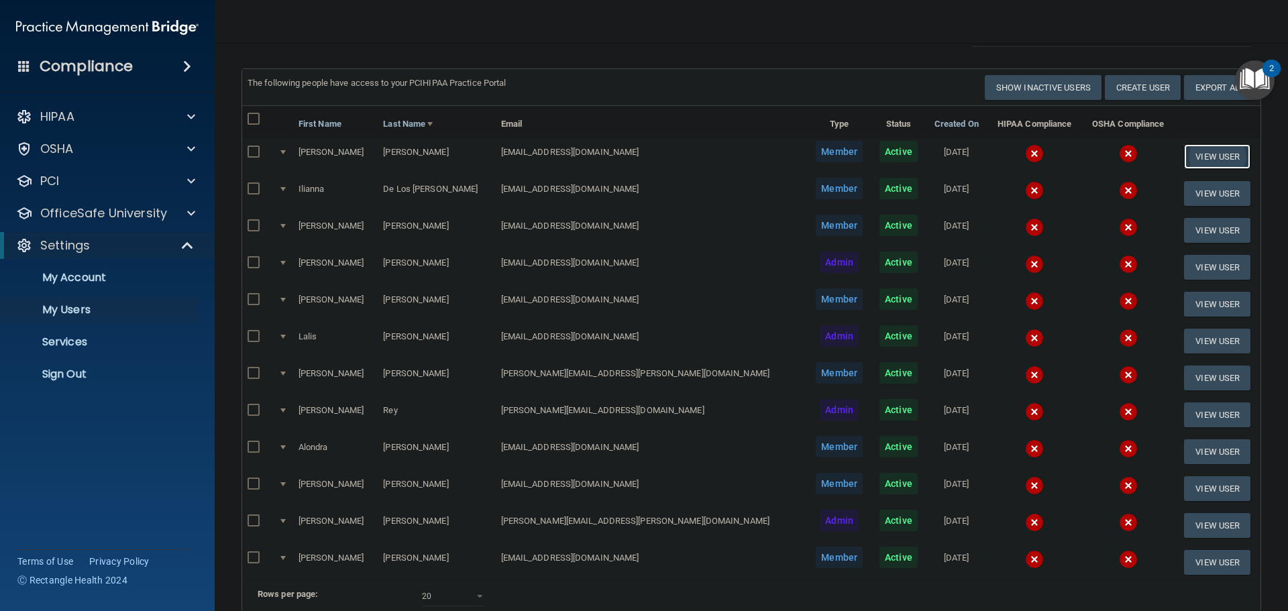
click at [1188, 157] on button "View User" at bounding box center [1217, 156] width 66 height 25
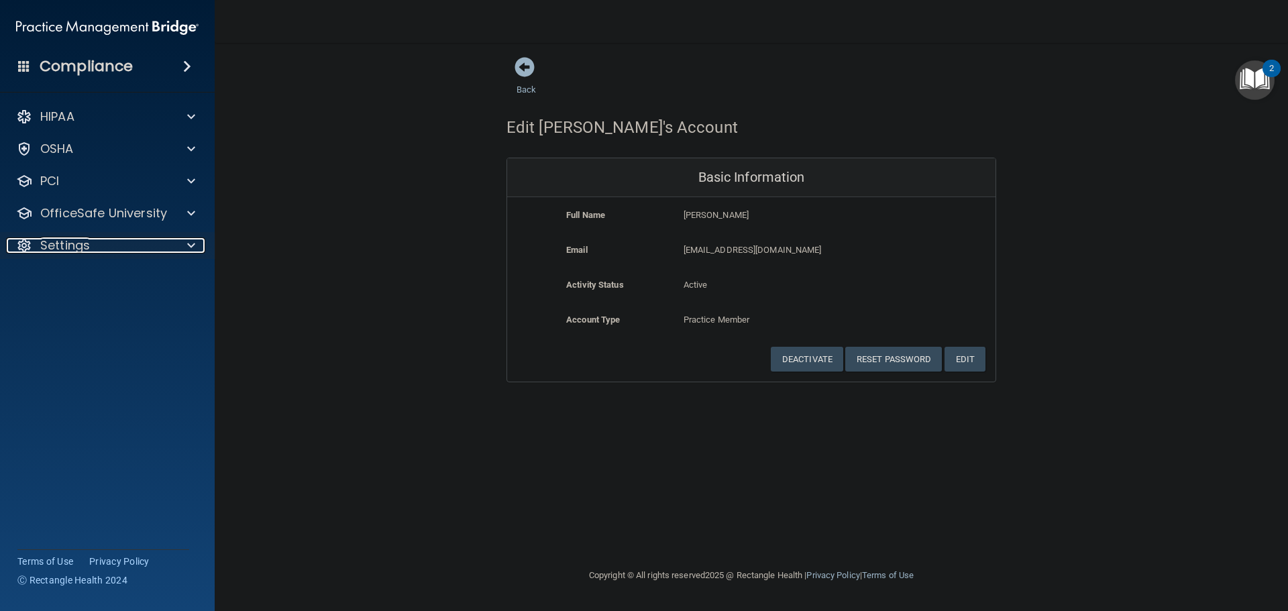
click at [189, 245] on span at bounding box center [191, 246] width 8 height 16
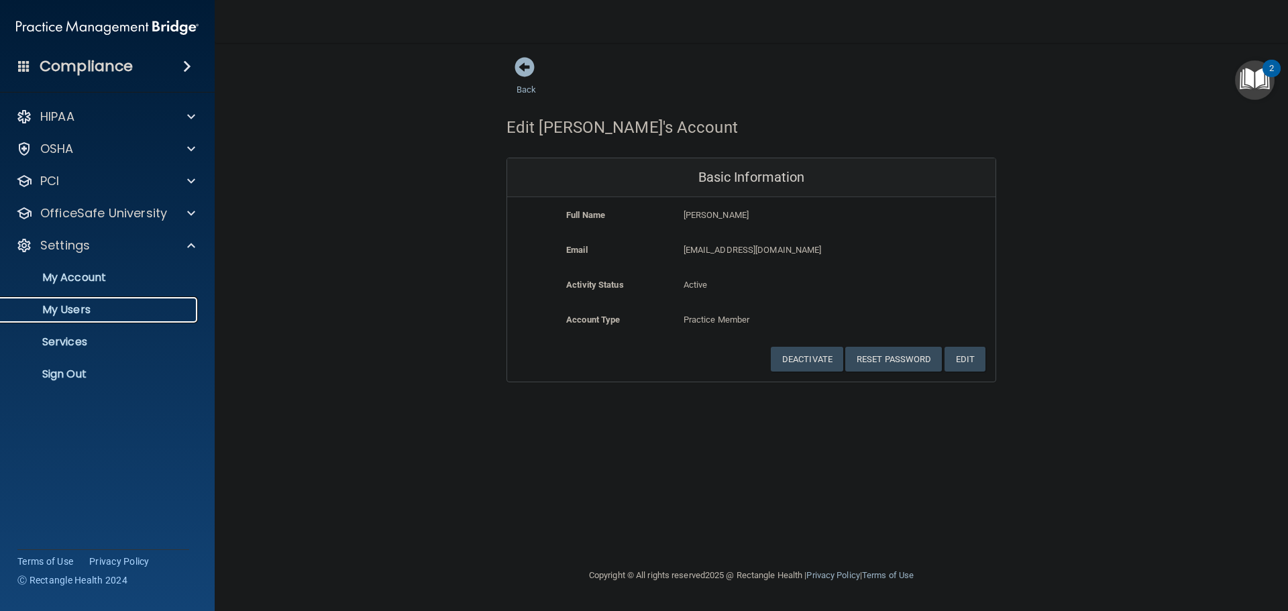
click at [77, 305] on p "My Users" at bounding box center [100, 309] width 183 height 13
select select "20"
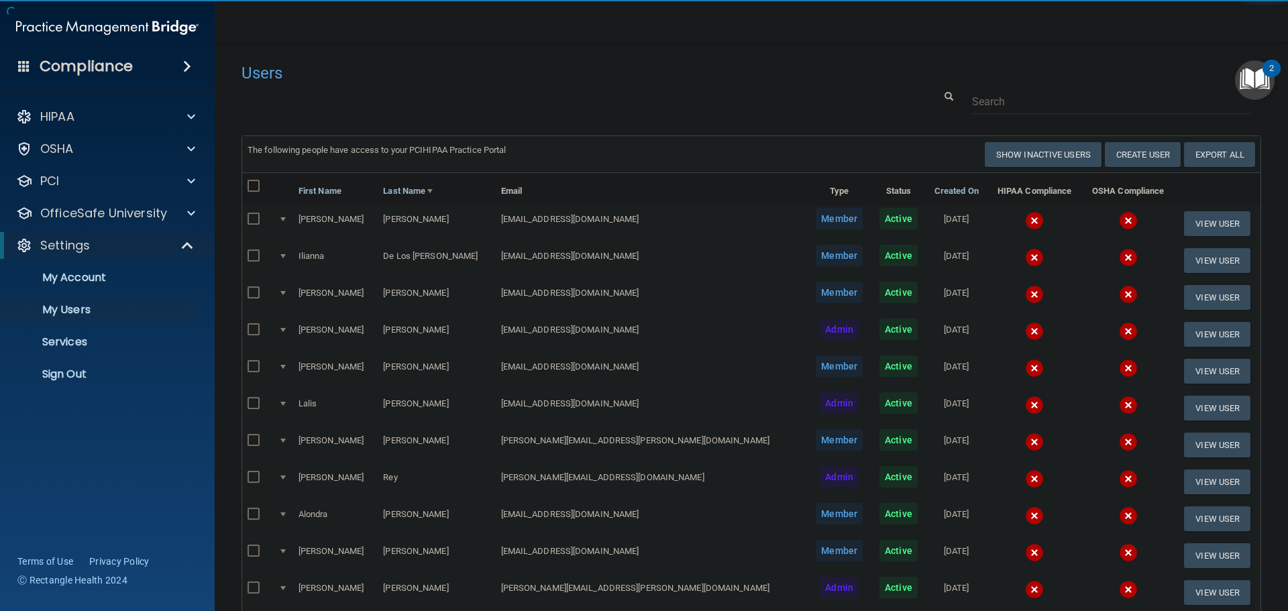
click at [431, 94] on div at bounding box center [752, 101] width 1040 height 25
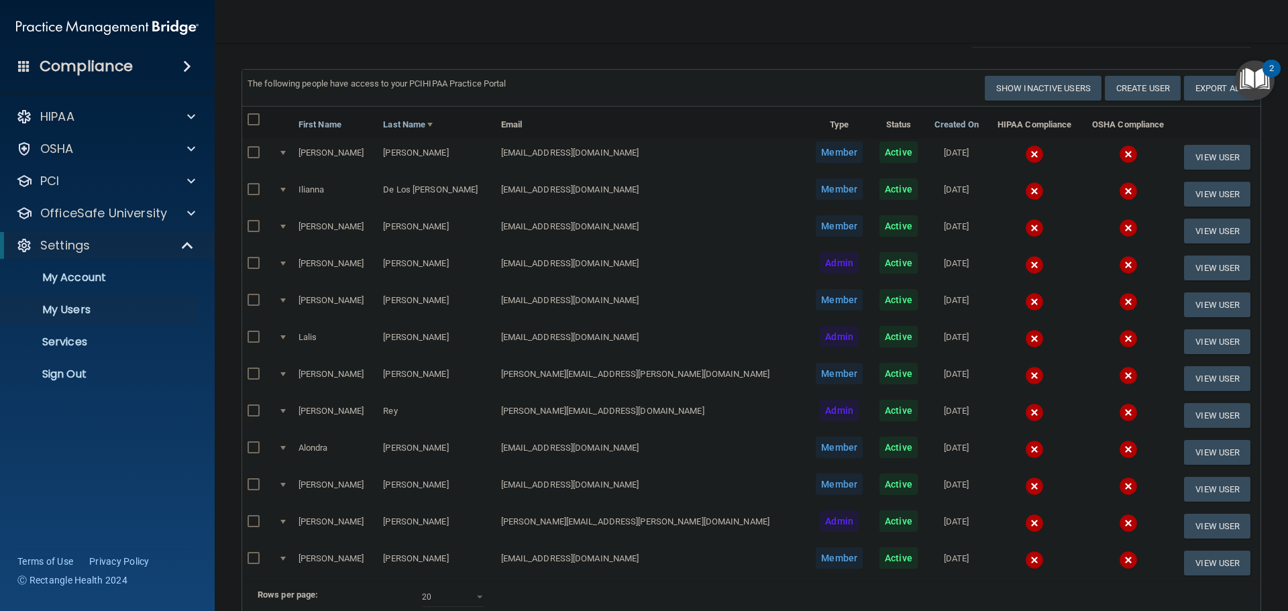
scroll to position [67, 0]
drag, startPoint x: 568, startPoint y: 336, endPoint x: 474, endPoint y: 339, distance: 94.7
click at [474, 339] on tr "Lalis Lara lalis.lara@yahoo.com Admin Active 11/06/2023 View User" at bounding box center [751, 341] width 1019 height 37
copy tr "lalis.lara@yahoo.com"
